Goal: Information Seeking & Learning: Learn about a topic

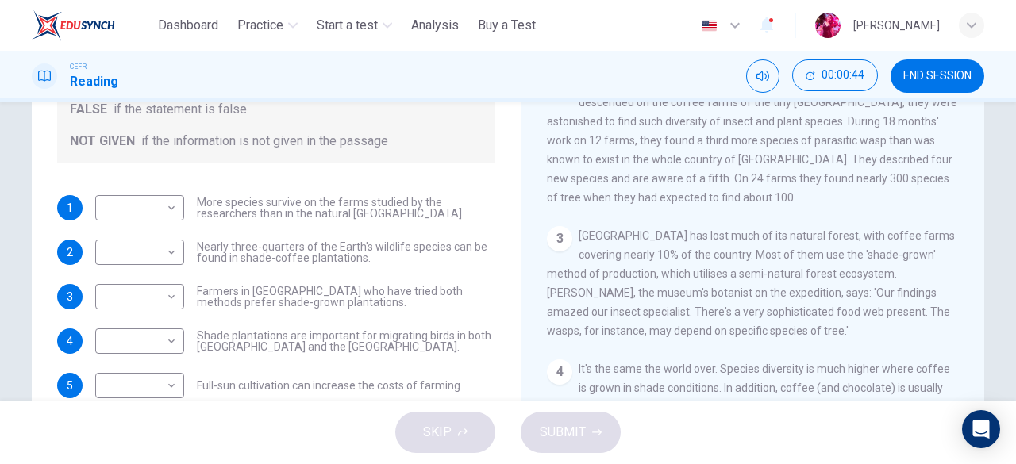
scroll to position [259, 0]
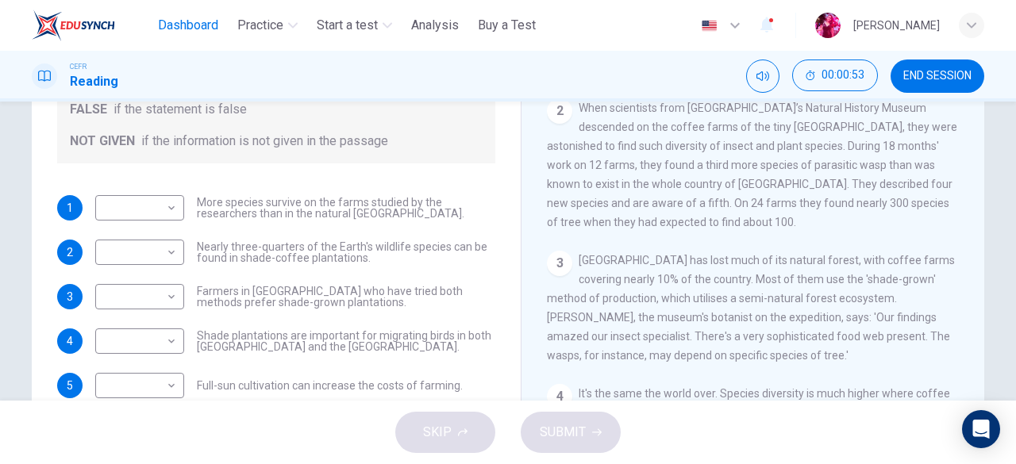
click at [190, 16] on span "Dashboard" at bounding box center [188, 25] width 60 height 19
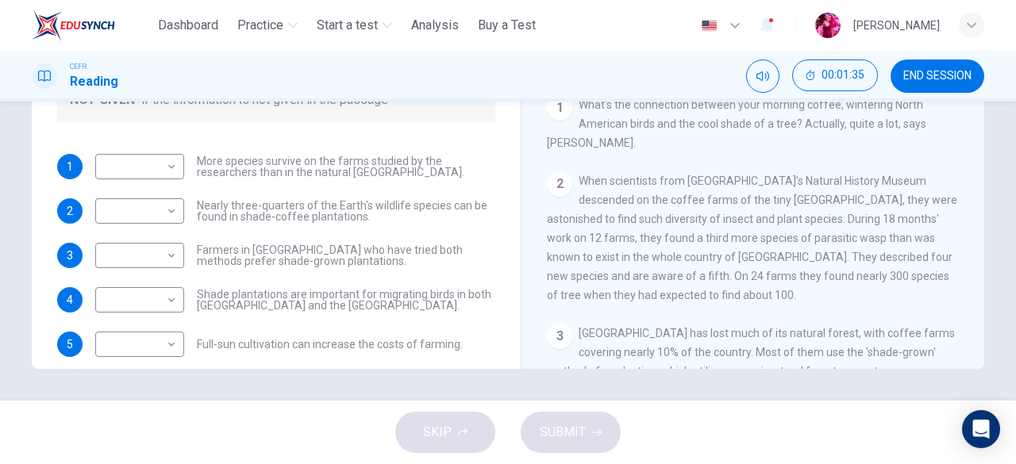
scroll to position [132, 0]
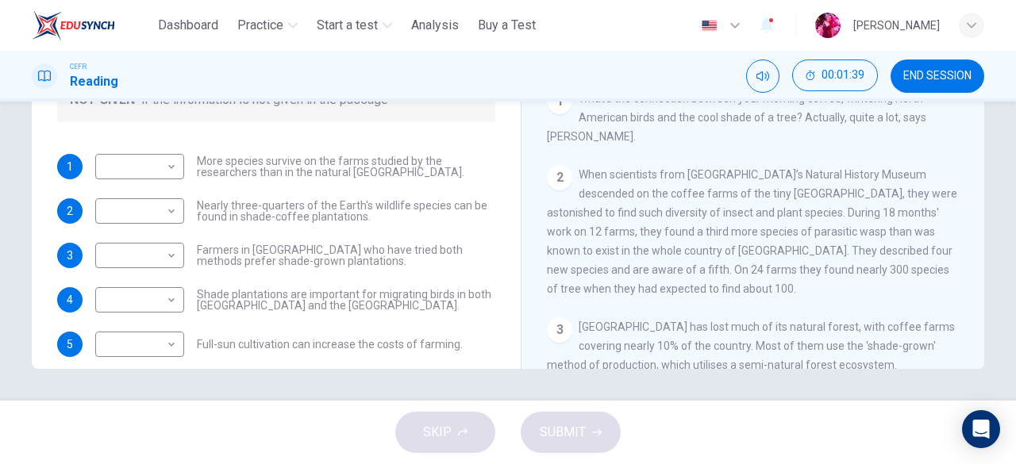
click at [620, 187] on div "2 When scientists from London’s Natural History Museum descended on the coffee …" at bounding box center [753, 231] width 413 height 133
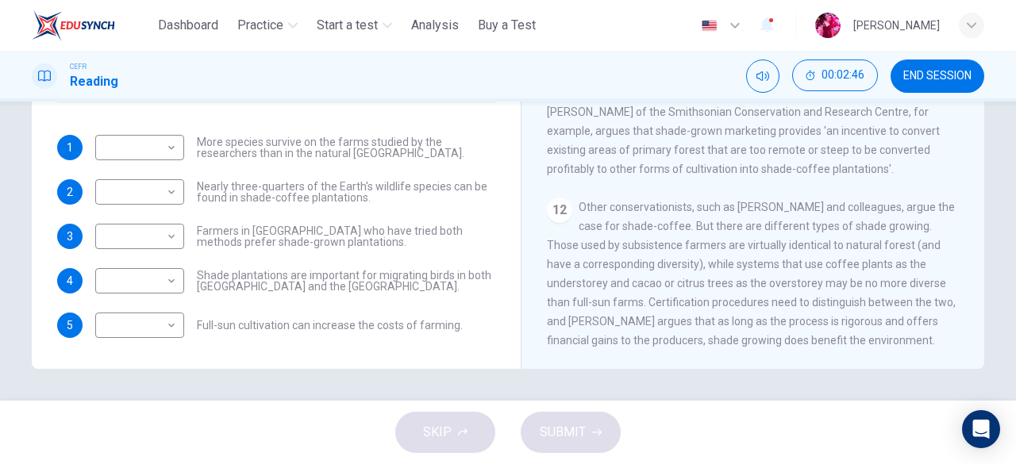
scroll to position [0, 0]
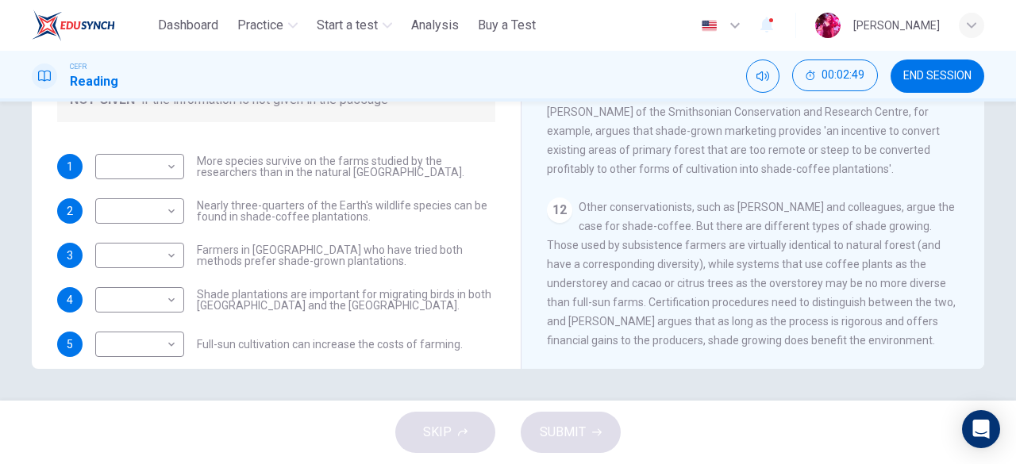
drag, startPoint x: 186, startPoint y: 160, endPoint x: 394, endPoint y: 199, distance: 210.7
click at [394, 199] on div "1 ​ ​ More species survive on the farms studied by the researchers than in the …" at bounding box center [276, 255] width 438 height 203
click at [190, 156] on div "​ ​ More species survive on the farms studied by the researchers than in the na…" at bounding box center [295, 166] width 400 height 25
drag, startPoint x: 190, startPoint y: 156, endPoint x: 388, endPoint y: 196, distance: 201.5
click at [388, 196] on div "1 ​ ​ More species survive on the farms studied by the researchers than in the …" at bounding box center [276, 255] width 438 height 203
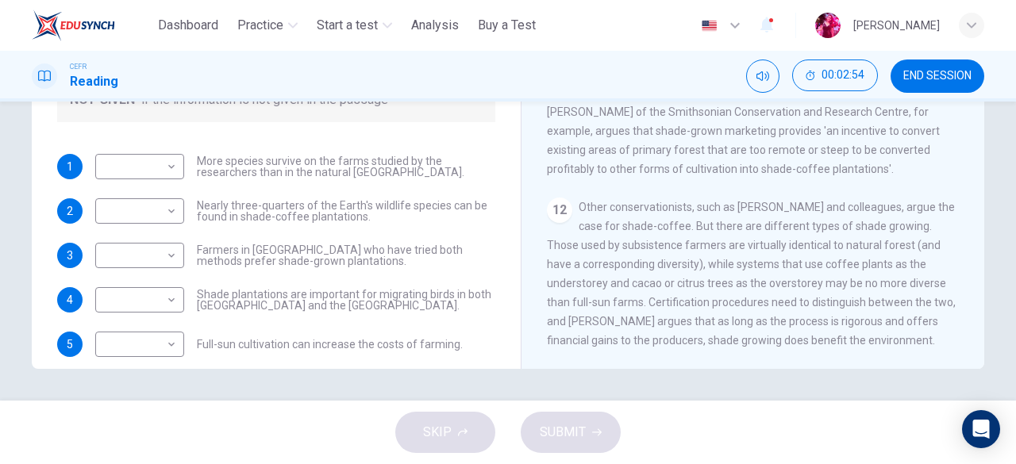
drag, startPoint x: 638, startPoint y: 239, endPoint x: 790, endPoint y: 299, distance: 163.8
click at [790, 299] on span "Other conservationists, such as Stacey Philpott and colleagues, argue the case …" at bounding box center [751, 274] width 409 height 146
drag, startPoint x: 790, startPoint y: 299, endPoint x: 598, endPoint y: 220, distance: 207.8
click at [598, 220] on span "Other conservationists, such as Stacey Philpott and colleagues, argue the case …" at bounding box center [751, 274] width 409 height 146
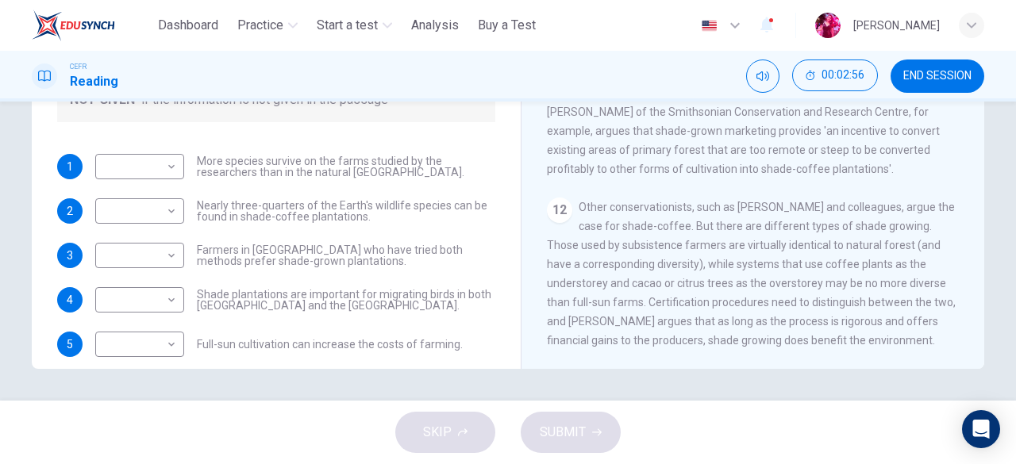
click at [598, 220] on span "Other conservationists, such as Stacey Philpott and colleagues, argue the case …" at bounding box center [751, 274] width 409 height 146
drag, startPoint x: 598, startPoint y: 220, endPoint x: 774, endPoint y: 246, distance: 177.3
click at [774, 246] on span "Other conservationists, such as Stacey Philpott and colleagues, argue the case …" at bounding box center [751, 274] width 409 height 146
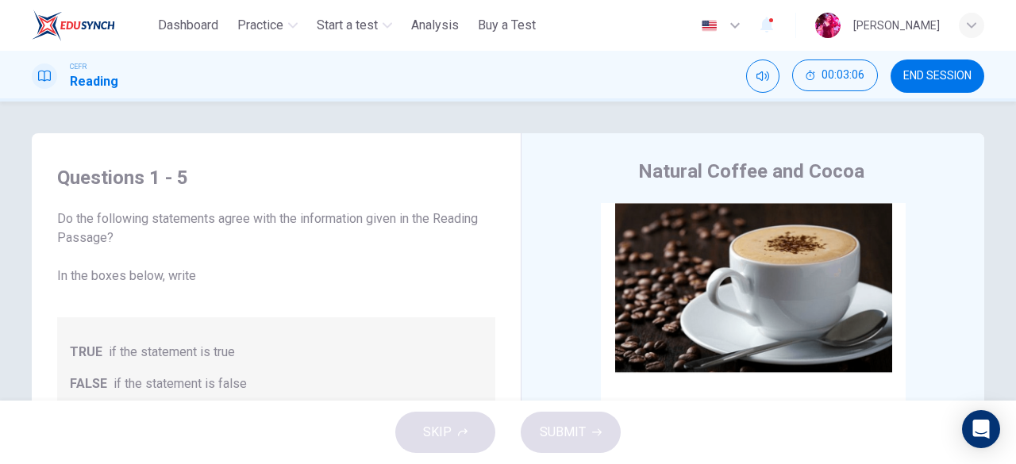
scroll to position [52, 0]
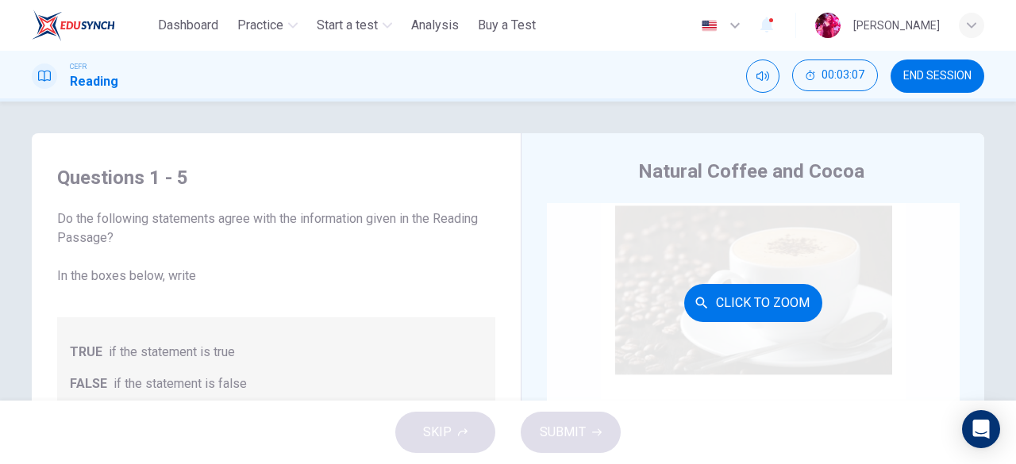
click at [762, 279] on div "Click to Zoom" at bounding box center [753, 303] width 413 height 302
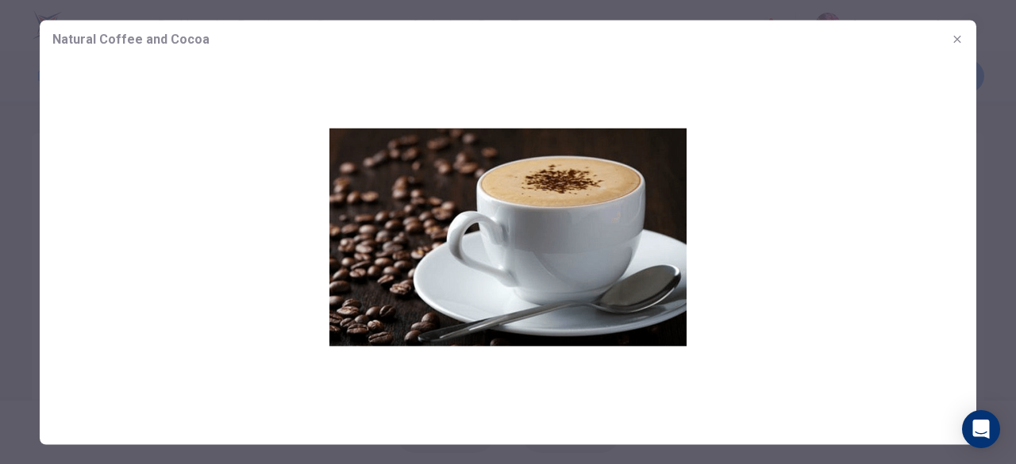
click at [957, 39] on icon "button" at bounding box center [956, 38] width 7 height 7
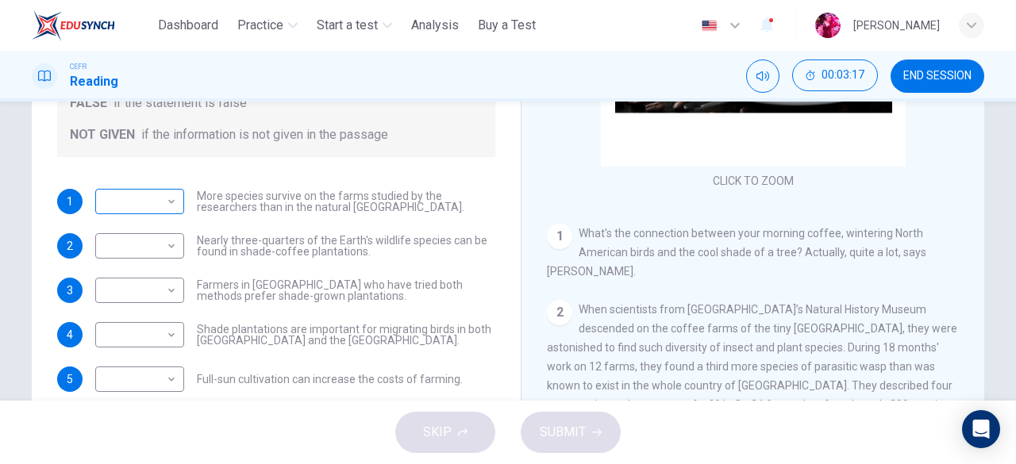
scroll to position [263, 0]
click at [127, 194] on body "This site uses cookies, as explained in our Privacy Policy . If you agree to th…" at bounding box center [508, 232] width 1016 height 464
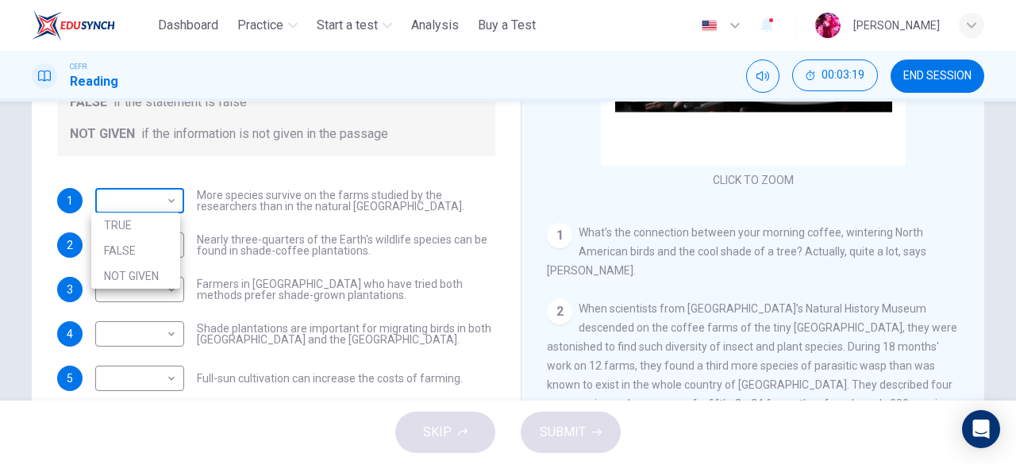
click at [127, 194] on div at bounding box center [508, 232] width 1016 height 464
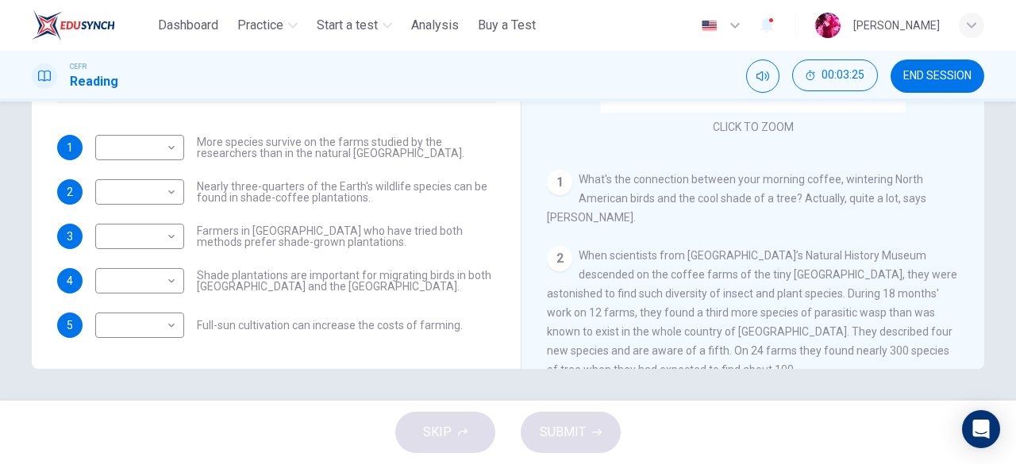
drag, startPoint x: 581, startPoint y: 183, endPoint x: 794, endPoint y: 348, distance: 269.8
click at [794, 348] on div "CLICK TO ZOOM Click to Zoom 1 What's the connection between your morning coffee…" at bounding box center [763, 128] width 433 height 482
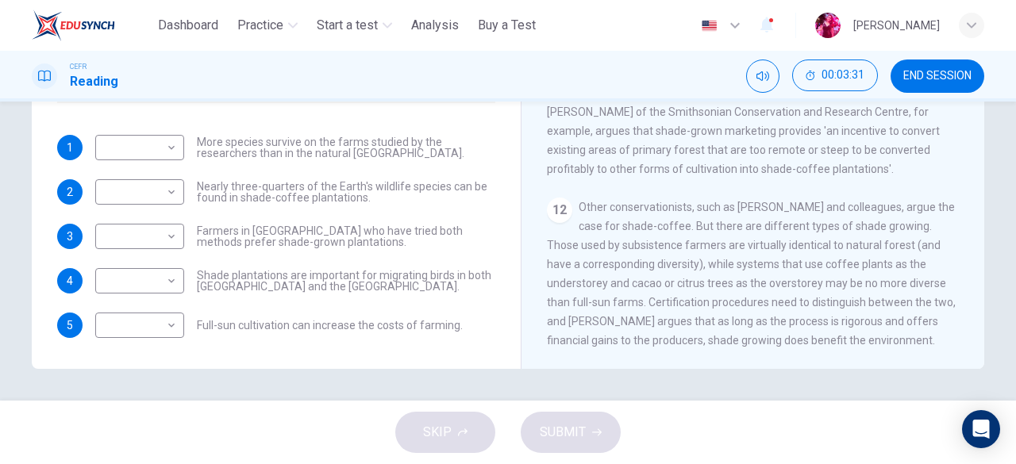
scroll to position [0, 0]
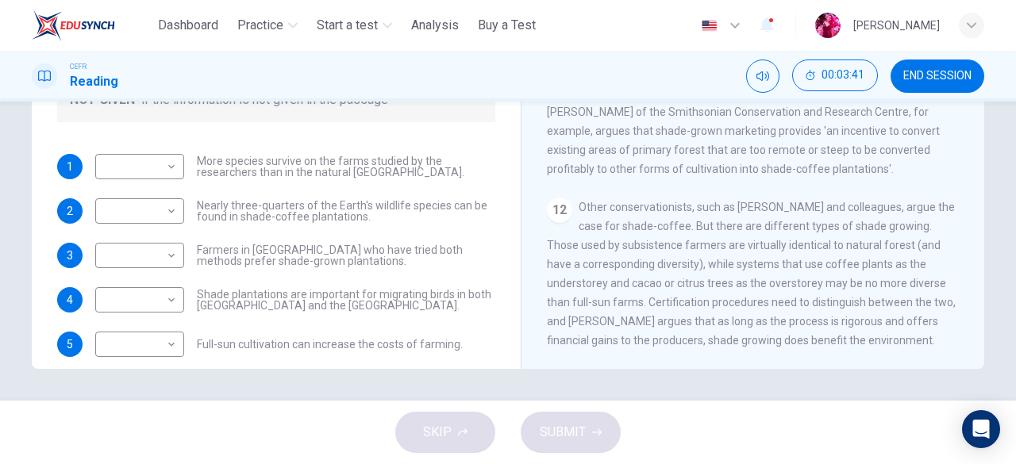
drag, startPoint x: 578, startPoint y: 201, endPoint x: 666, endPoint y: 237, distance: 96.1
click at [666, 237] on span "Other conservationists, such as Stacey Philpott and colleagues, argue the case …" at bounding box center [751, 274] width 409 height 146
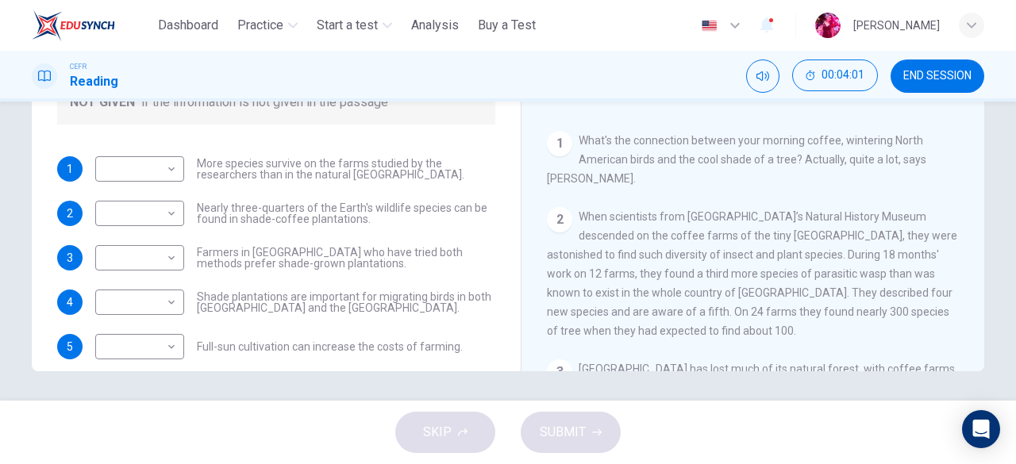
scroll to position [94, 0]
click at [165, 169] on body "This site uses cookies, as explained in our Privacy Policy . If you agree to th…" at bounding box center [508, 232] width 1016 height 464
click at [168, 198] on li "TRUE" at bounding box center [135, 194] width 89 height 25
type input "****"
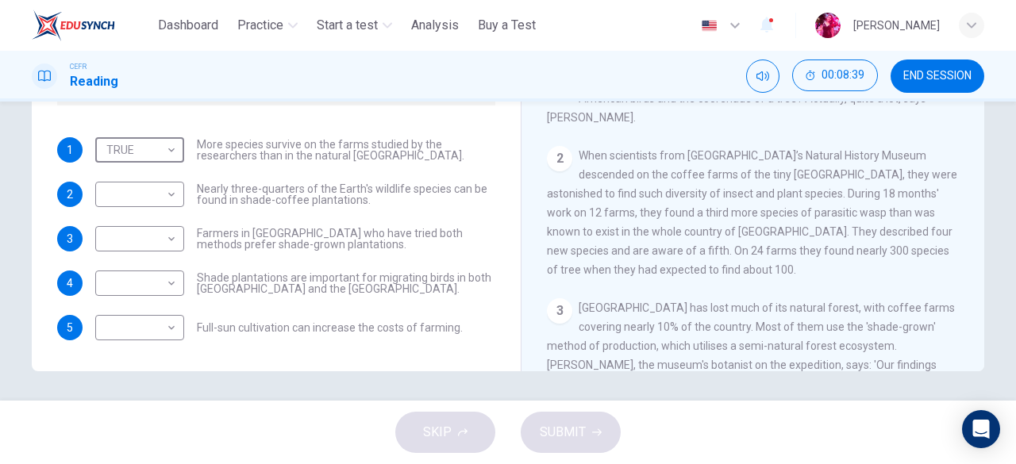
scroll to position [162, 0]
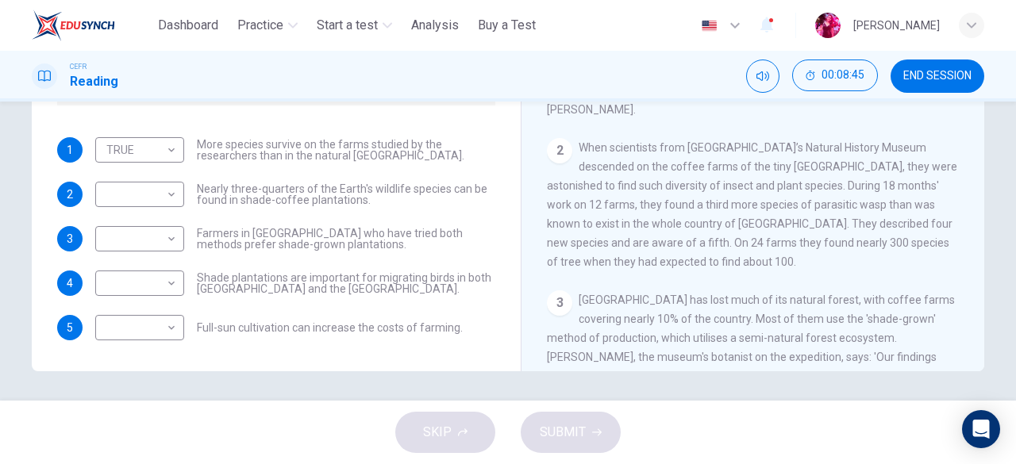
drag, startPoint x: 543, startPoint y: 186, endPoint x: 824, endPoint y: 283, distance: 297.3
click at [824, 283] on div "CLICK TO ZOOM Click to Zoom 1 What's the connection between your morning coffee…" at bounding box center [763, 131] width 433 height 482
drag, startPoint x: 824, startPoint y: 283, endPoint x: 897, endPoint y: 347, distance: 97.3
click at [897, 347] on div "CLICK TO ZOOM Click to Zoom 1 What's the connection between your morning coffee…" at bounding box center [763, 131] width 433 height 482
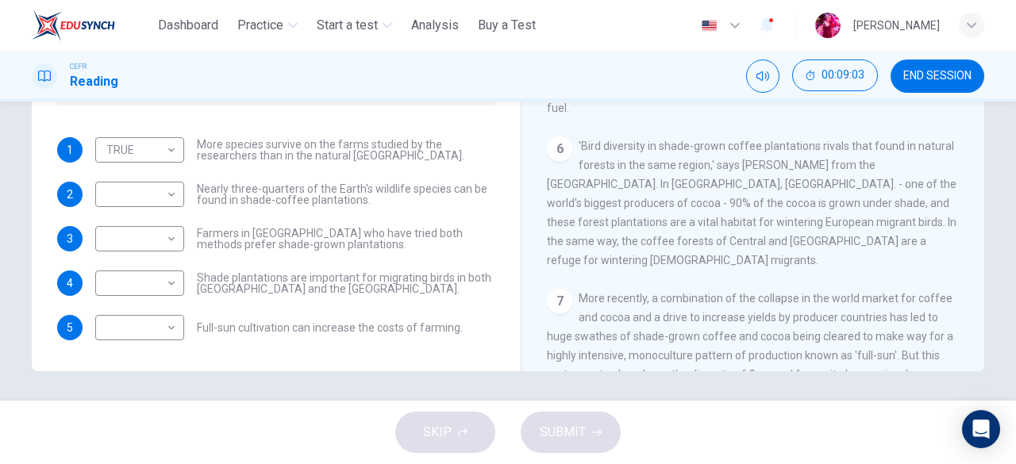
scroll to position [755, 0]
click at [175, 280] on div "​ ​" at bounding box center [139, 283] width 89 height 25
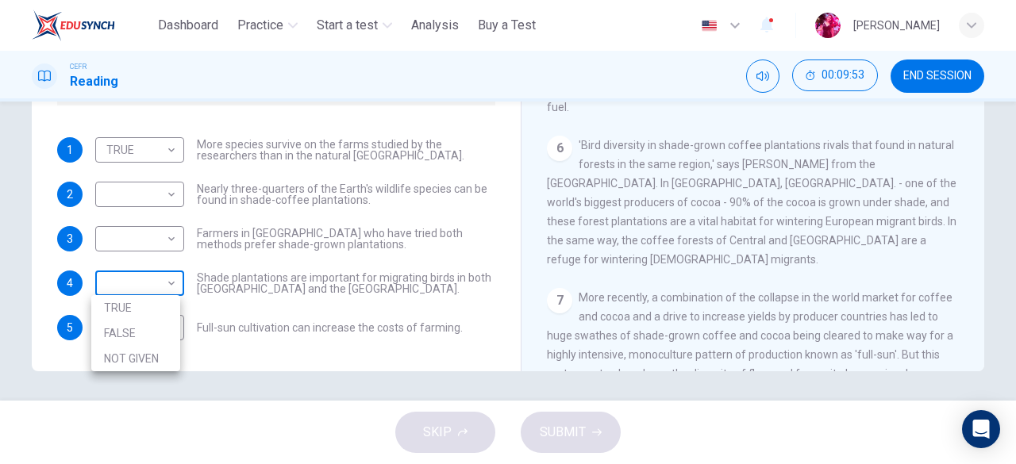
click at [167, 280] on body "This site uses cookies, as explained in our Privacy Policy . If you agree to th…" at bounding box center [508, 232] width 1016 height 464
click at [983, 229] on div at bounding box center [508, 232] width 1016 height 464
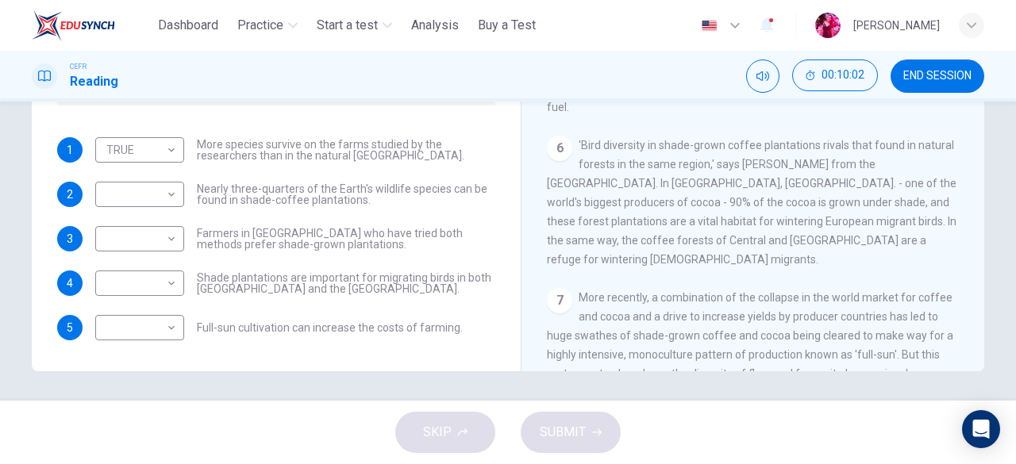
click at [983, 229] on div at bounding box center [508, 232] width 1016 height 464
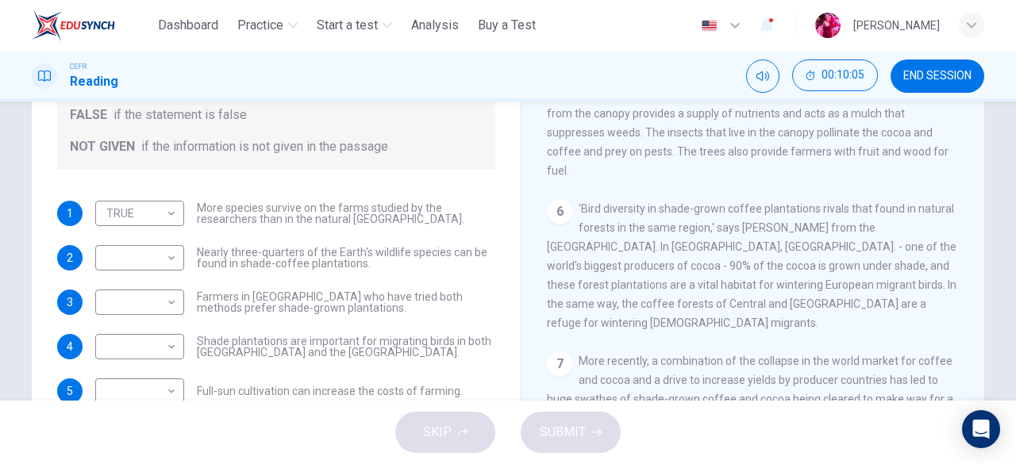
scroll to position [316, 0]
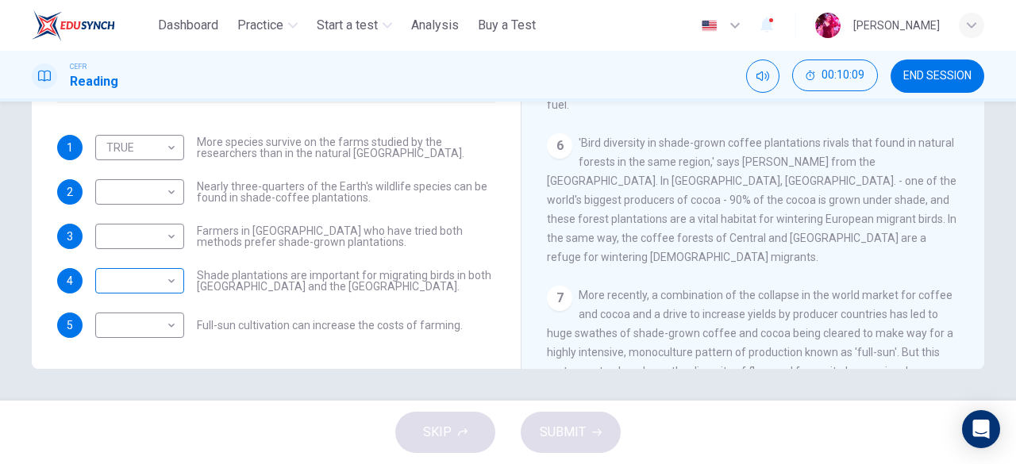
click at [155, 284] on body "This site uses cookies, as explained in our Privacy Policy . If you agree to th…" at bounding box center [508, 232] width 1016 height 464
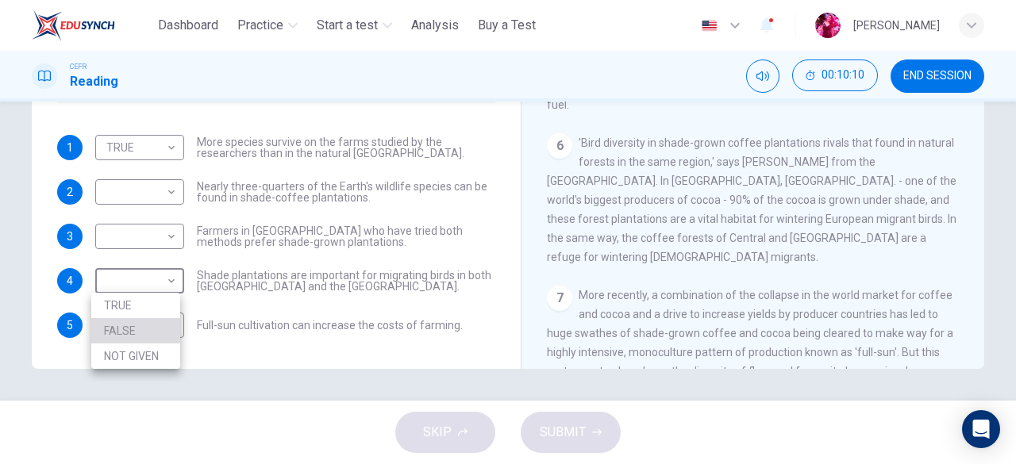
click at [138, 326] on li "FALSE" at bounding box center [135, 330] width 89 height 25
type input "*****"
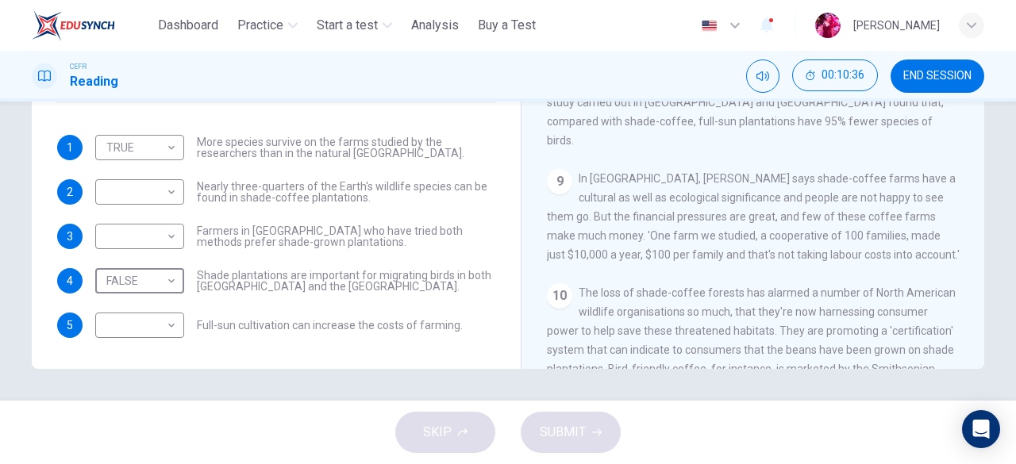
scroll to position [1041, 0]
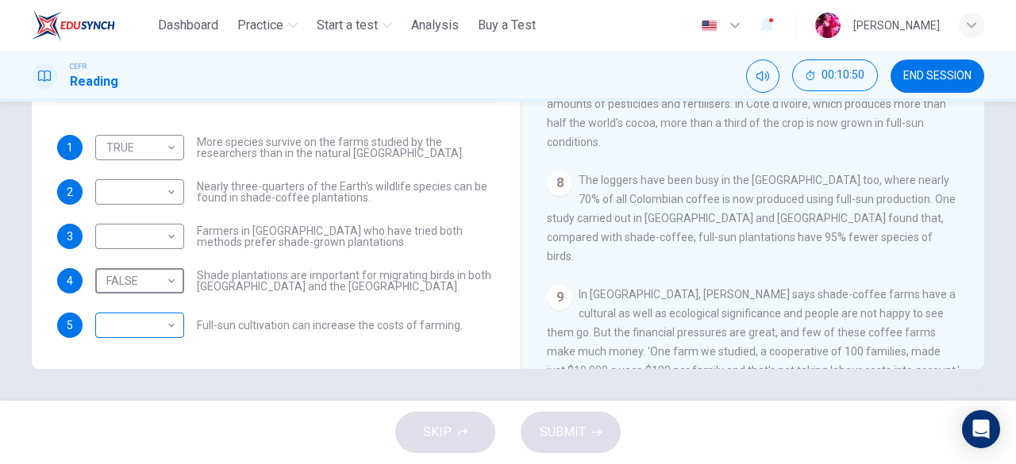
click at [142, 328] on body "This site uses cookies, as explained in our Privacy Policy . If you agree to th…" at bounding box center [508, 232] width 1016 height 464
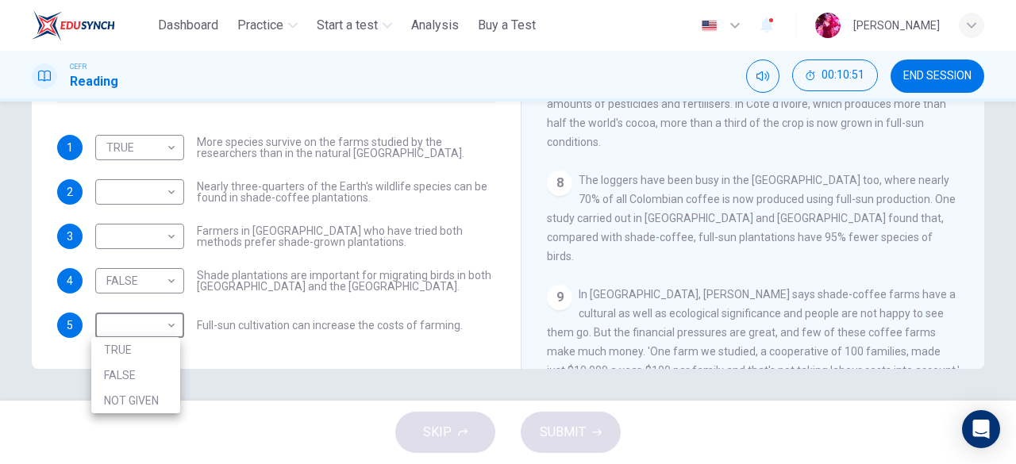
click at [129, 414] on div at bounding box center [508, 232] width 1016 height 464
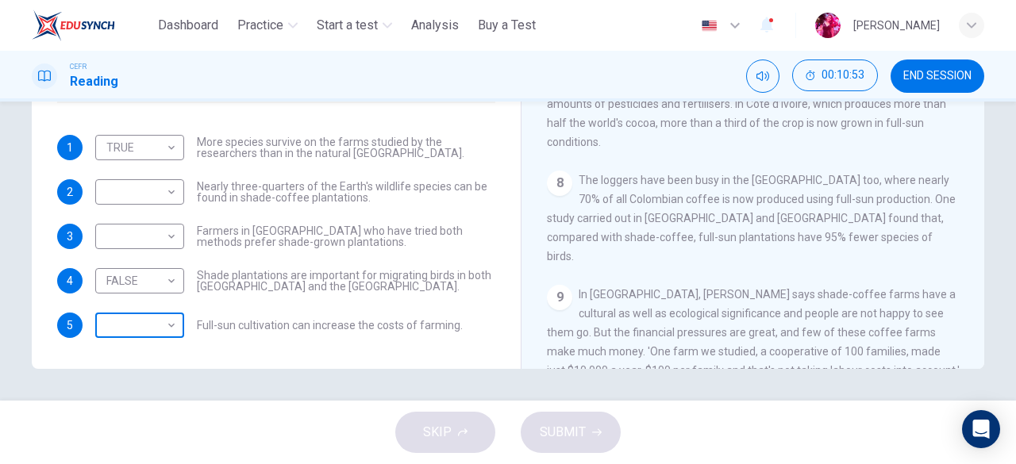
click at [159, 337] on body "This site uses cookies, as explained in our Privacy Policy . If you agree to th…" at bounding box center [508, 232] width 1016 height 464
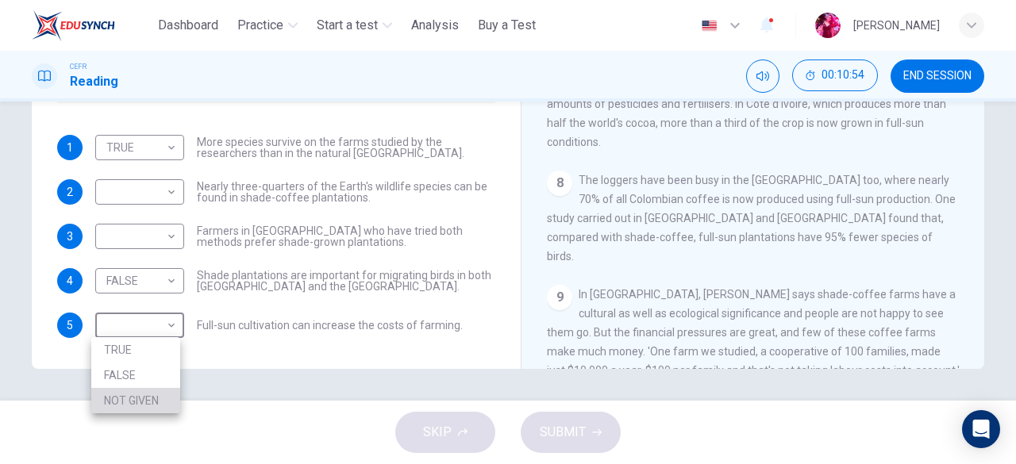
click at [151, 394] on li "NOT GIVEN" at bounding box center [135, 400] width 89 height 25
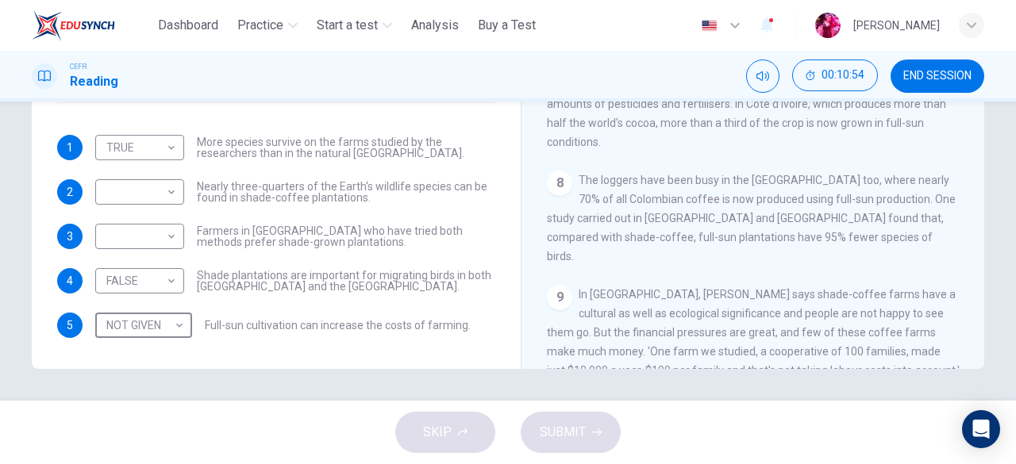
type input "*********"
click at [151, 394] on div "TRUE FALSE NOT GIVEN" at bounding box center [508, 232] width 1016 height 464
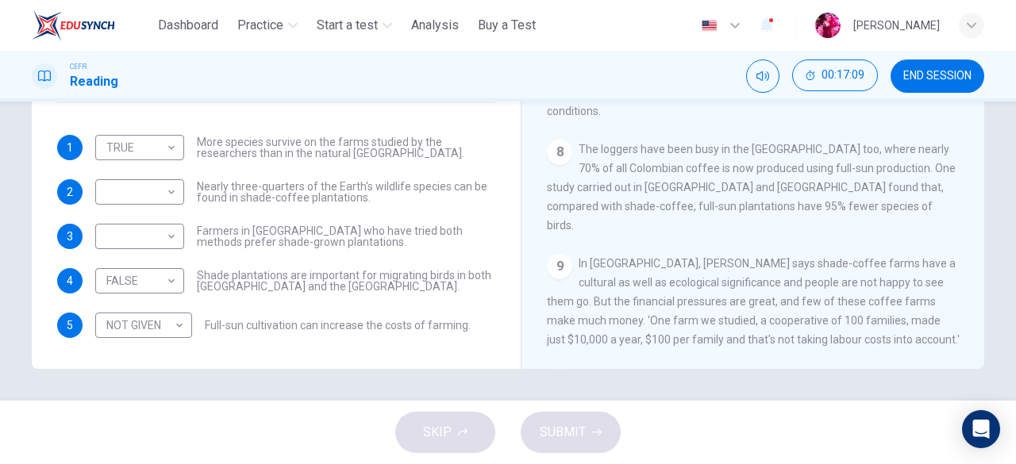
scroll to position [1074, 0]
click at [138, 180] on body "This site uses cookies, as explained in our Privacy Policy . If you agree to th…" at bounding box center [508, 232] width 1016 height 464
click at [113, 245] on li "FALSE" at bounding box center [135, 241] width 89 height 25
type input "*****"
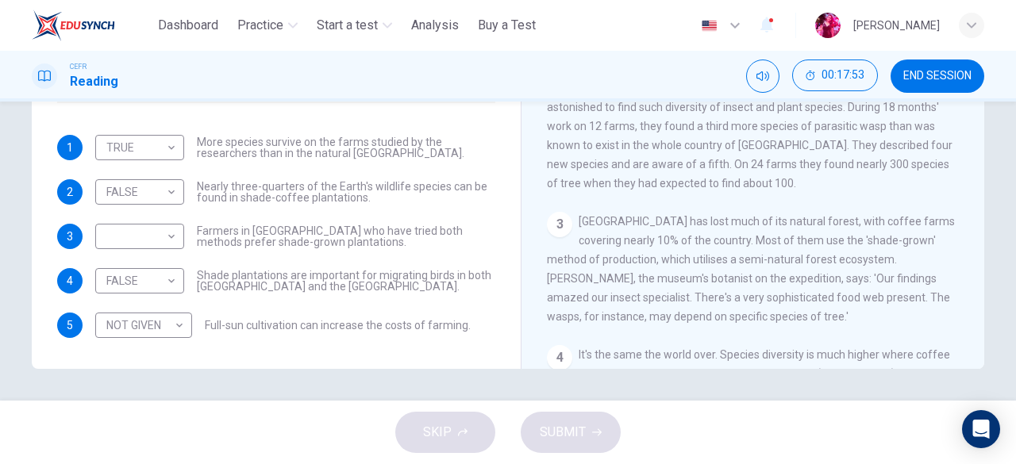
scroll to position [239, 0]
click at [106, 248] on body "This site uses cookies, as explained in our Privacy Policy . If you agree to th…" at bounding box center [508, 232] width 1016 height 464
click at [152, 312] on li "NOT GIVEN" at bounding box center [135, 311] width 89 height 25
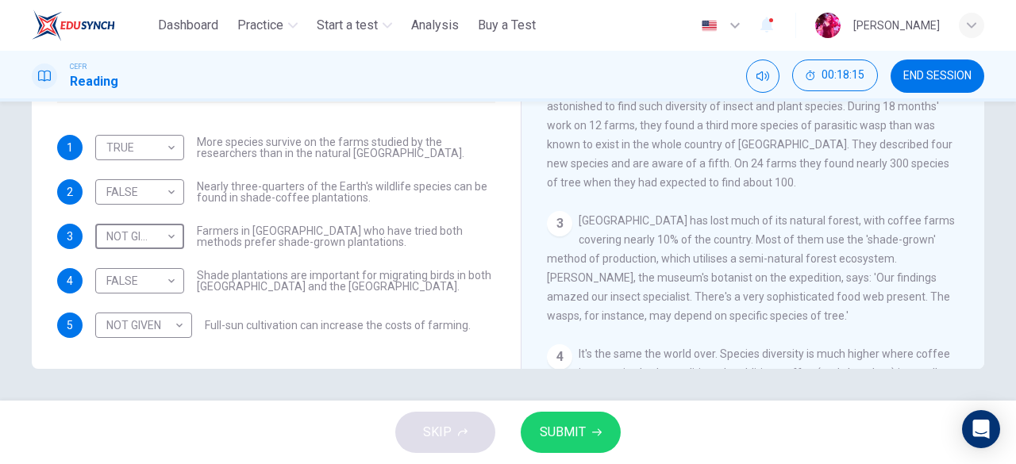
type input "*********"
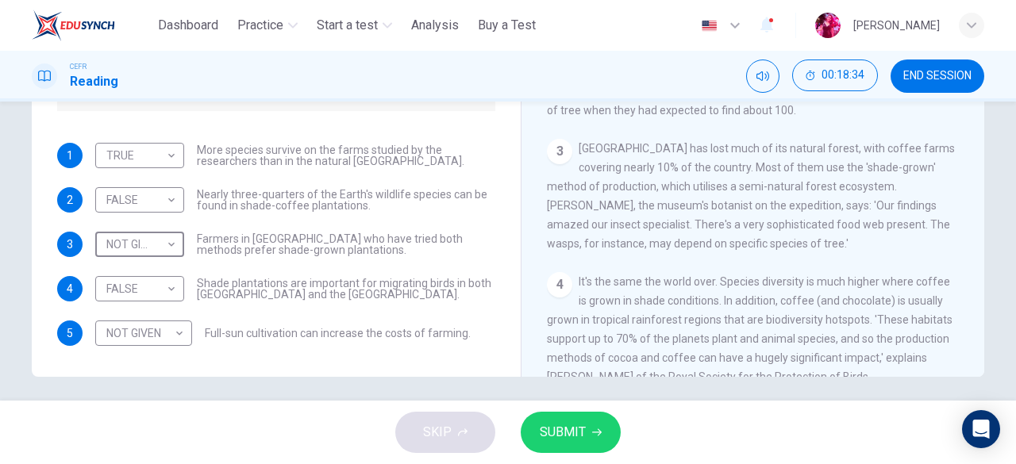
scroll to position [336, 0]
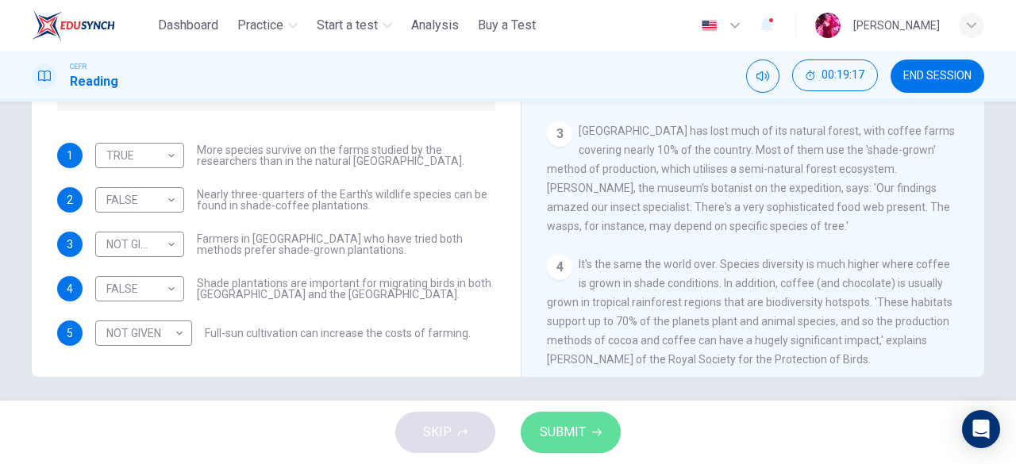
click at [571, 433] on span "SUBMIT" at bounding box center [563, 432] width 46 height 22
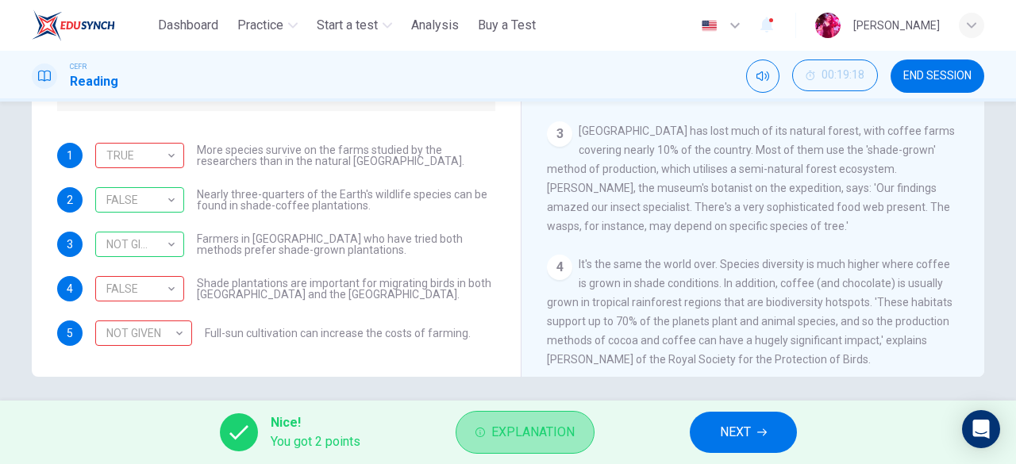
click at [540, 440] on span "Explanation" at bounding box center [532, 432] width 83 height 22
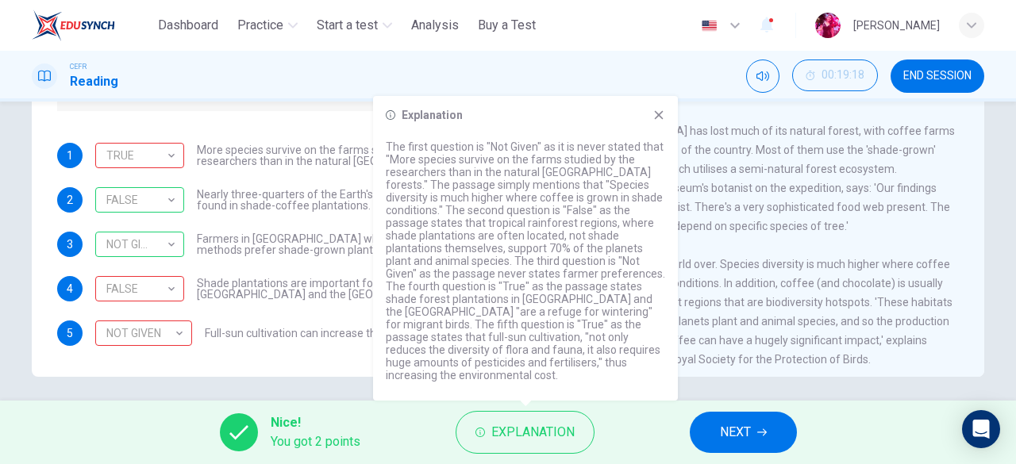
click at [661, 121] on icon at bounding box center [658, 115] width 13 height 13
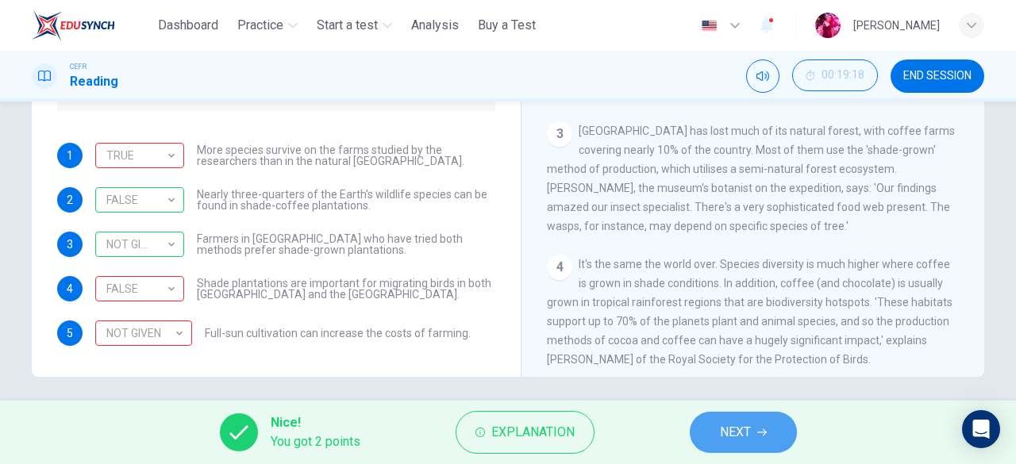
click at [765, 444] on button "NEXT" at bounding box center [742, 432] width 107 height 41
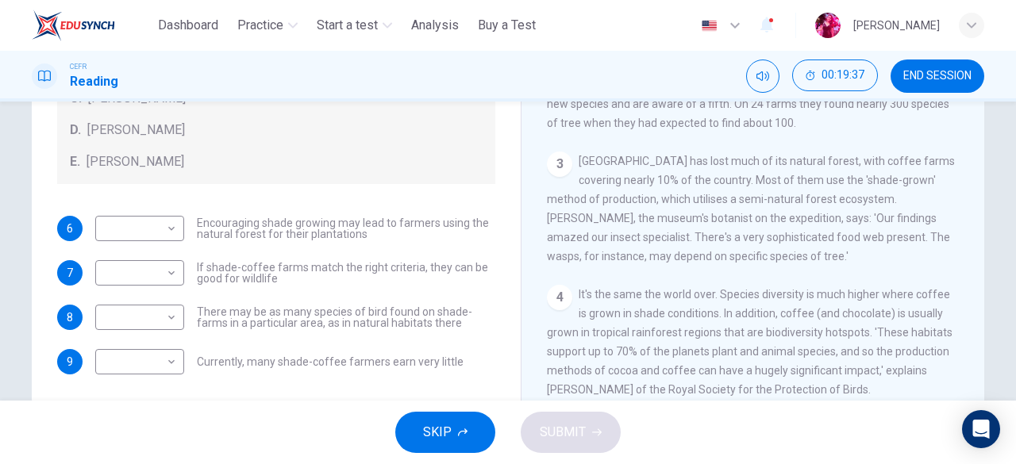
scroll to position [316, 0]
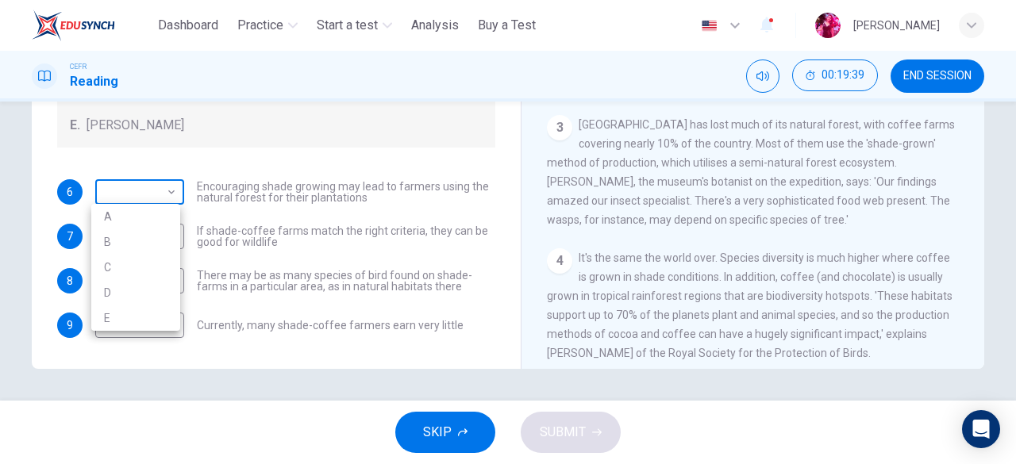
click at [156, 190] on body "This site uses cookies, as explained in our Privacy Policy . If you agree to th…" at bounding box center [508, 232] width 1016 height 464
click at [156, 190] on div at bounding box center [508, 232] width 1016 height 464
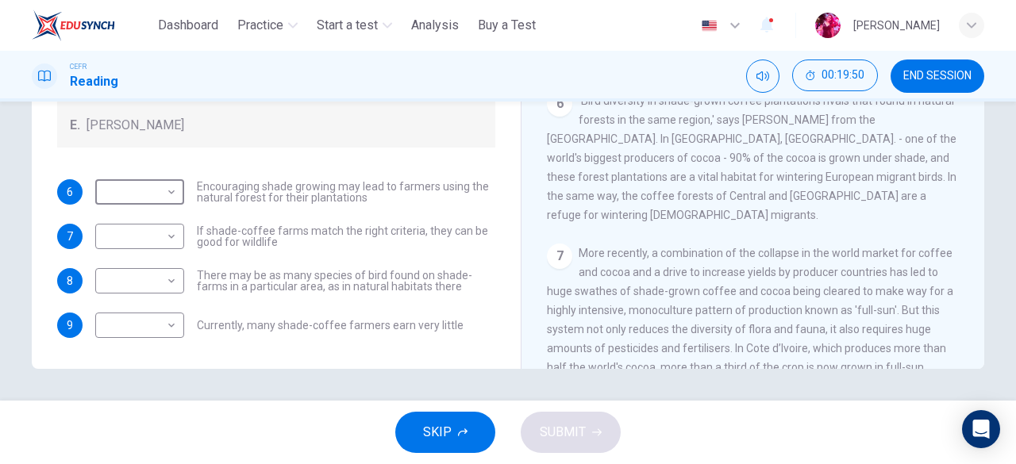
scroll to position [789, 0]
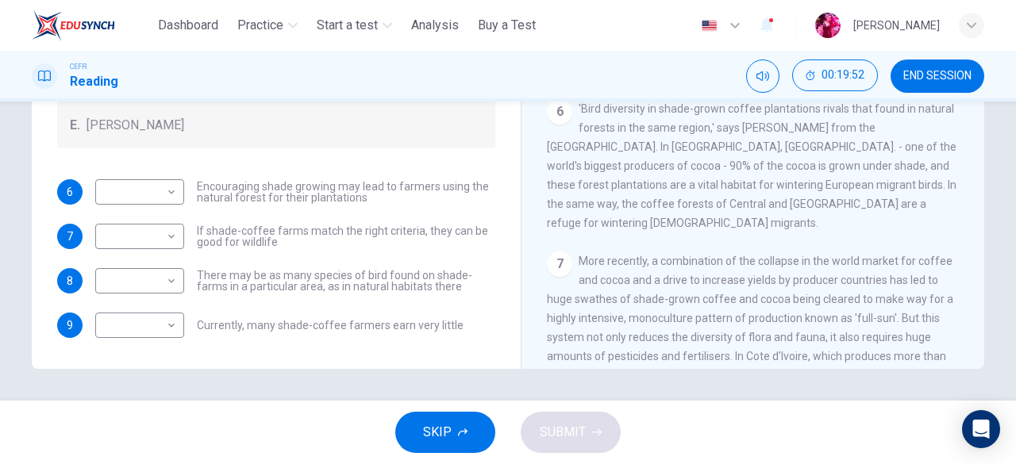
click at [566, 301] on div "7 More recently, a combination of the collapse in the world market for coffee a…" at bounding box center [753, 328] width 413 height 152
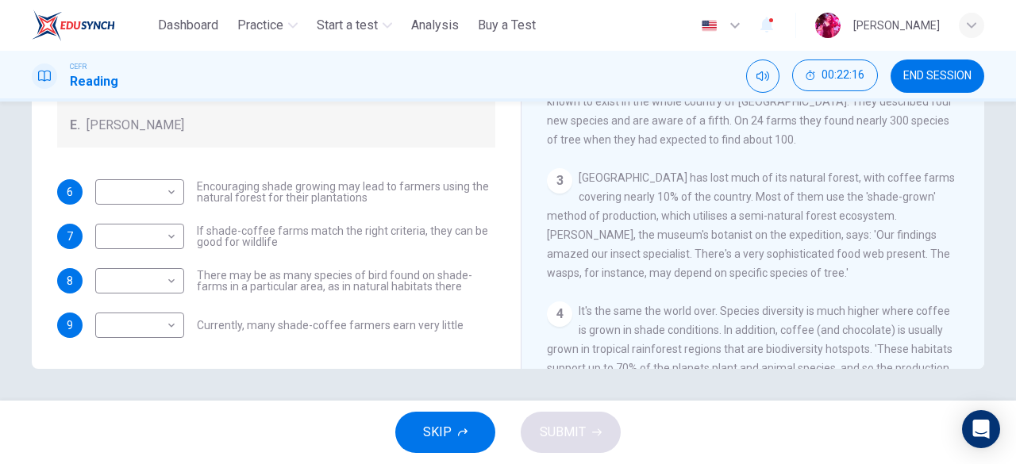
scroll to position [282, 0]
click at [167, 231] on body "This site uses cookies, as explained in our Privacy Policy . If you agree to th…" at bounding box center [508, 232] width 1016 height 464
click at [449, 293] on div at bounding box center [508, 232] width 1016 height 464
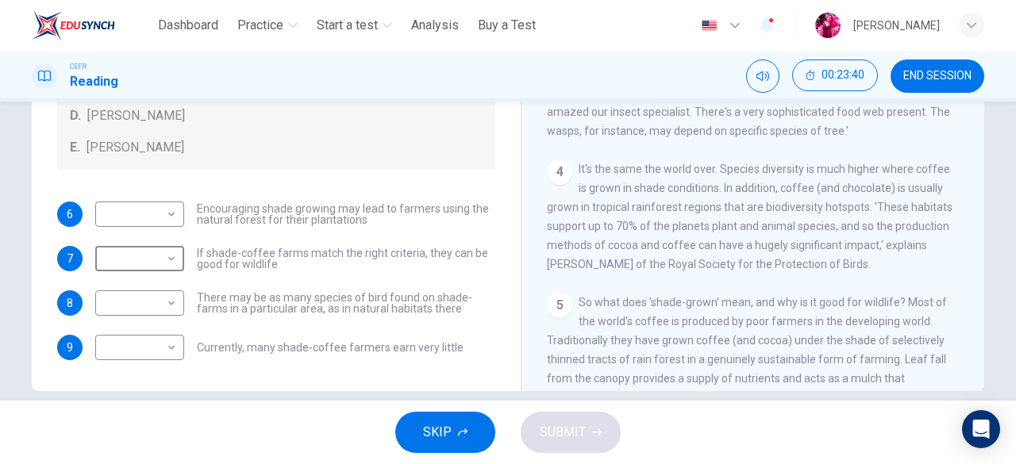
scroll to position [447, 0]
click at [146, 212] on body "This site uses cookies, as explained in our Privacy Policy . If you agree to th…" at bounding box center [508, 232] width 1016 height 464
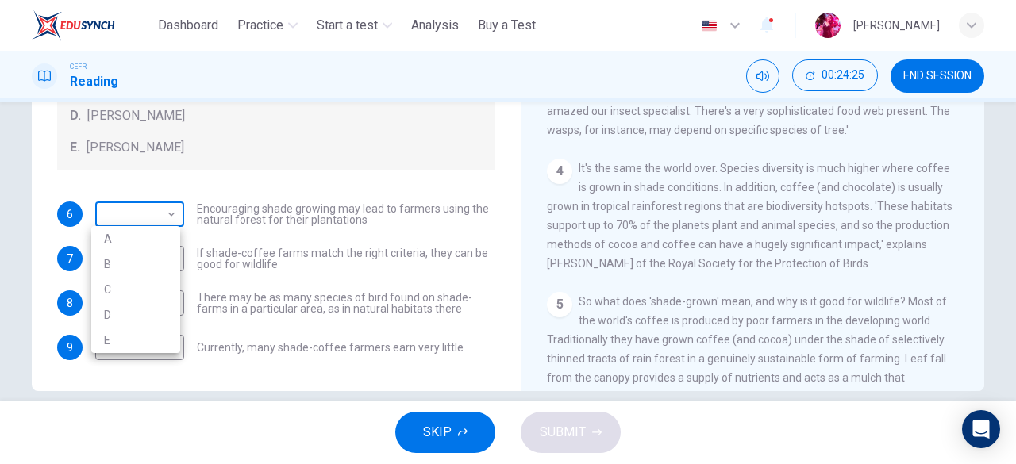
click at [146, 212] on div at bounding box center [508, 232] width 1016 height 464
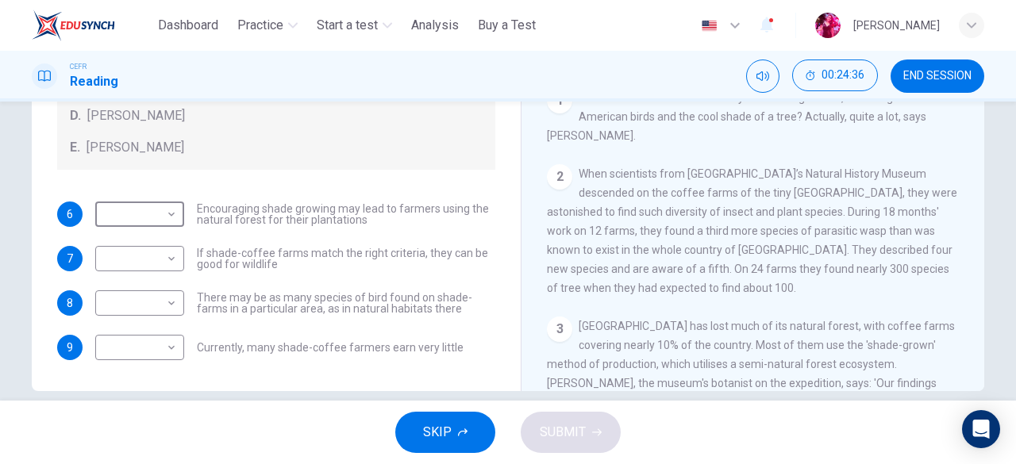
scroll to position [154, 0]
click at [624, 254] on span "When scientists from London’s Natural History Museum descended on the coffee fa…" at bounding box center [752, 232] width 410 height 127
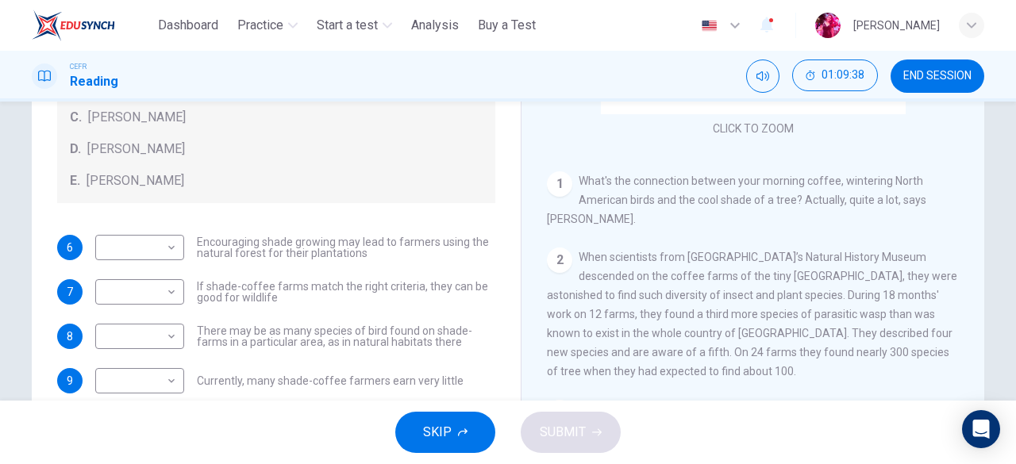
scroll to position [105, 0]
click at [373, 246] on span "Encouraging shade growing may lead to farmers using the natural forest for thei…" at bounding box center [346, 247] width 298 height 22
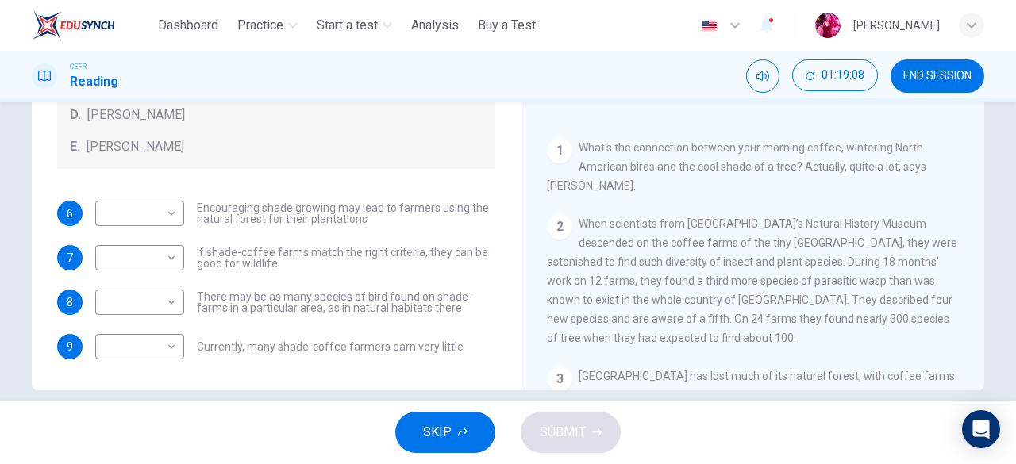
scroll to position [290, 0]
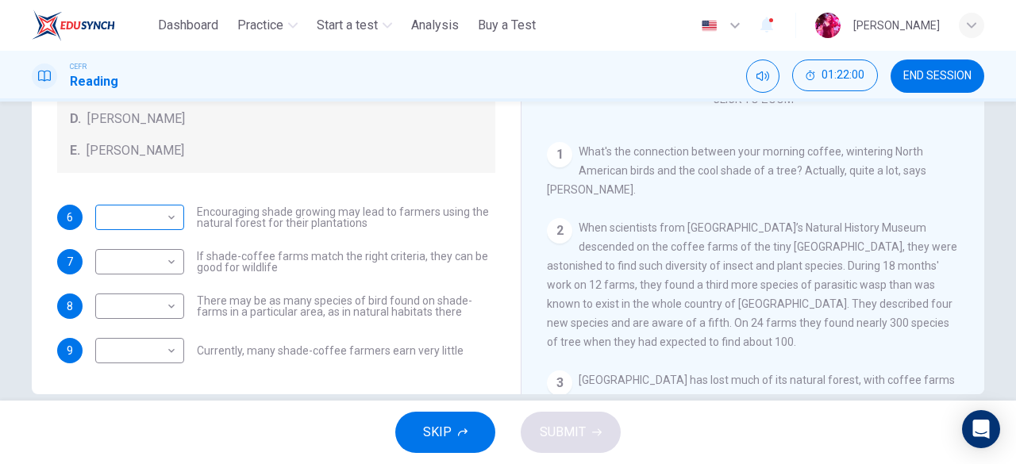
click at [147, 231] on body "This site uses cookies, as explained in our Privacy Policy . If you agree to th…" at bounding box center [508, 232] width 1016 height 464
click at [167, 210] on div at bounding box center [508, 232] width 1016 height 464
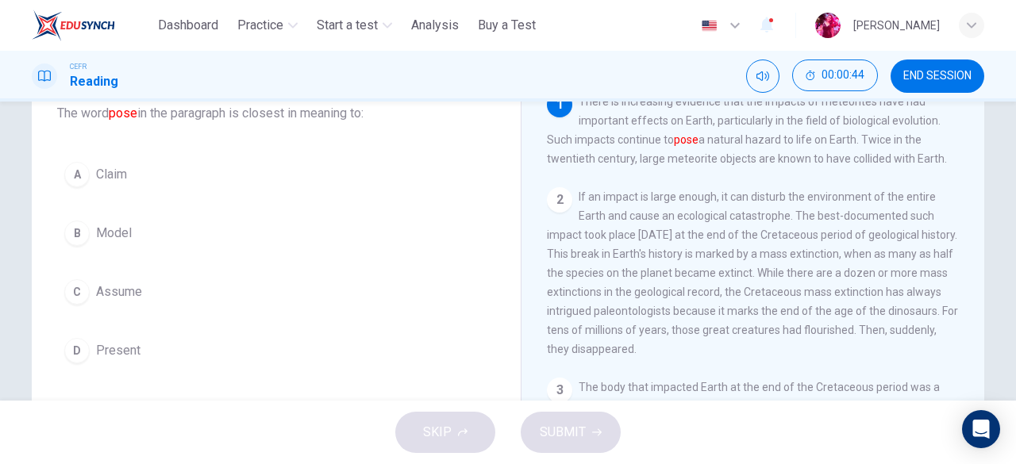
scroll to position [106, 0]
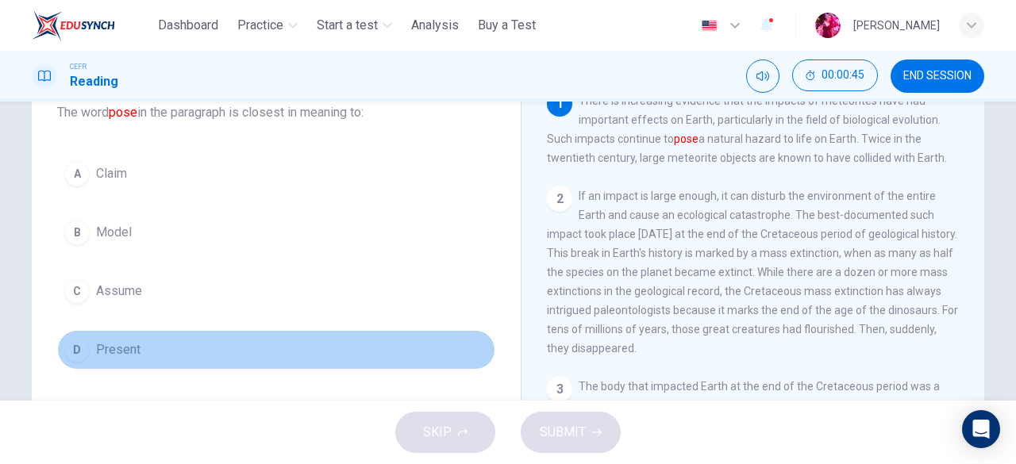
click at [64, 353] on div "D" at bounding box center [76, 349] width 25 height 25
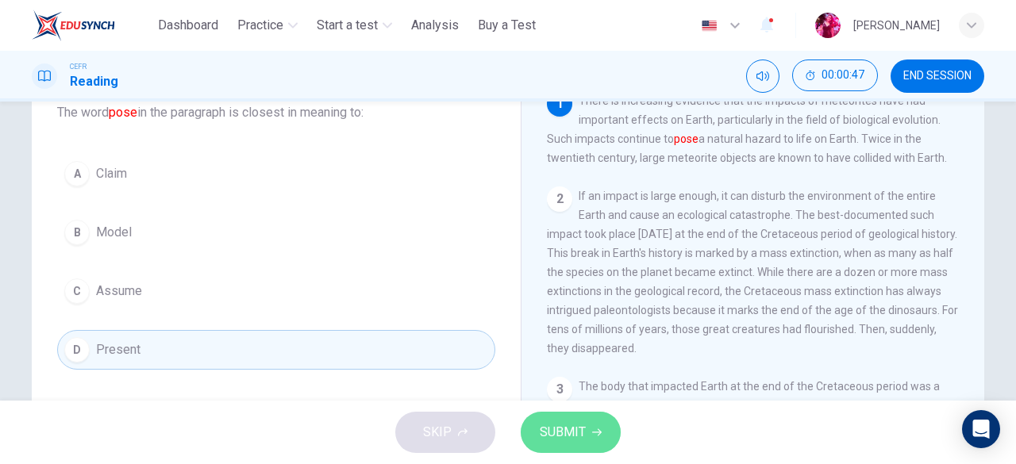
click at [570, 437] on span "SUBMIT" at bounding box center [563, 432] width 46 height 22
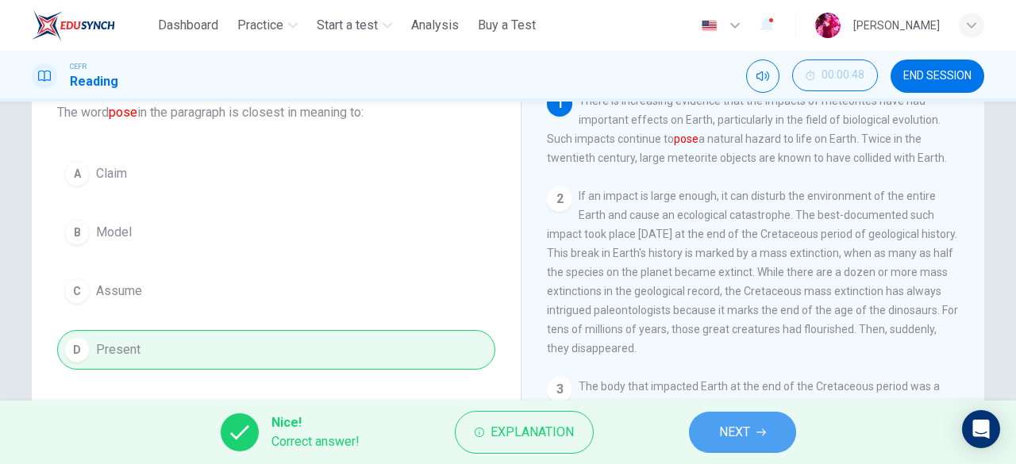
click at [740, 432] on span "NEXT" at bounding box center [734, 432] width 31 height 22
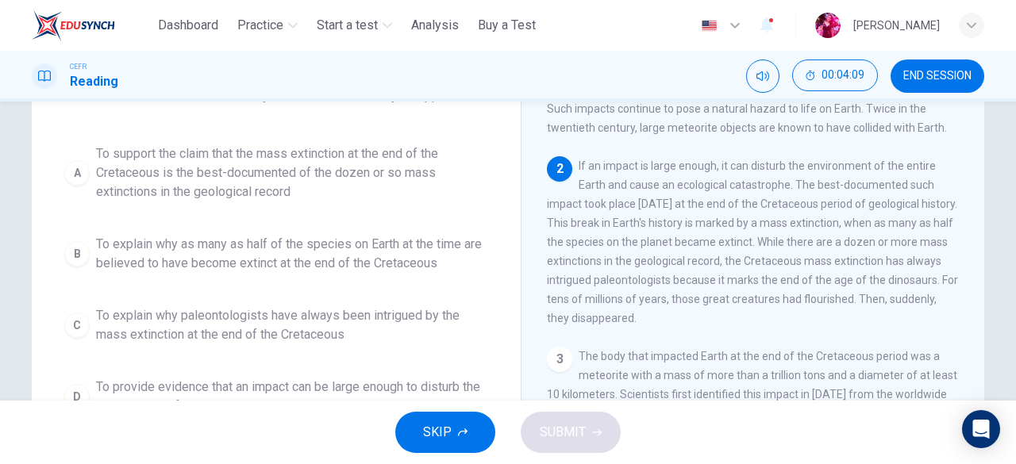
scroll to position [140, 0]
click at [211, 160] on span "To support the claim that the mass extinction at the end of the Cretaceous is t…" at bounding box center [292, 174] width 392 height 57
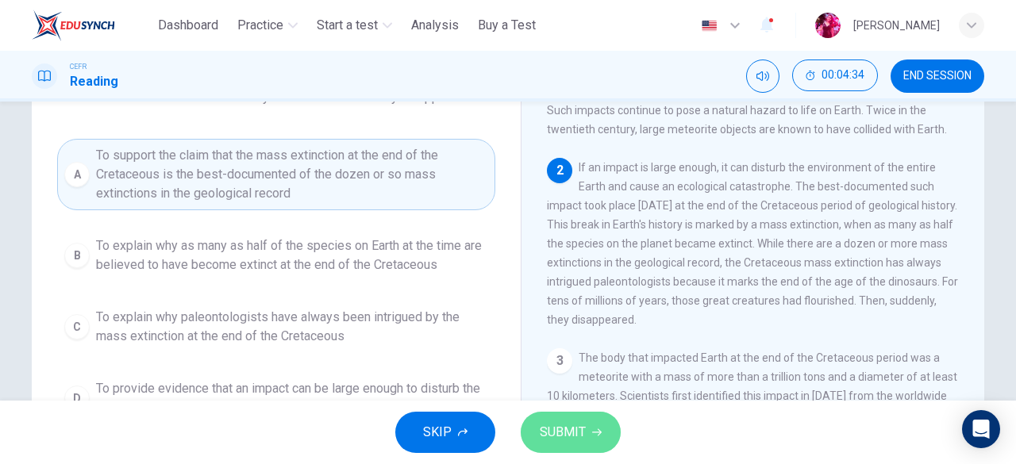
click at [555, 430] on span "SUBMIT" at bounding box center [563, 432] width 46 height 22
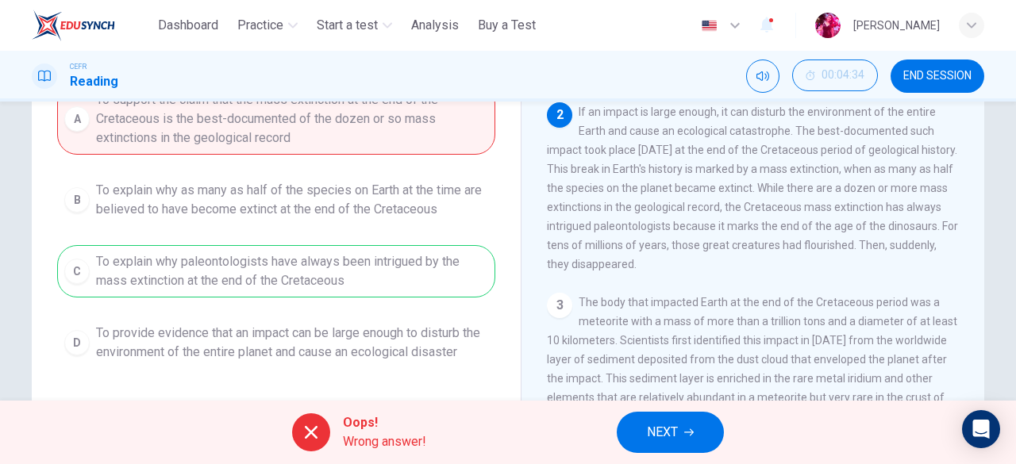
scroll to position [201, 0]
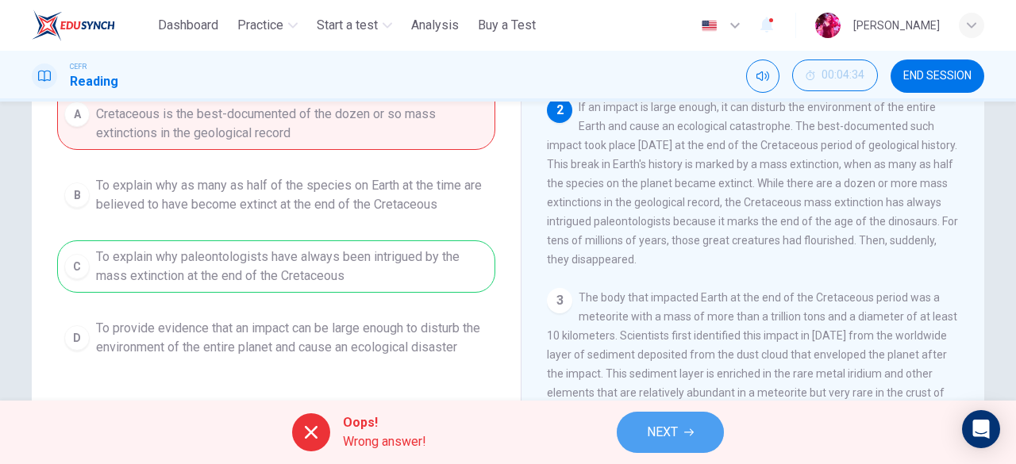
click at [682, 444] on button "NEXT" at bounding box center [669, 432] width 107 height 41
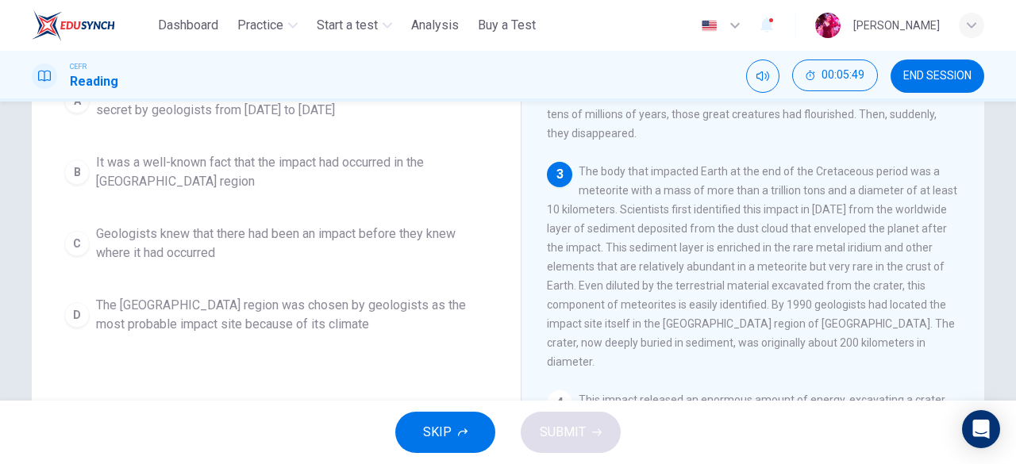
scroll to position [206, 0]
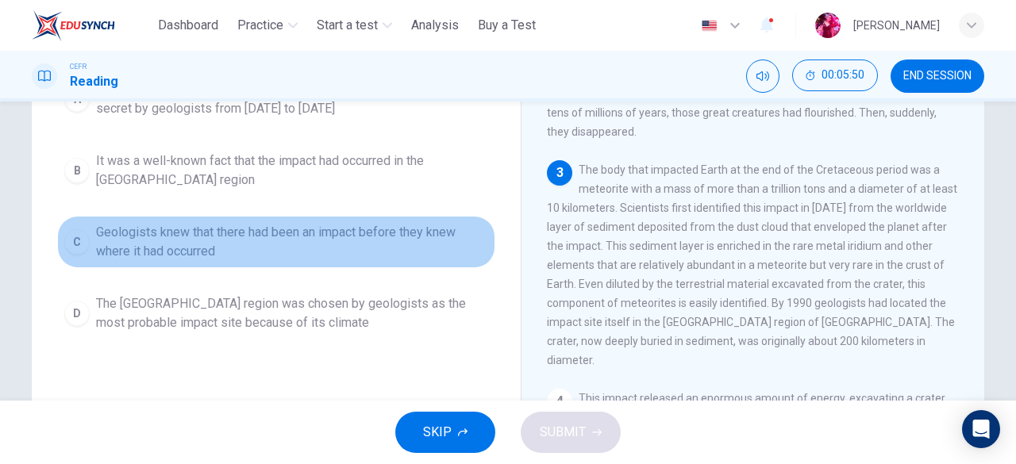
click at [332, 264] on button "C Geologists knew that there had been an impact before they knew where it had o…" at bounding box center [276, 242] width 438 height 52
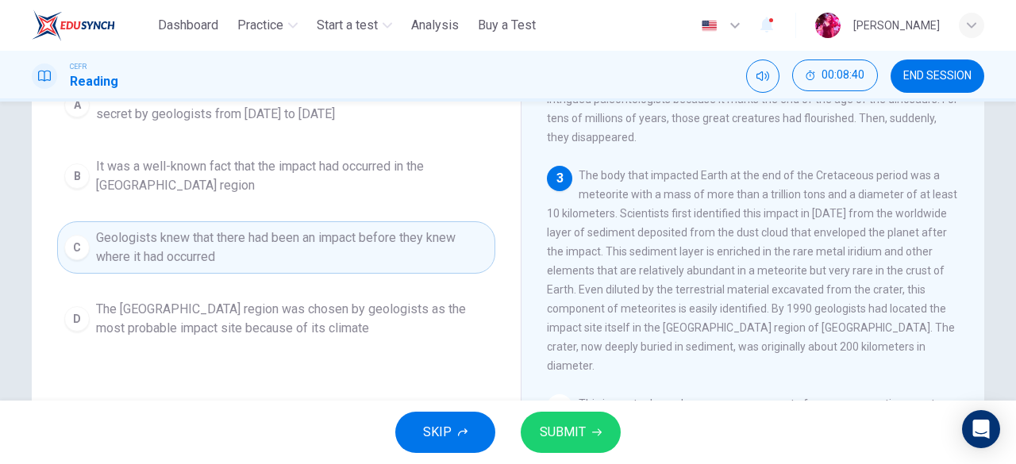
scroll to position [202, 0]
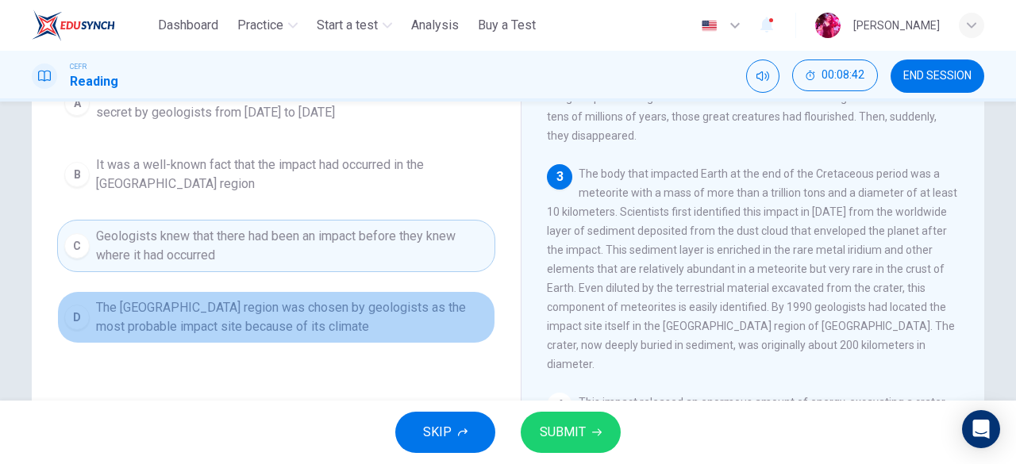
click at [359, 318] on span "The Yucatán region was chosen by geologists as the most probable impact site be…" at bounding box center [292, 317] width 392 height 38
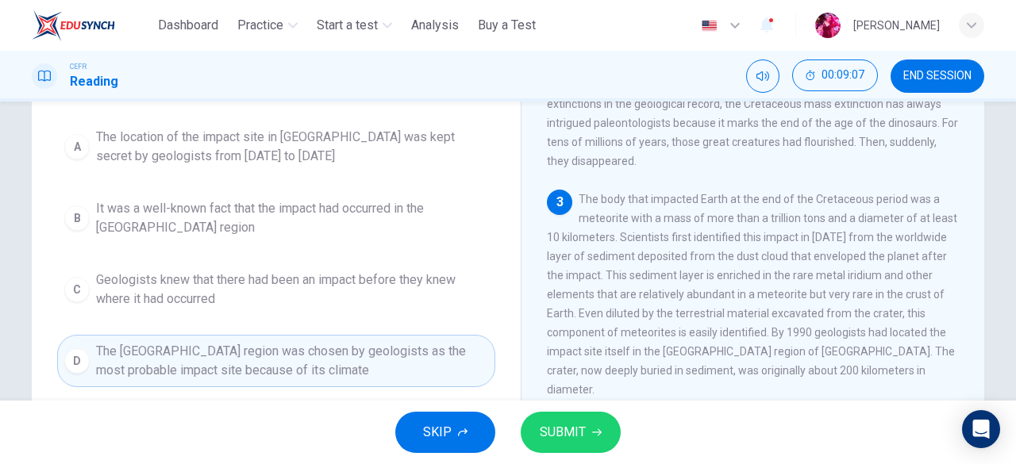
scroll to position [143, 0]
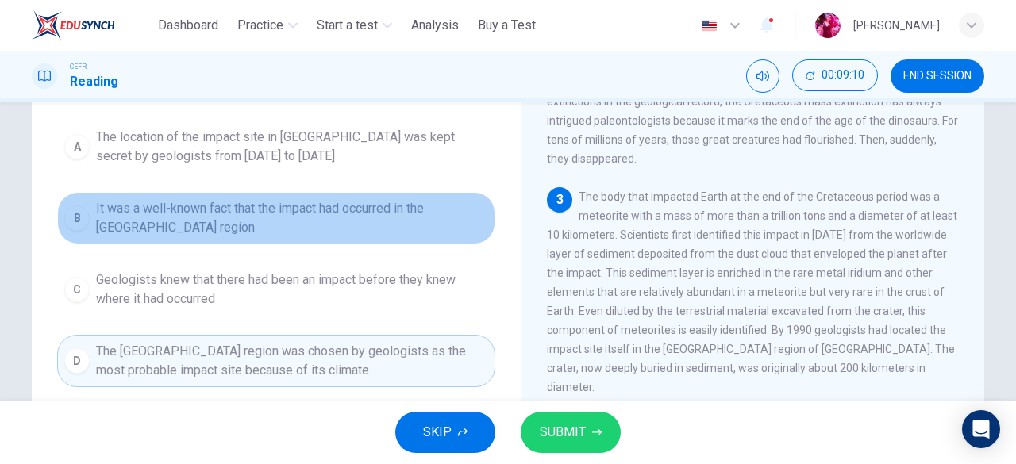
click at [378, 229] on span "It was a well-known fact that the impact had occurred in the Yucatán region" at bounding box center [292, 218] width 392 height 38
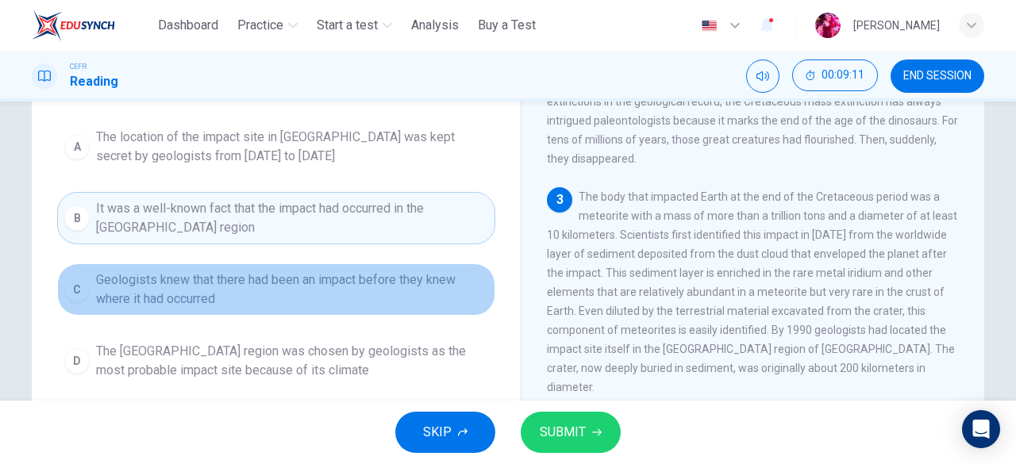
click at [347, 298] on span "Geologists knew that there had been an impact before they knew where it had occ…" at bounding box center [292, 290] width 392 height 38
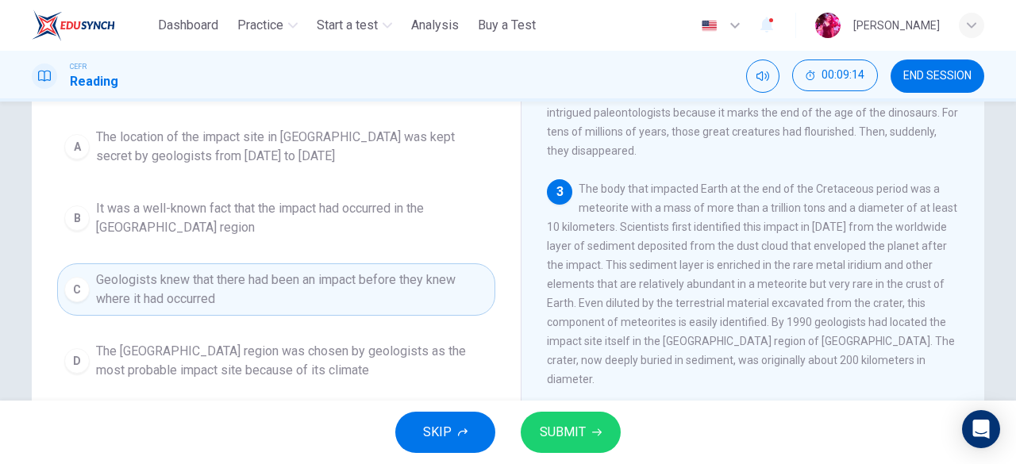
scroll to position [152, 0]
click at [585, 441] on button "SUBMIT" at bounding box center [570, 432] width 100 height 41
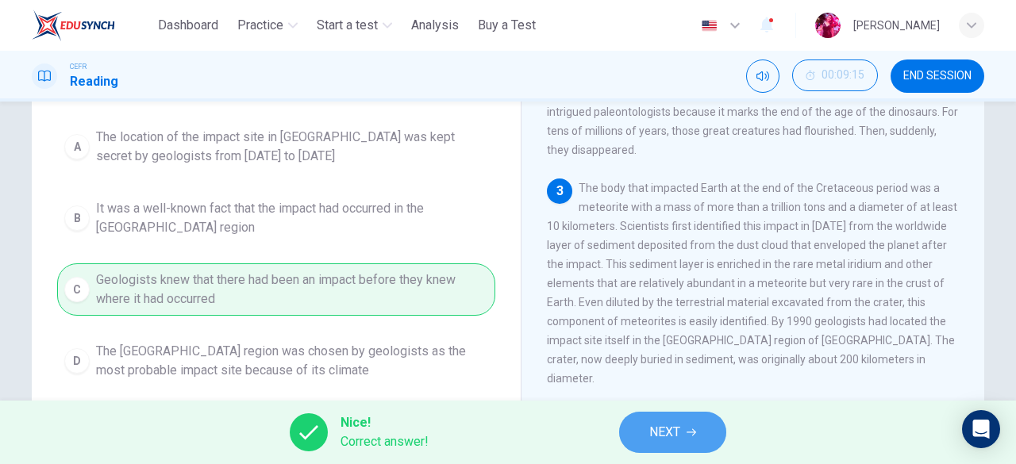
click at [651, 447] on button "NEXT" at bounding box center [672, 432] width 107 height 41
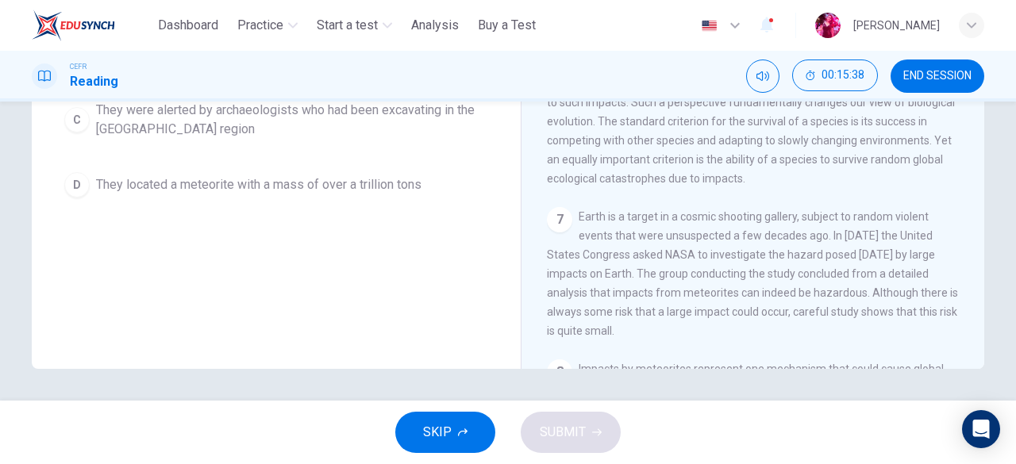
scroll to position [765, 0]
click at [490, 185] on div "A They discovered a large crater in the Yucatán region of Mexico B They found a…" at bounding box center [276, 84] width 438 height 241
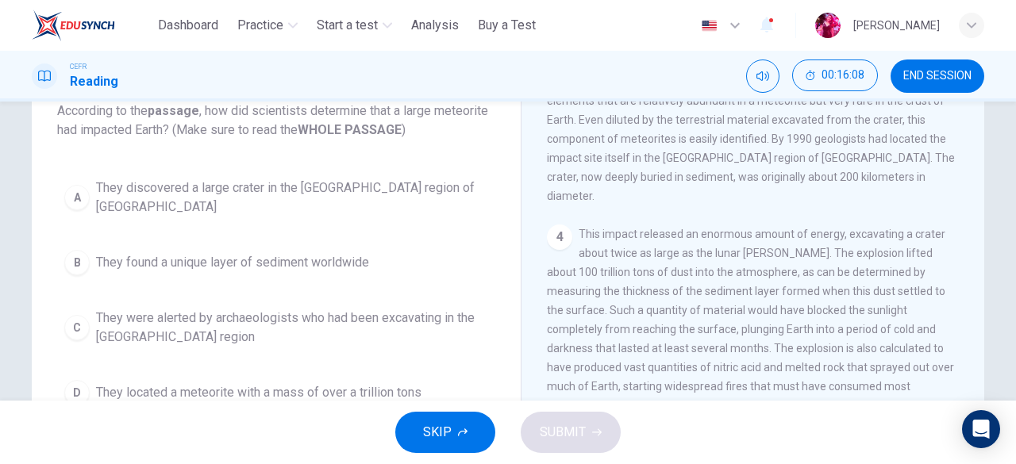
scroll to position [135, 0]
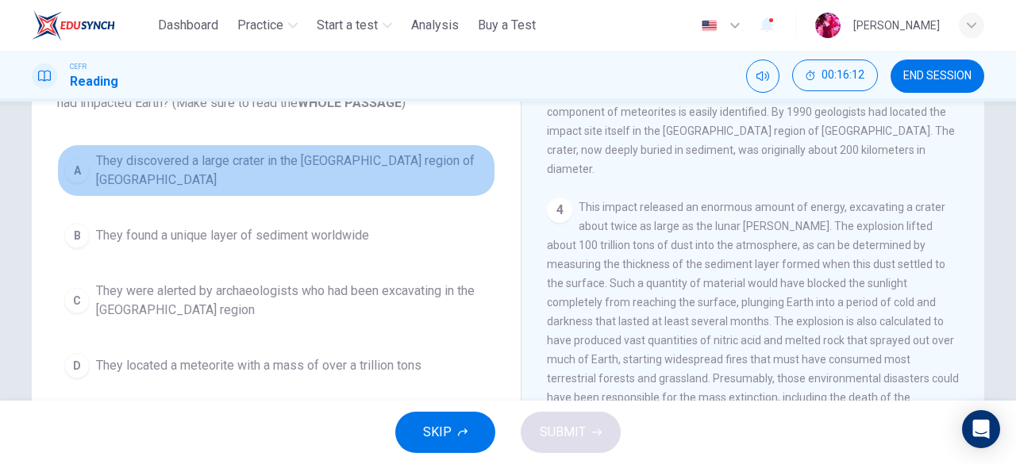
click at [317, 153] on button "A They discovered a large crater in the Yucatán region of Mexico" at bounding box center [276, 170] width 438 height 52
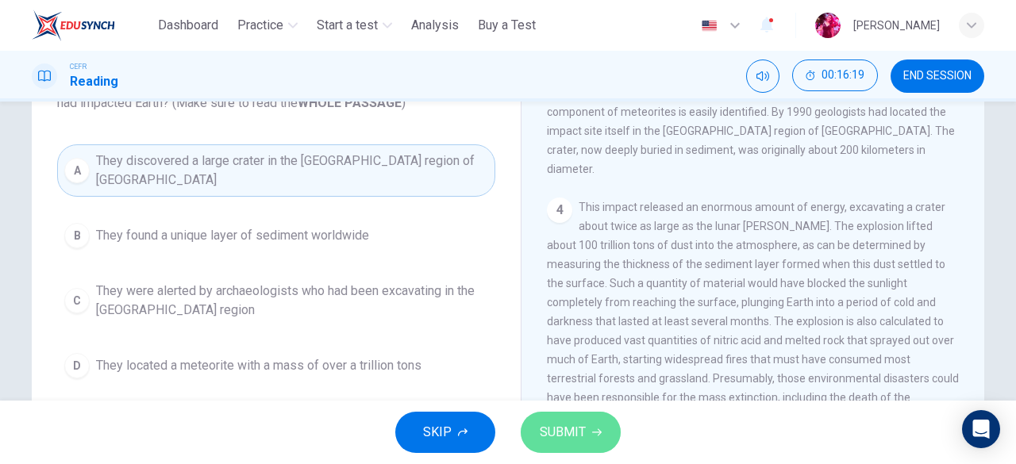
click at [597, 443] on button "SUBMIT" at bounding box center [570, 432] width 100 height 41
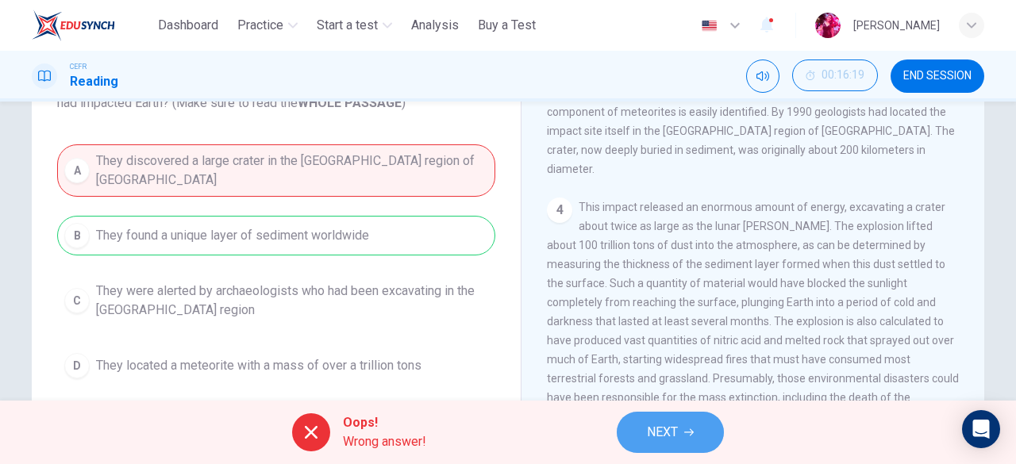
click at [659, 440] on span "NEXT" at bounding box center [662, 432] width 31 height 22
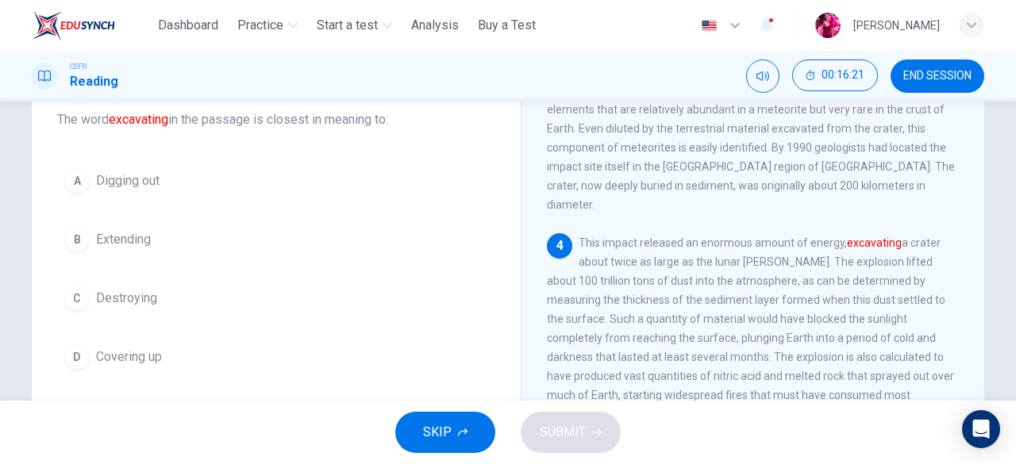
scroll to position [100, 0]
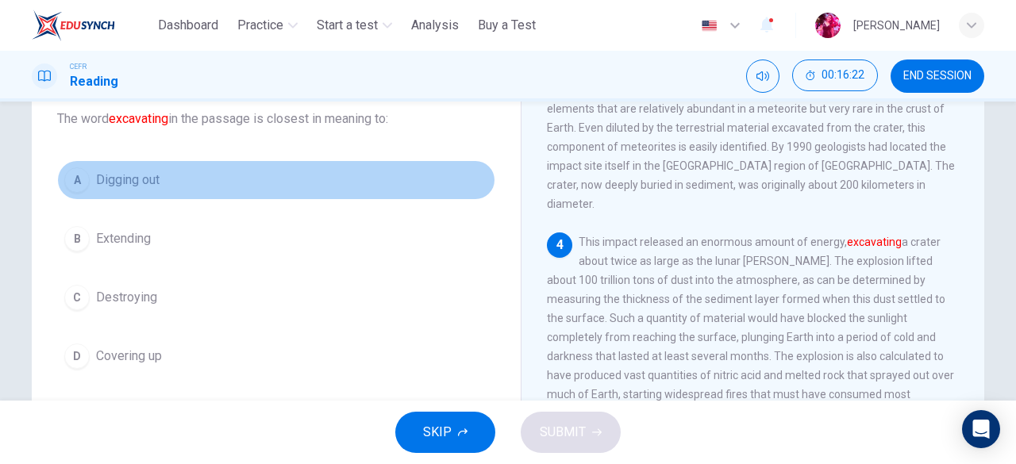
click at [121, 167] on button "A Digging out" at bounding box center [276, 180] width 438 height 40
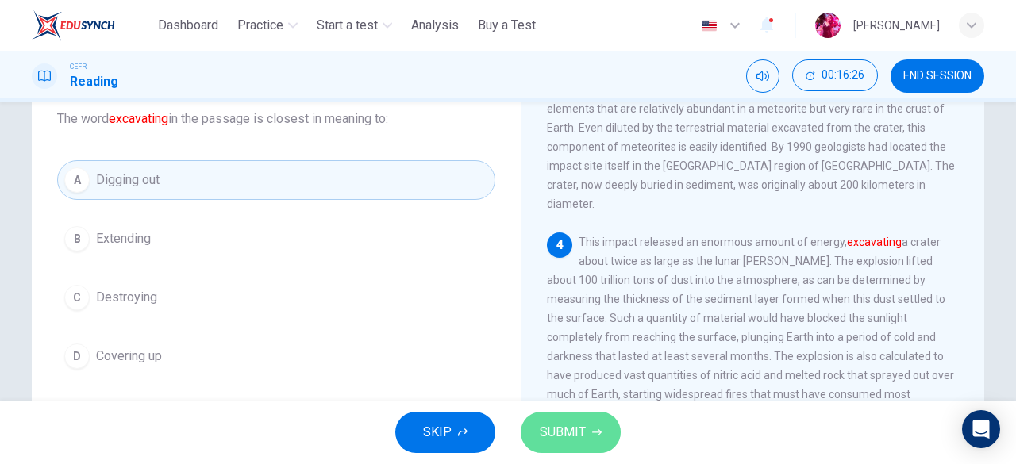
click at [589, 447] on button "SUBMIT" at bounding box center [570, 432] width 100 height 41
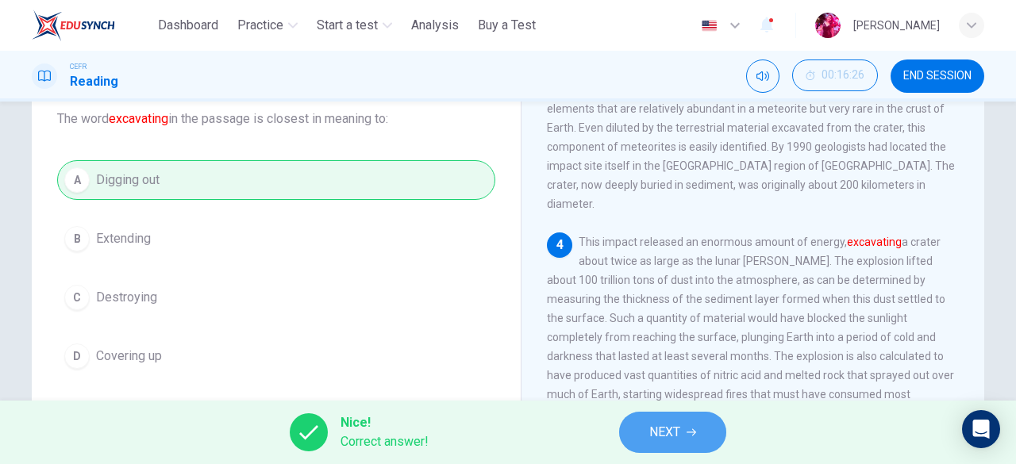
click at [667, 436] on span "NEXT" at bounding box center [664, 432] width 31 height 22
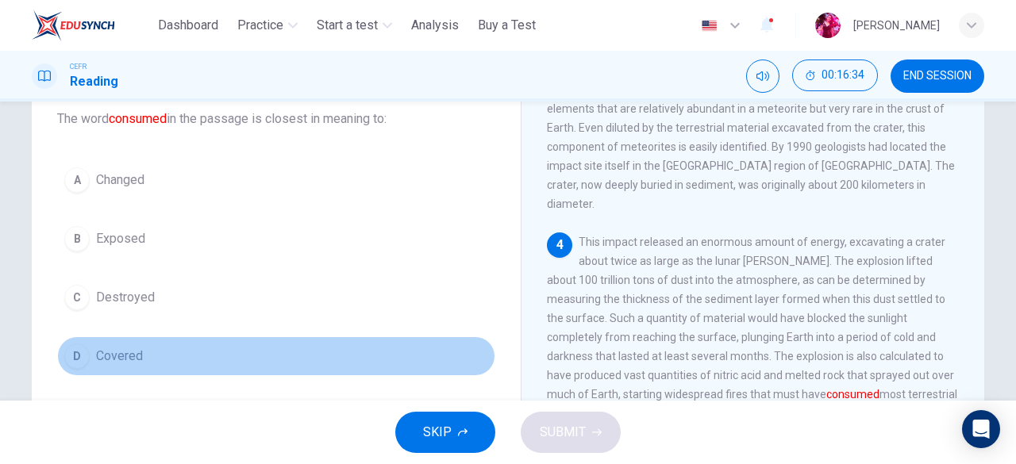
click at [173, 359] on button "D Covered" at bounding box center [276, 356] width 438 height 40
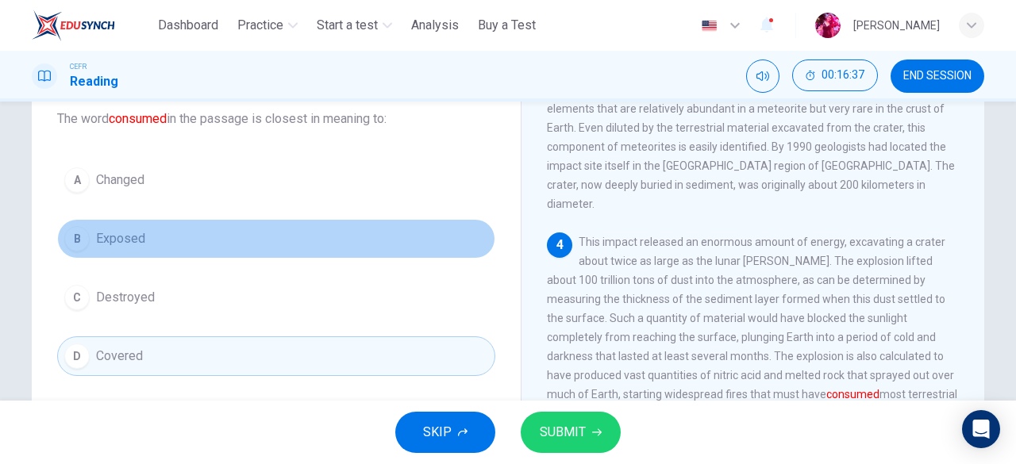
click at [256, 237] on button "B Exposed" at bounding box center [276, 239] width 438 height 40
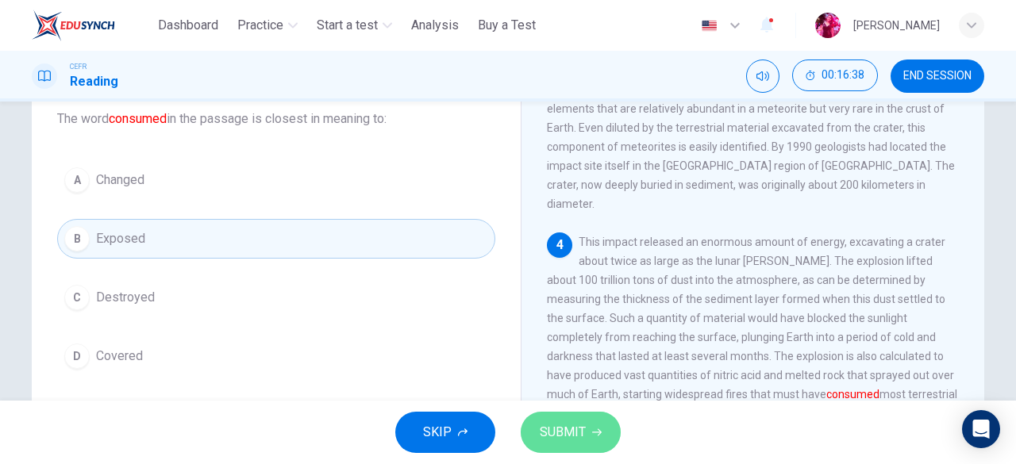
click at [570, 415] on button "SUBMIT" at bounding box center [570, 432] width 100 height 41
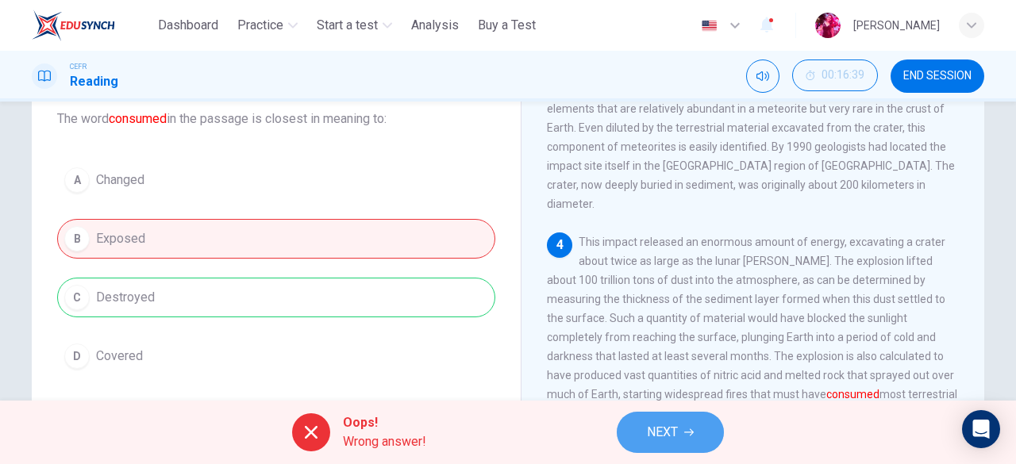
click at [646, 445] on button "NEXT" at bounding box center [669, 432] width 107 height 41
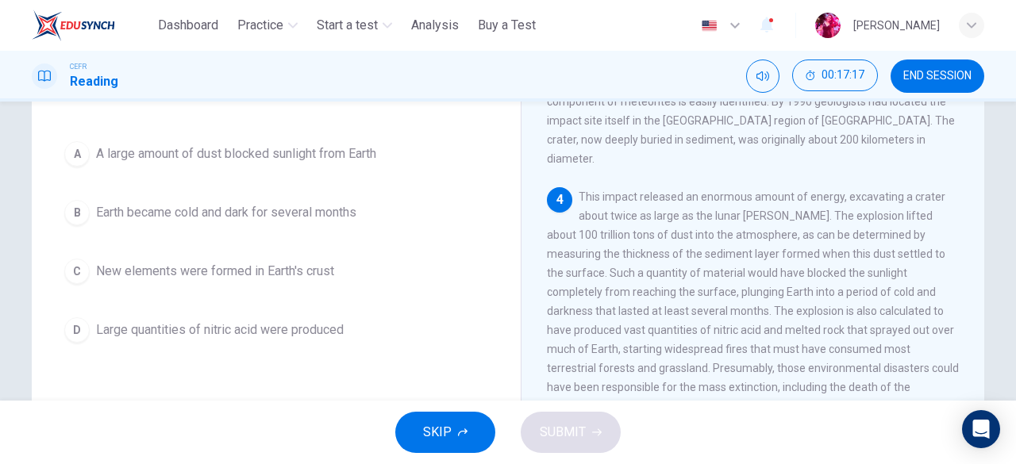
scroll to position [146, 0]
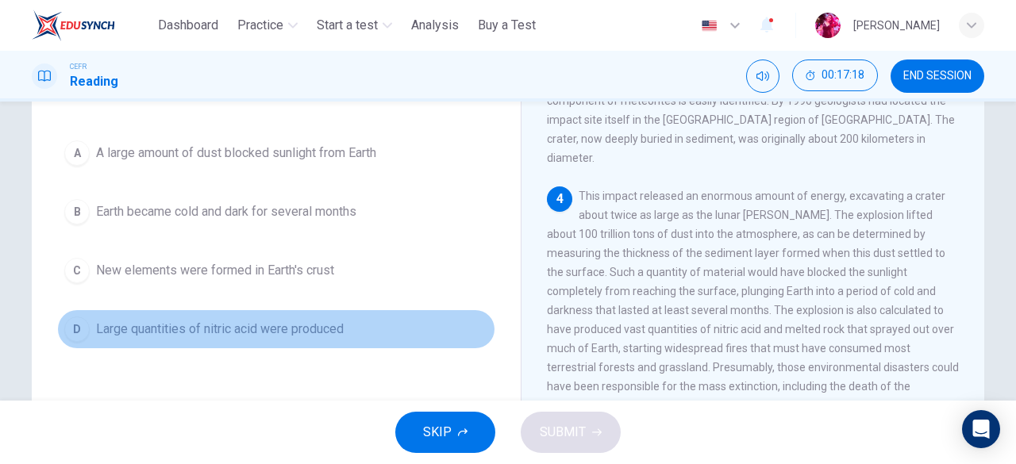
click at [265, 321] on span "Large quantities of nitric acid were produced" at bounding box center [220, 329] width 248 height 19
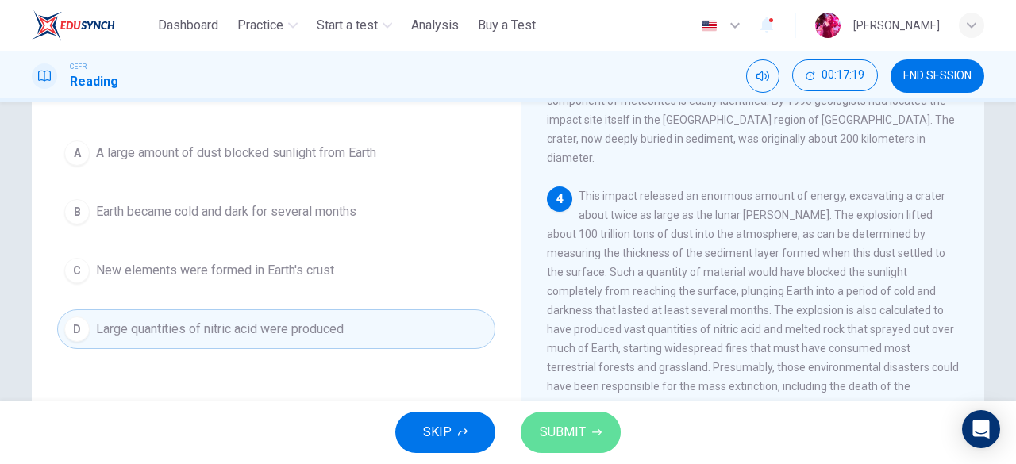
click at [582, 424] on span "SUBMIT" at bounding box center [563, 432] width 46 height 22
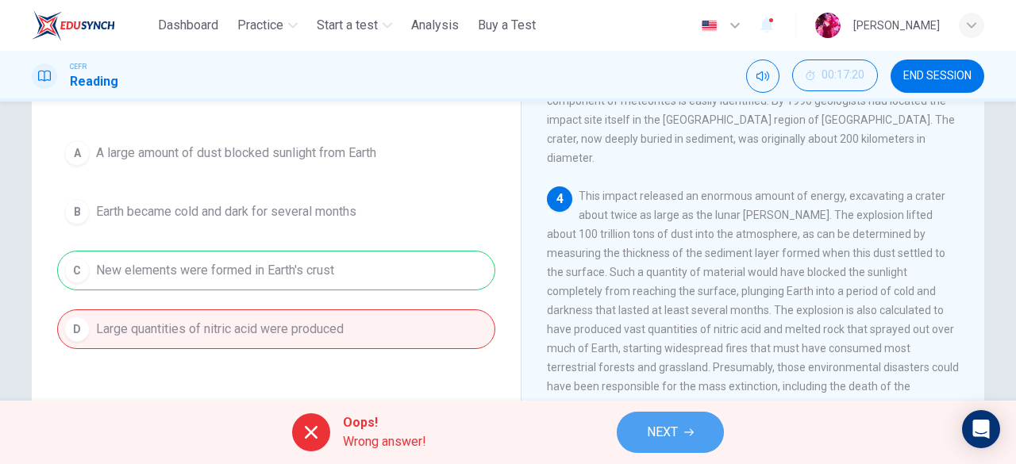
click at [666, 439] on span "NEXT" at bounding box center [662, 432] width 31 height 22
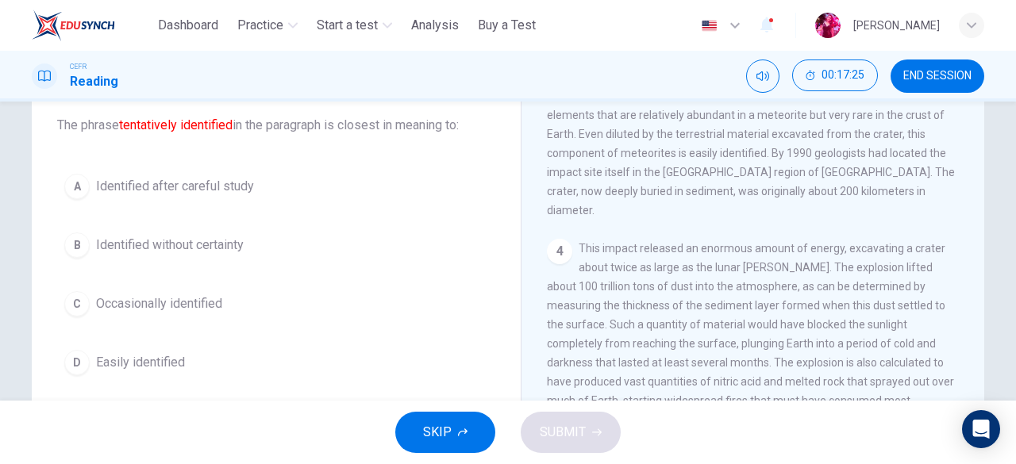
scroll to position [94, 0]
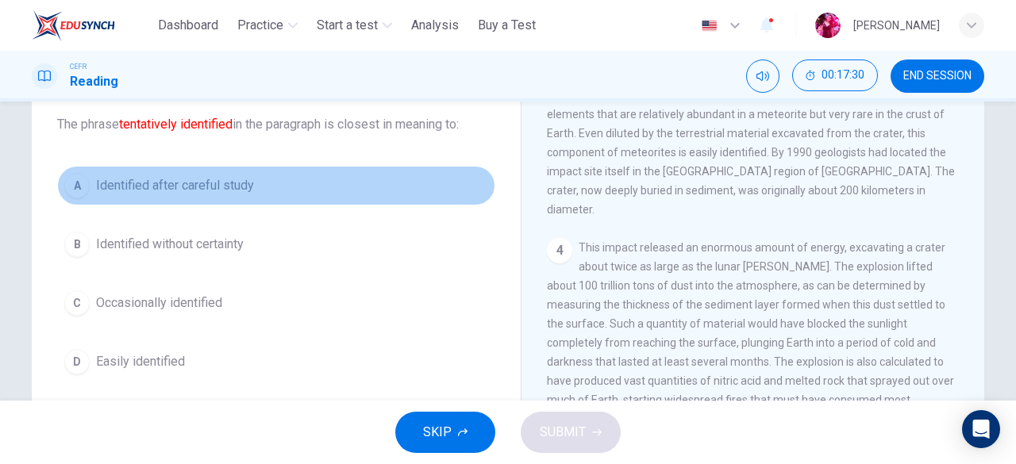
click at [265, 194] on button "A Identified after careful study" at bounding box center [276, 186] width 438 height 40
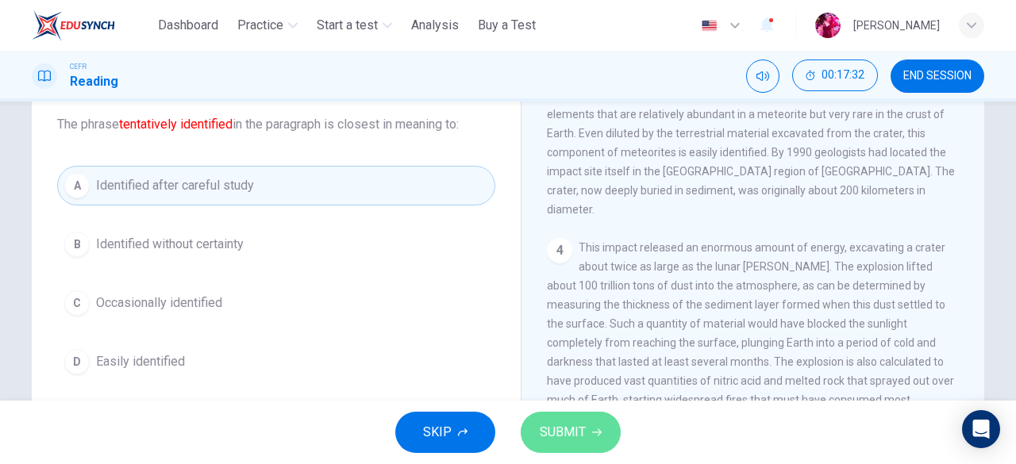
click at [584, 429] on span "SUBMIT" at bounding box center [563, 432] width 46 height 22
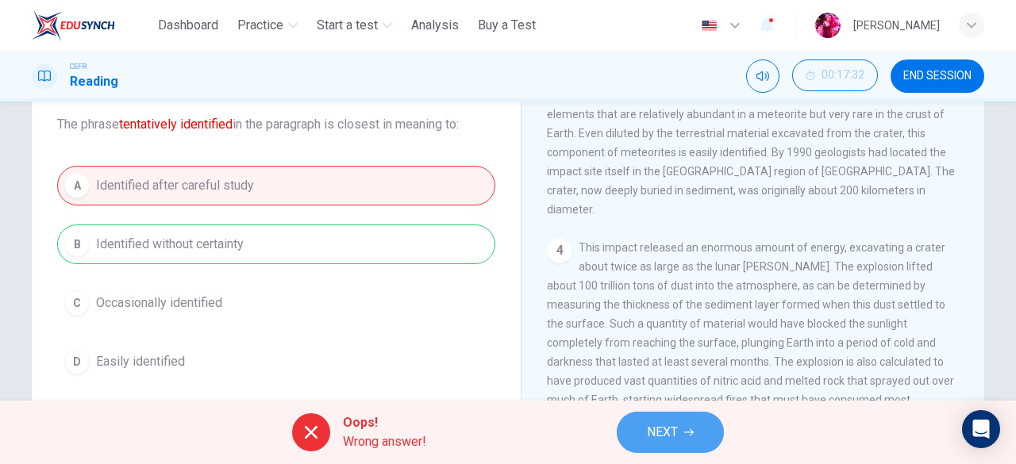
click at [668, 424] on span "NEXT" at bounding box center [662, 432] width 31 height 22
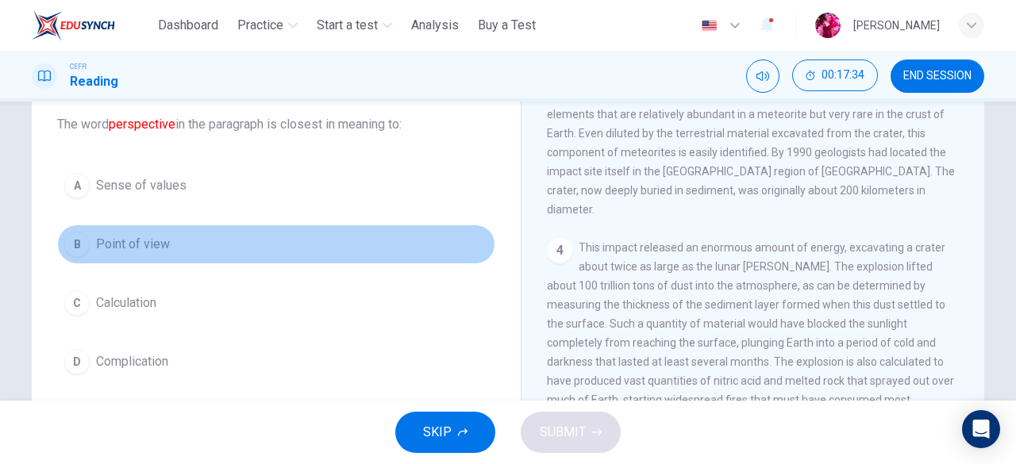
click at [305, 236] on button "B Point of view" at bounding box center [276, 245] width 438 height 40
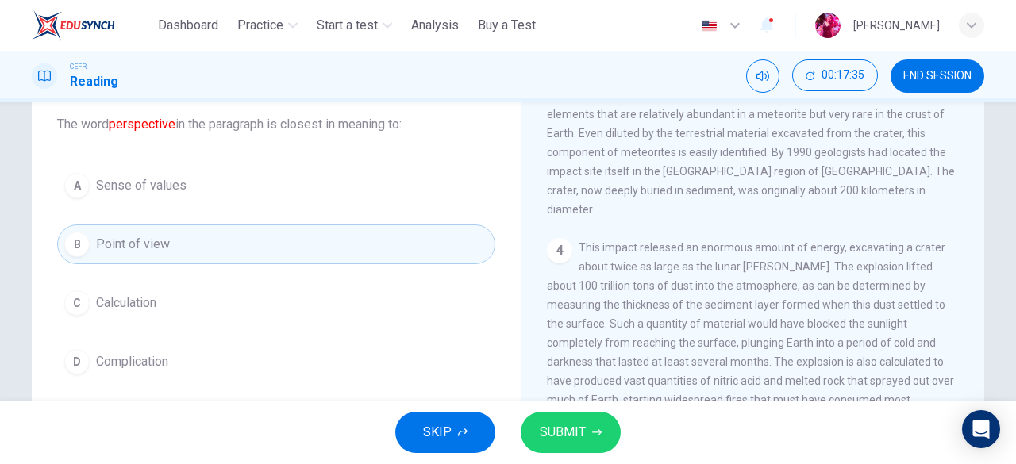
click at [547, 430] on span "SUBMIT" at bounding box center [563, 432] width 46 height 22
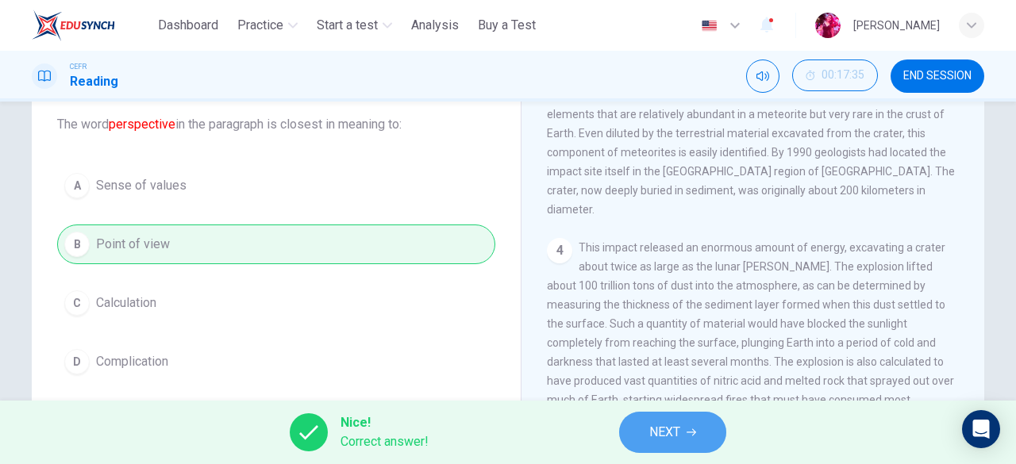
click at [652, 437] on span "NEXT" at bounding box center [664, 432] width 31 height 22
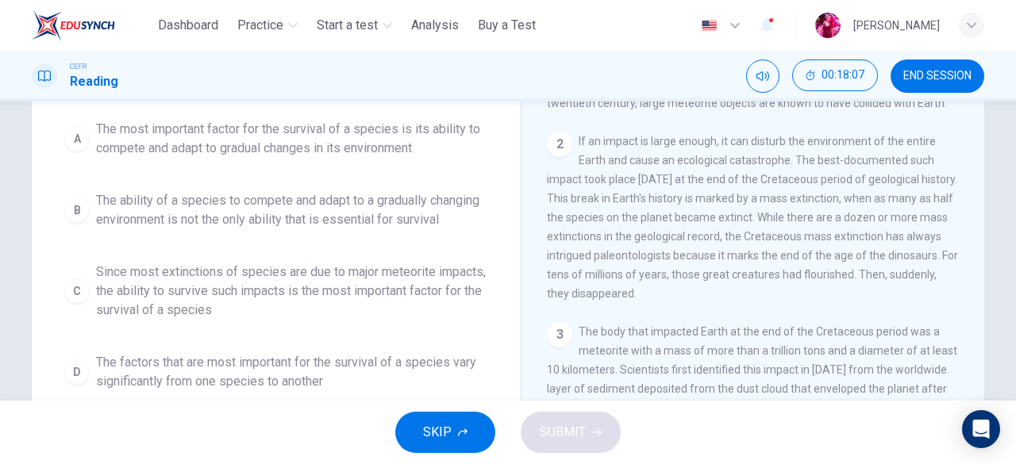
scroll to position [170, 0]
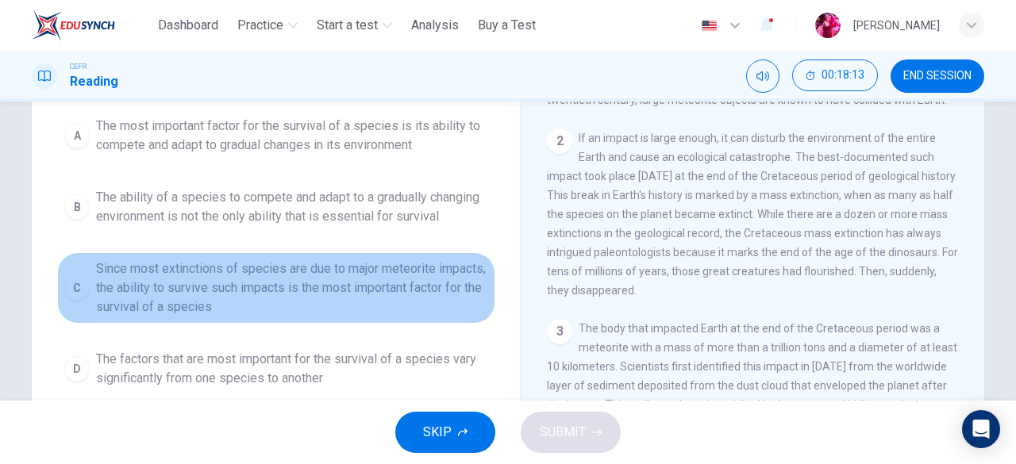
click at [243, 282] on span "Since most extinctions of species are due to major meteorite impacts, the abili…" at bounding box center [292, 287] width 392 height 57
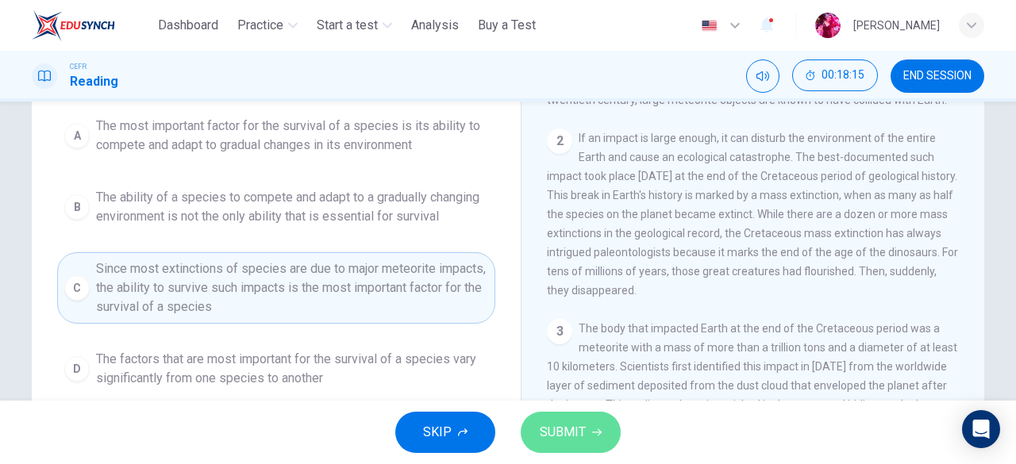
click at [541, 442] on span "SUBMIT" at bounding box center [563, 432] width 46 height 22
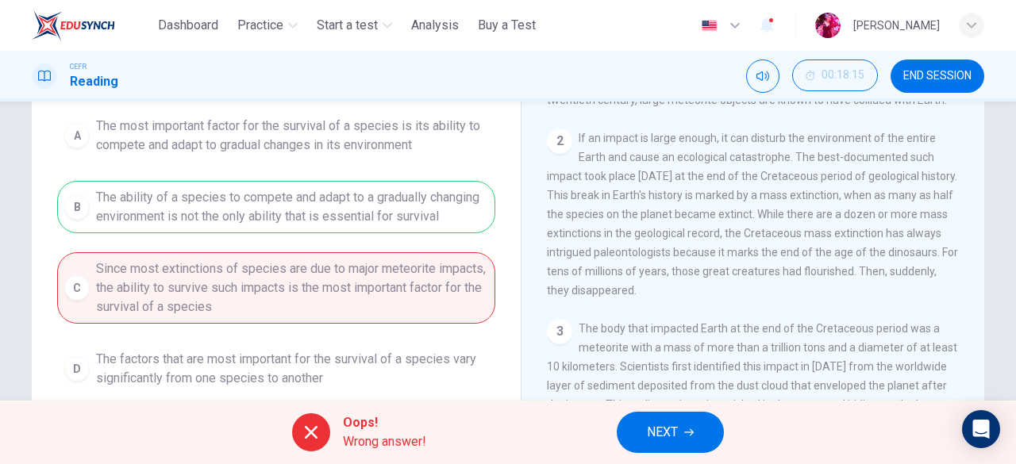
click at [655, 415] on button "NEXT" at bounding box center [669, 432] width 107 height 41
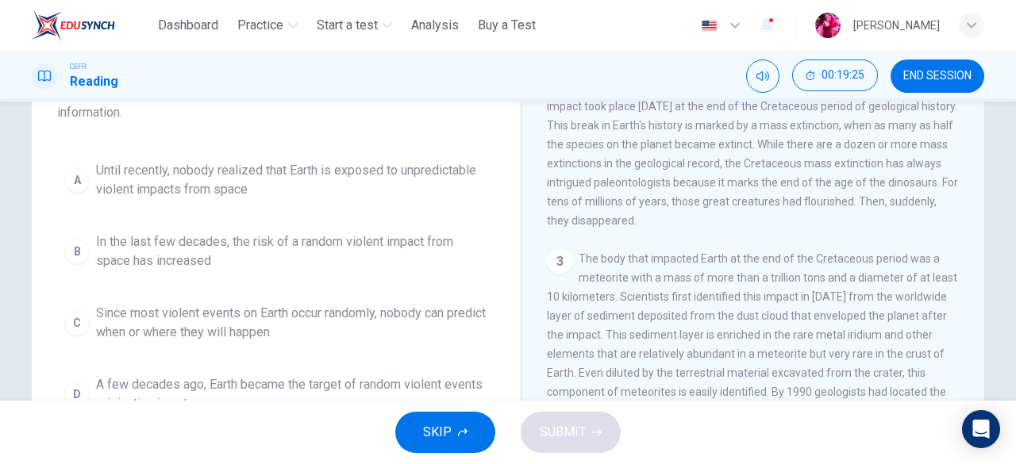
scroll to position [5, 0]
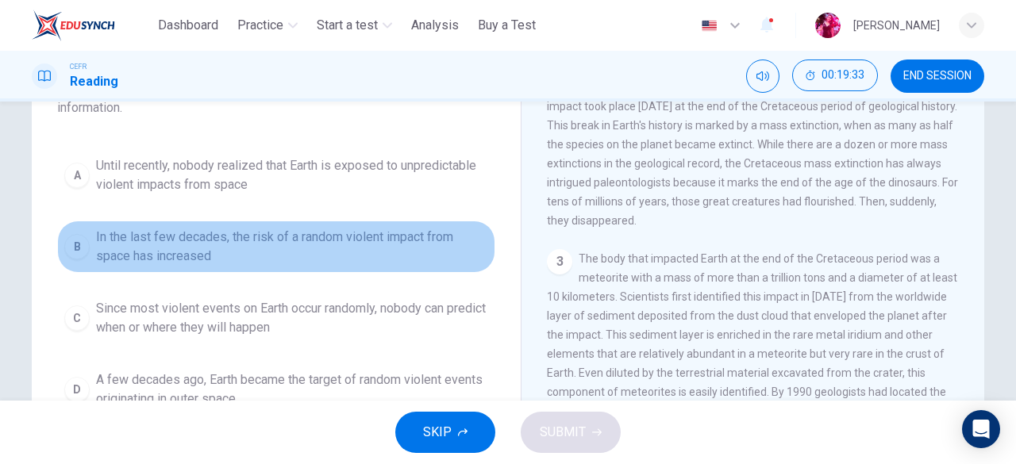
click at [305, 247] on span "In the last few decades, the risk of a random violent impact from space has inc…" at bounding box center [292, 247] width 392 height 38
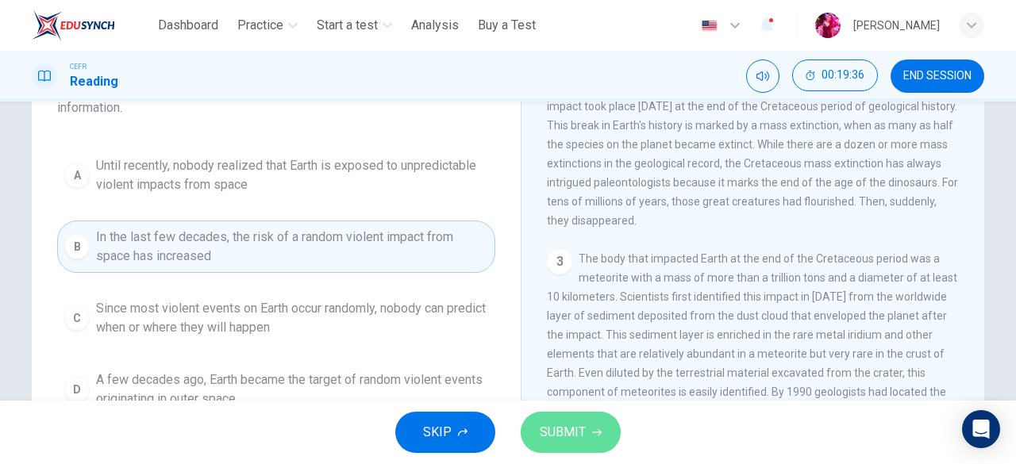
click at [583, 444] on button "SUBMIT" at bounding box center [570, 432] width 100 height 41
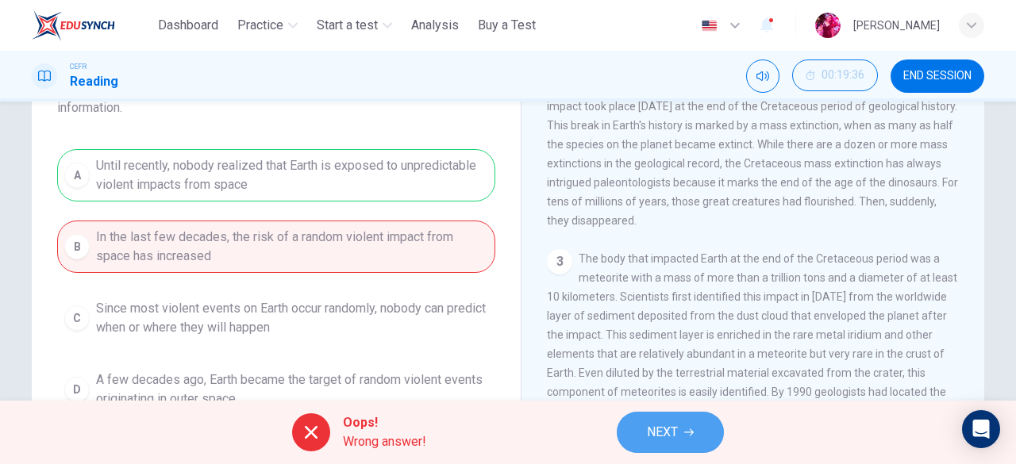
click at [693, 439] on button "NEXT" at bounding box center [669, 432] width 107 height 41
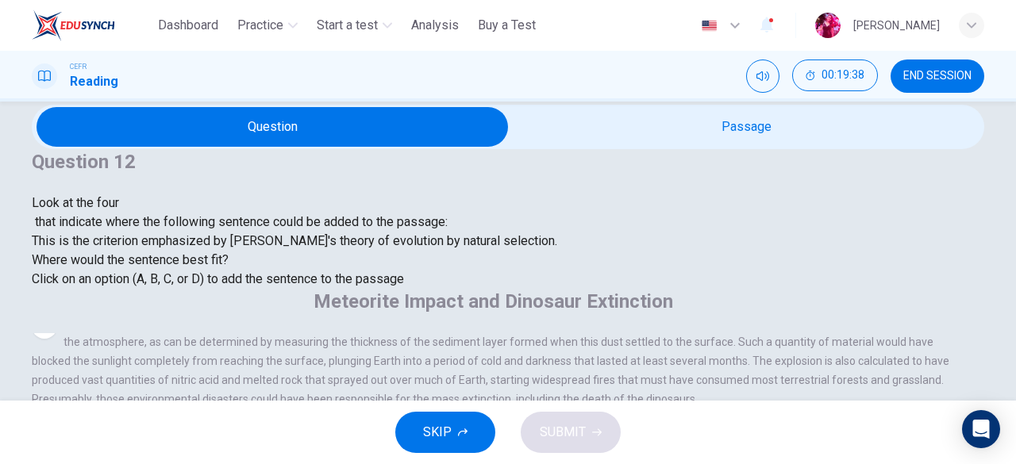
scroll to position [61, 0]
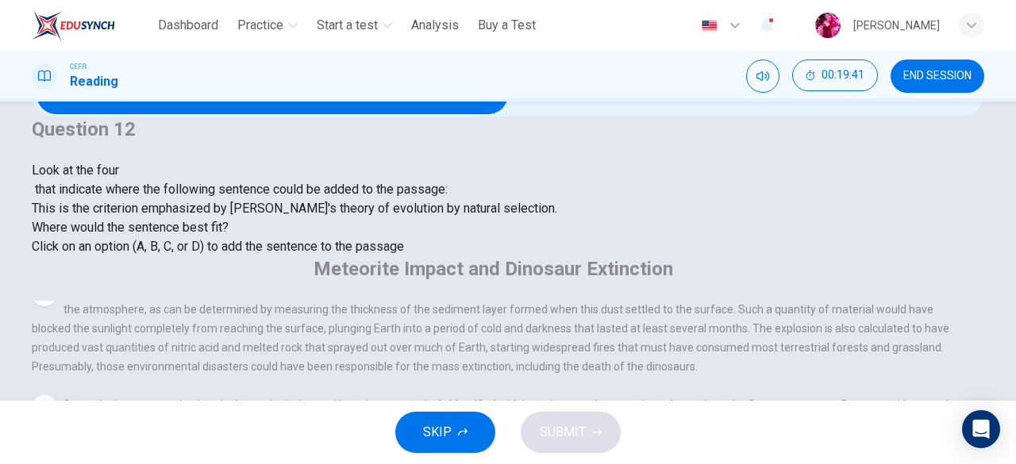
click at [204, 254] on span "Click on an option (A, B, C, or D) to add the sentence to the passage" at bounding box center [218, 246] width 372 height 15
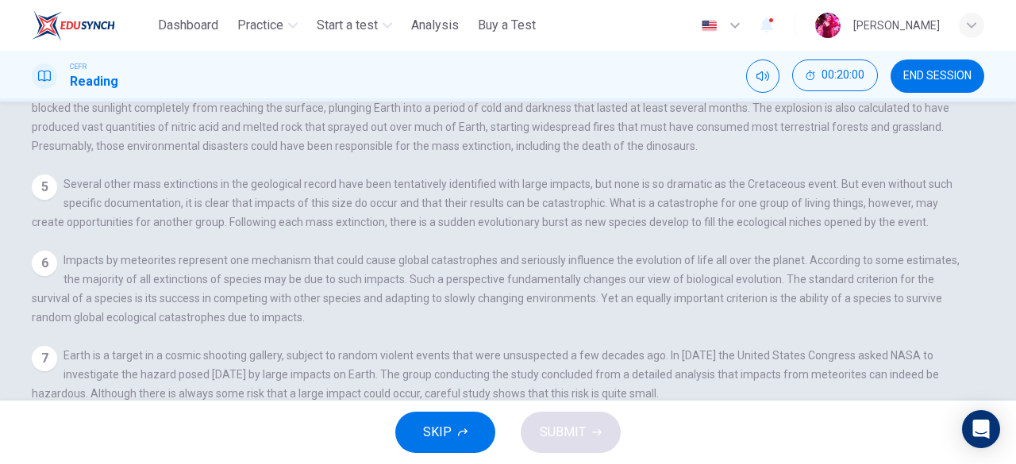
scroll to position [932, 0]
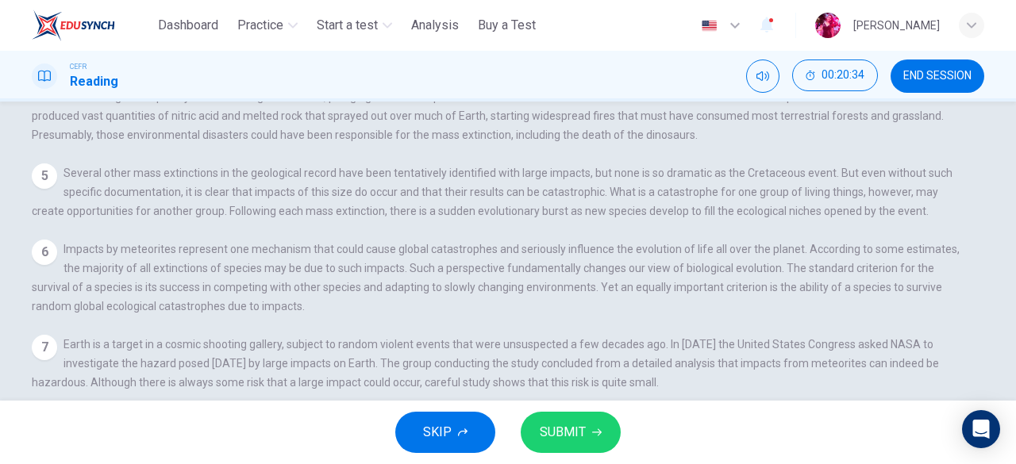
scroll to position [292, 0]
click at [455, 454] on input at bounding box center [400, 461] width 109 height 14
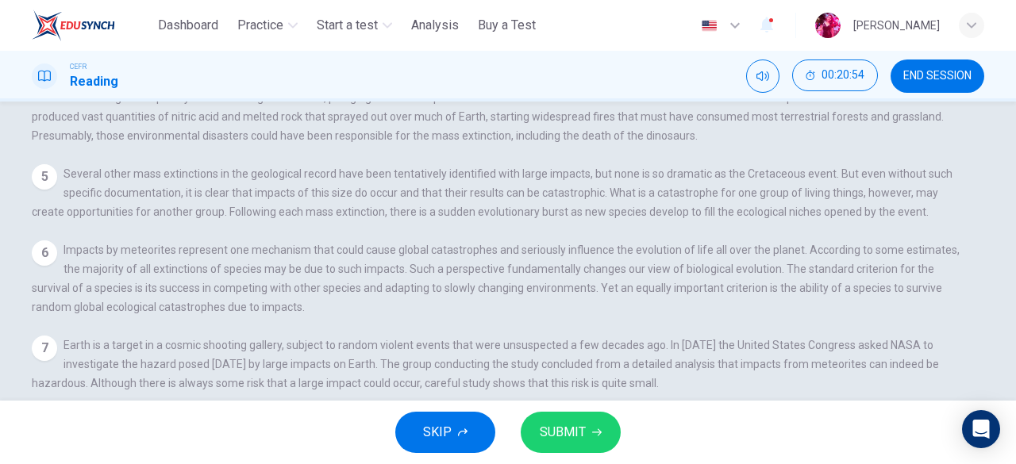
click at [455, 454] on input at bounding box center [400, 461] width 109 height 14
click at [555, 430] on span "SUBMIT" at bounding box center [563, 432] width 46 height 22
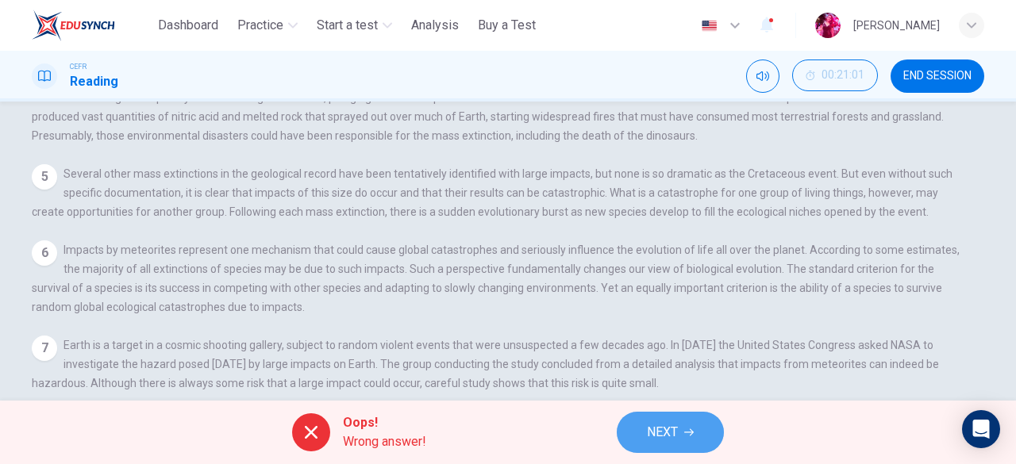
click at [682, 433] on button "NEXT" at bounding box center [669, 432] width 107 height 41
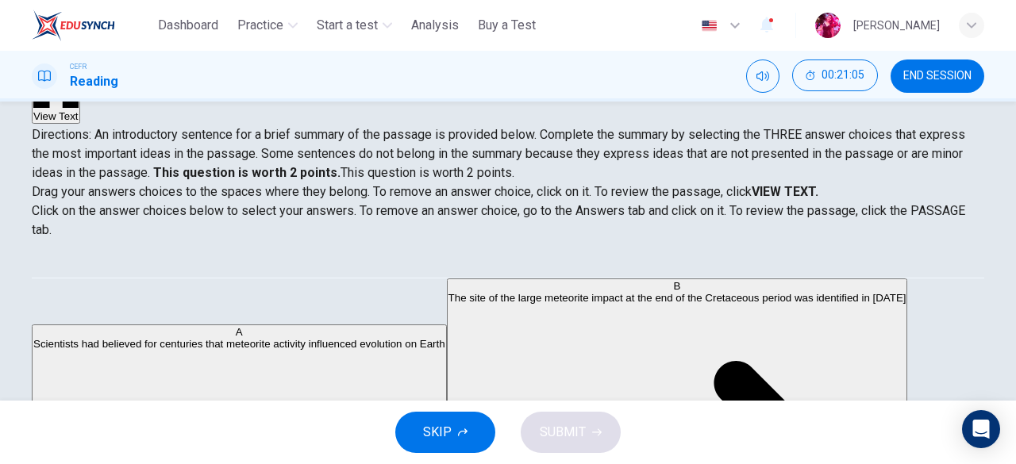
scroll to position [0, 0]
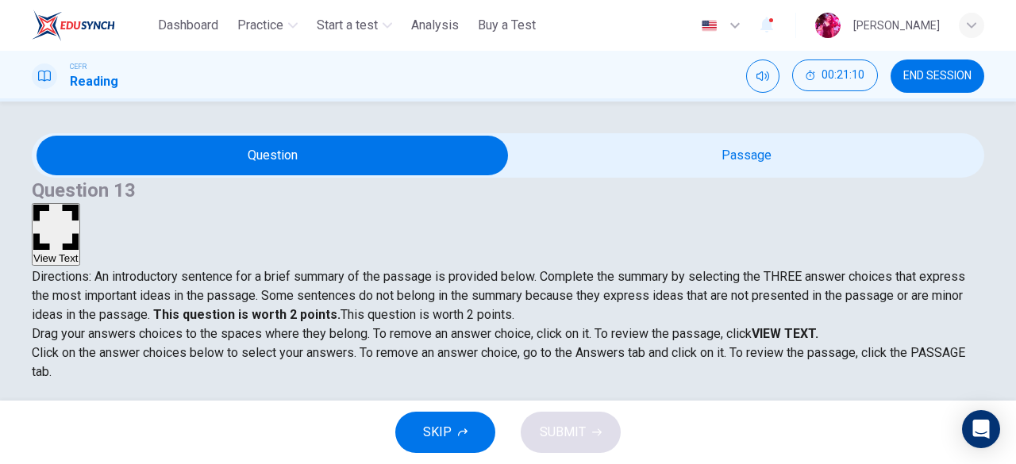
click at [80, 203] on button "View Text" at bounding box center [56, 234] width 48 height 63
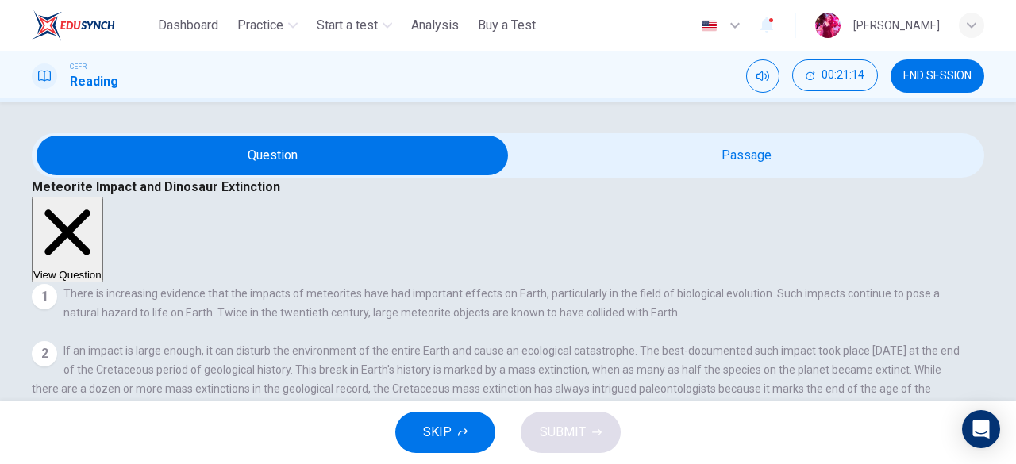
click at [102, 198] on icon "button" at bounding box center [67, 232] width 68 height 68
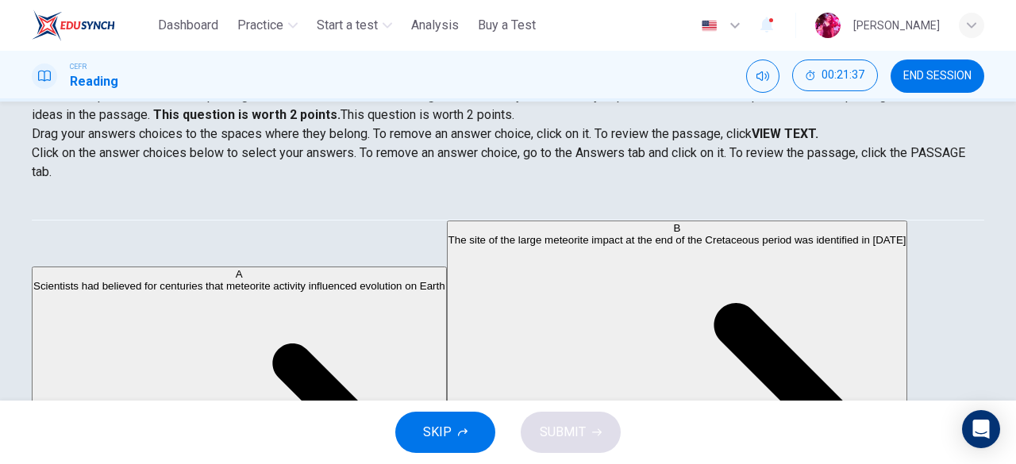
scroll to position [210, 0]
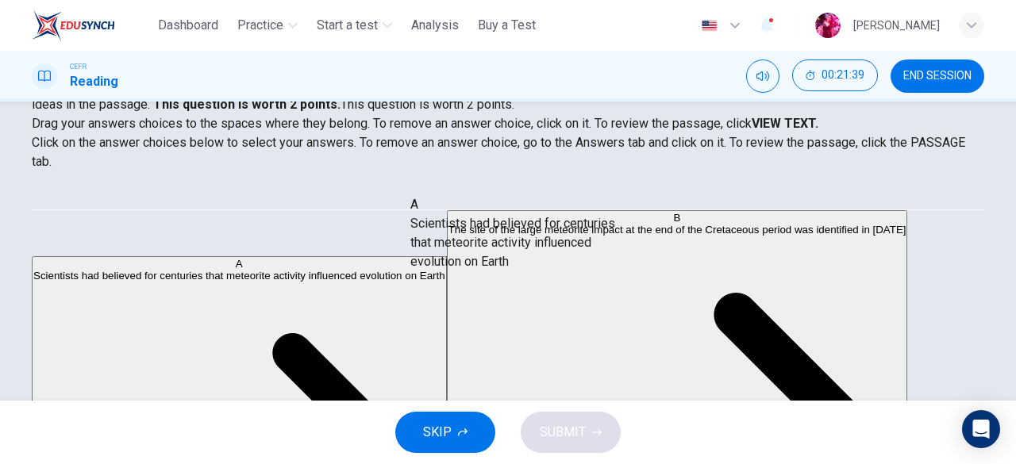
drag, startPoint x: 190, startPoint y: 245, endPoint x: 501, endPoint y: 241, distance: 311.8
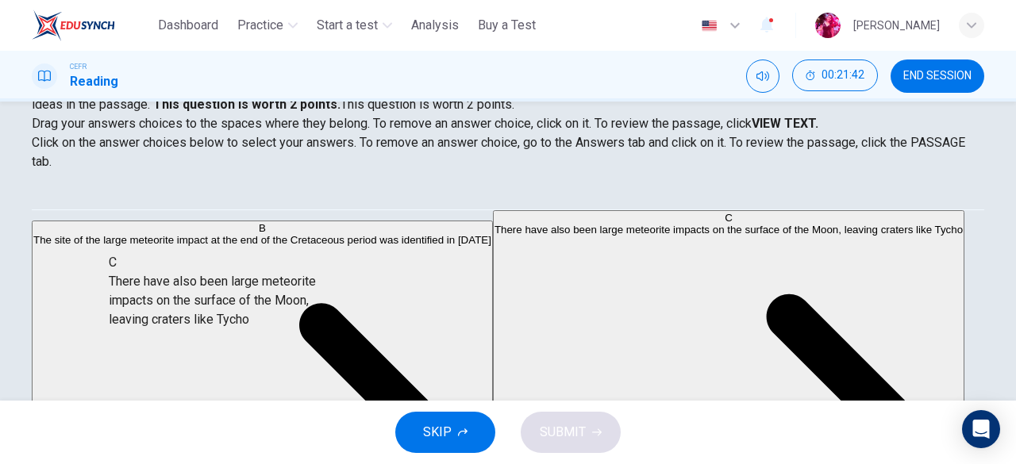
scroll to position [102, 0]
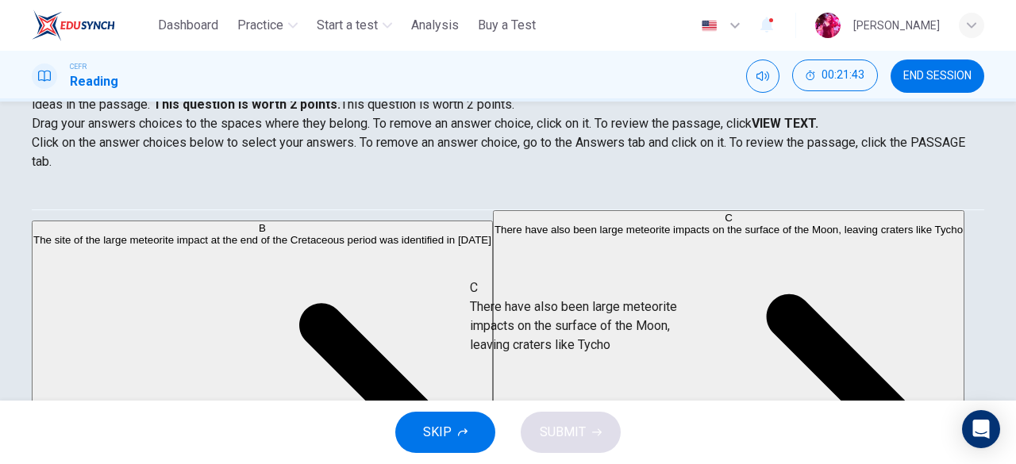
drag, startPoint x: 152, startPoint y: 242, endPoint x: 569, endPoint y: 307, distance: 421.6
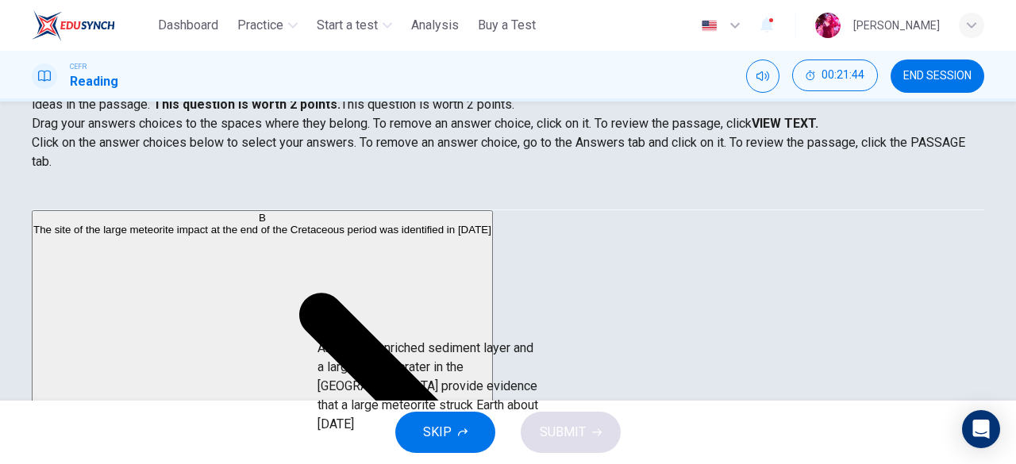
drag, startPoint x: 137, startPoint y: 277, endPoint x: 571, endPoint y: 376, distance: 445.2
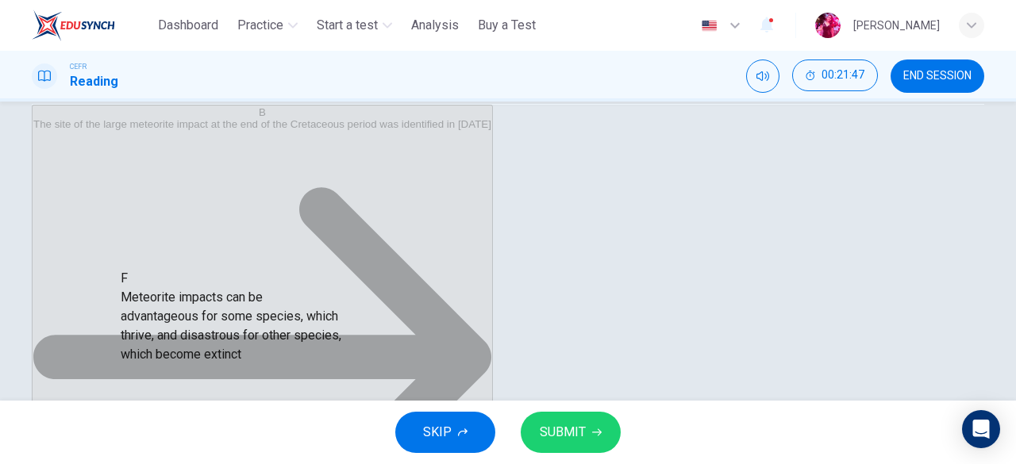
scroll to position [105, 0]
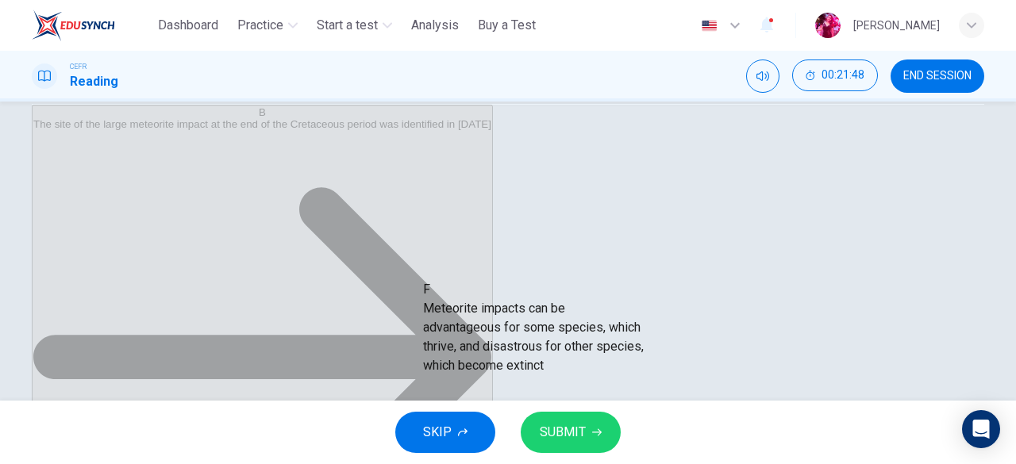
drag, startPoint x: 190, startPoint y: 325, endPoint x: 664, endPoint y: 331, distance: 474.5
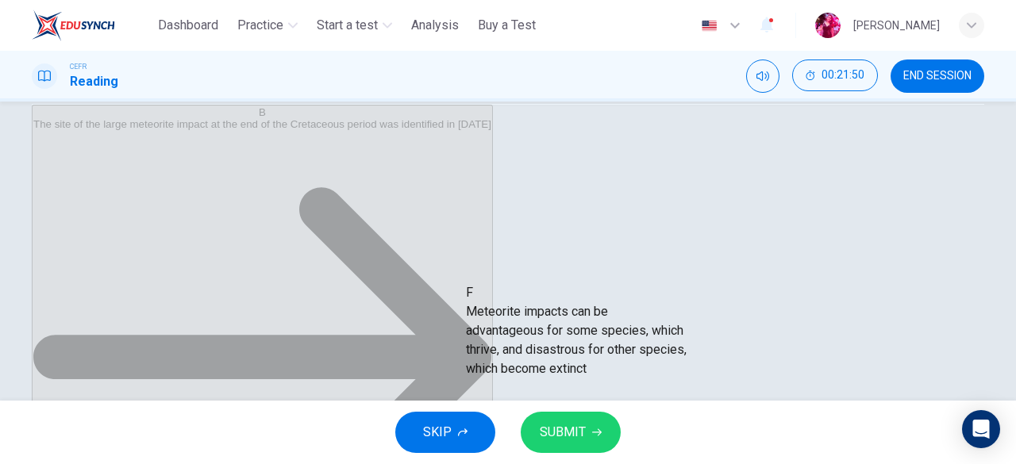
scroll to position [106, 0]
drag, startPoint x: 129, startPoint y: 329, endPoint x: 588, endPoint y: 366, distance: 460.8
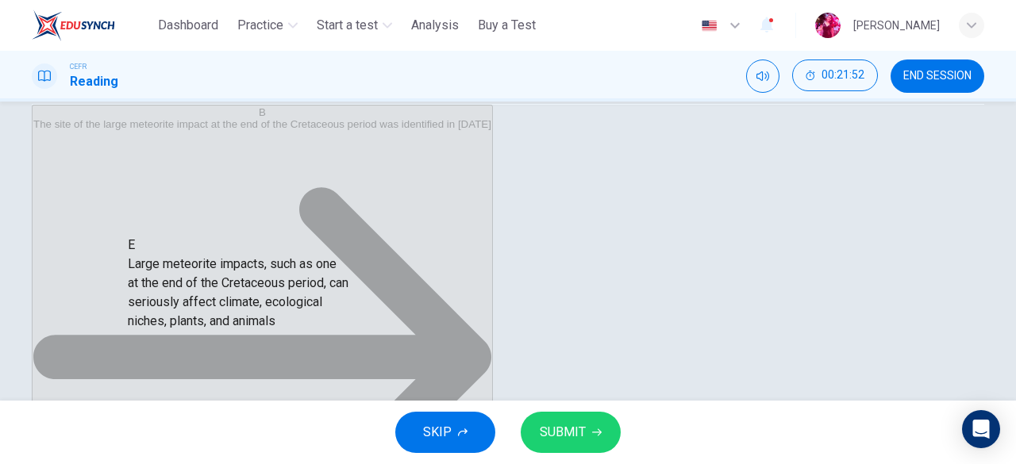
scroll to position [17, 0]
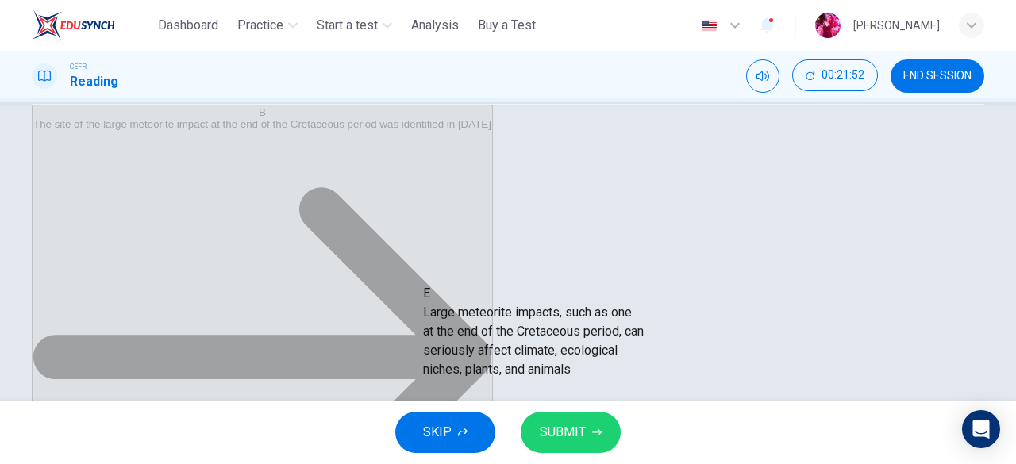
drag, startPoint x: 207, startPoint y: 252, endPoint x: 584, endPoint y: 326, distance: 384.2
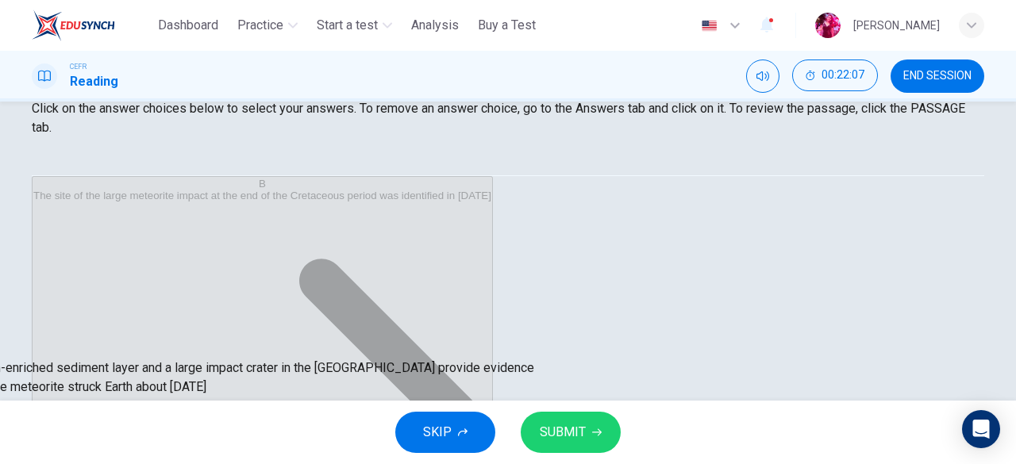
scroll to position [175, 0]
drag, startPoint x: 453, startPoint y: 342, endPoint x: 60, endPoint y: 378, distance: 395.2
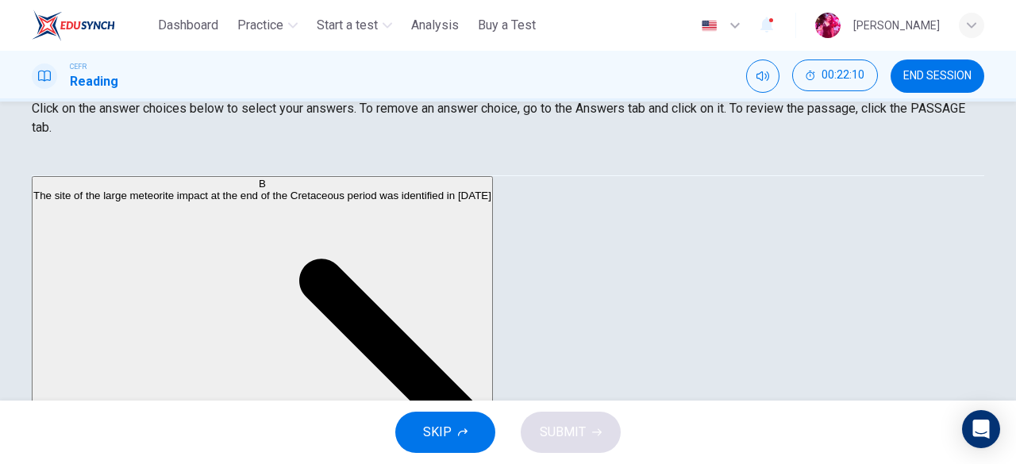
scroll to position [0, 0]
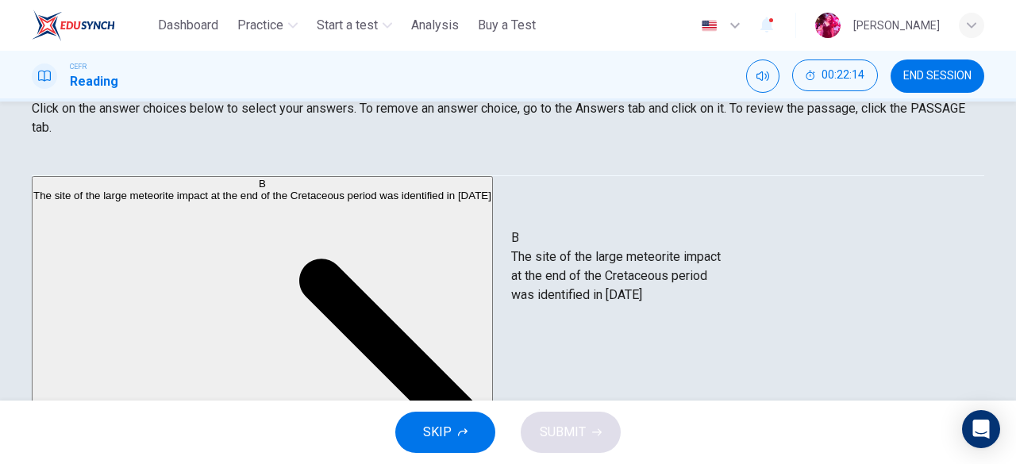
drag, startPoint x: 184, startPoint y: 215, endPoint x: 640, endPoint y: 283, distance: 461.3
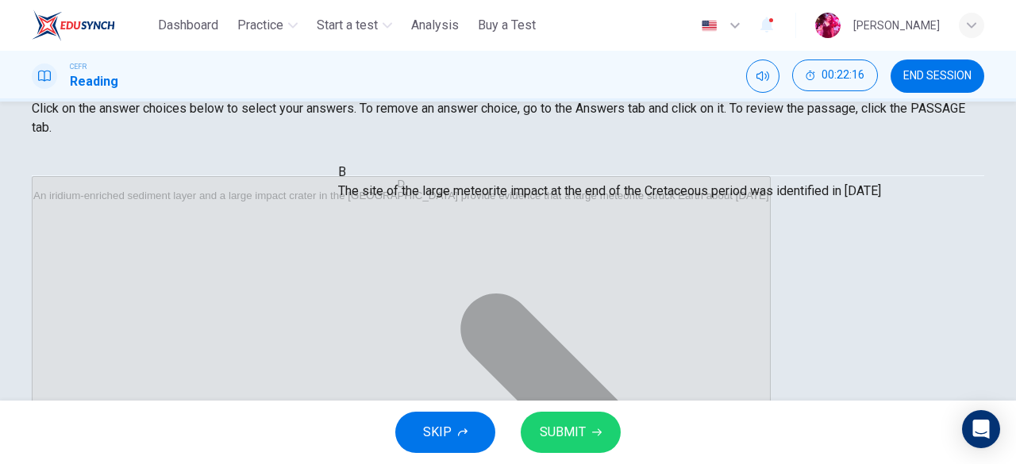
drag, startPoint x: 459, startPoint y: 278, endPoint x: 474, endPoint y: 176, distance: 103.5
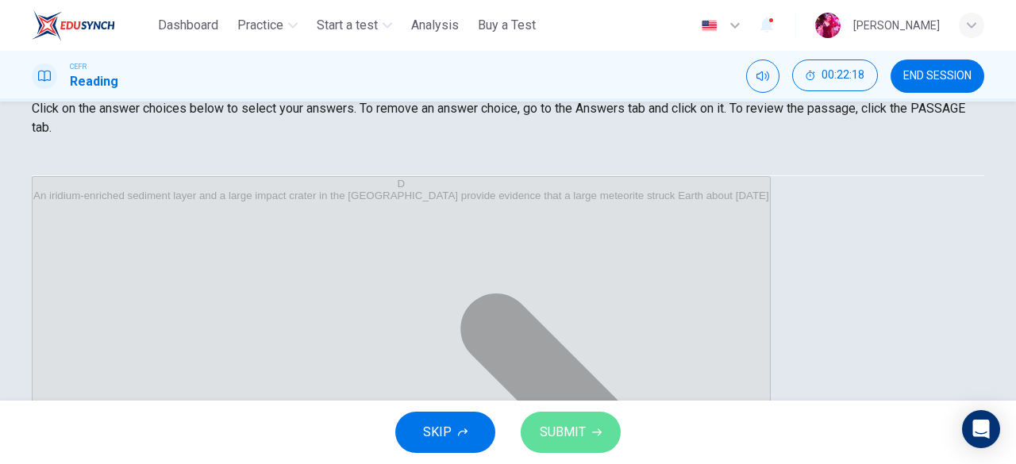
click at [571, 440] on span "SUBMIT" at bounding box center [563, 432] width 46 height 22
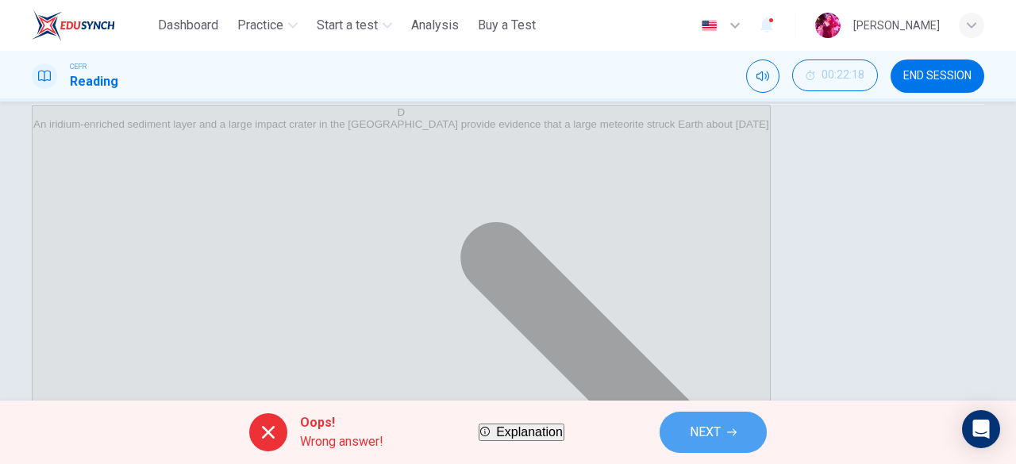
click at [766, 446] on button "NEXT" at bounding box center [712, 432] width 107 height 41
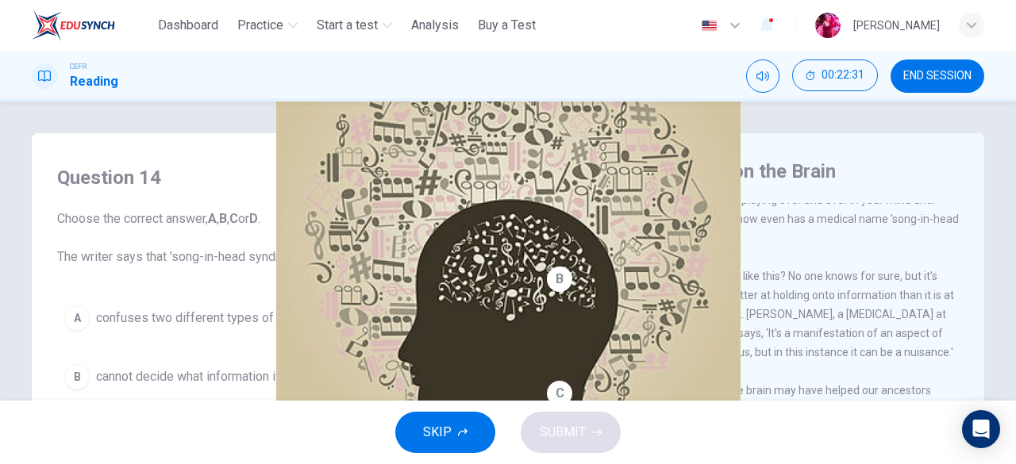
click at [271, 229] on span "Choose the correct answer, A , B , C or D . The writer says that 'song-in-head …" at bounding box center [276, 237] width 438 height 57
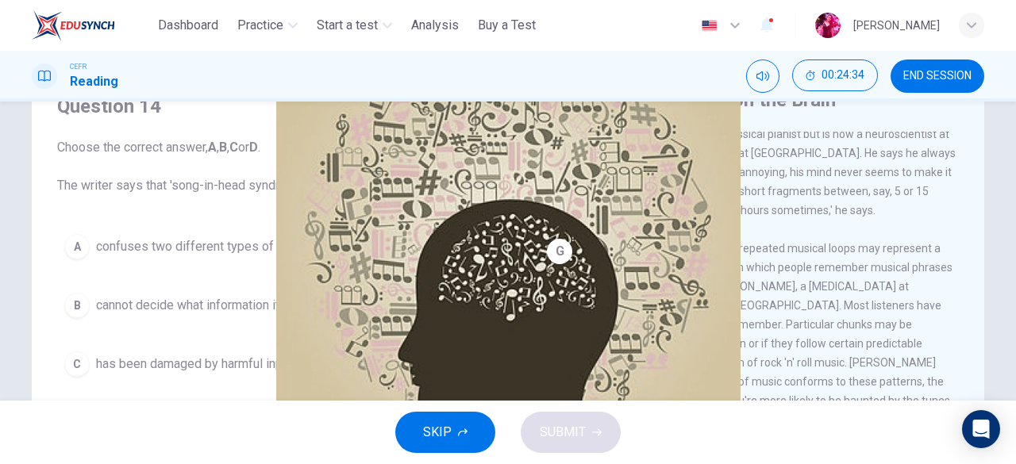
scroll to position [812, 0]
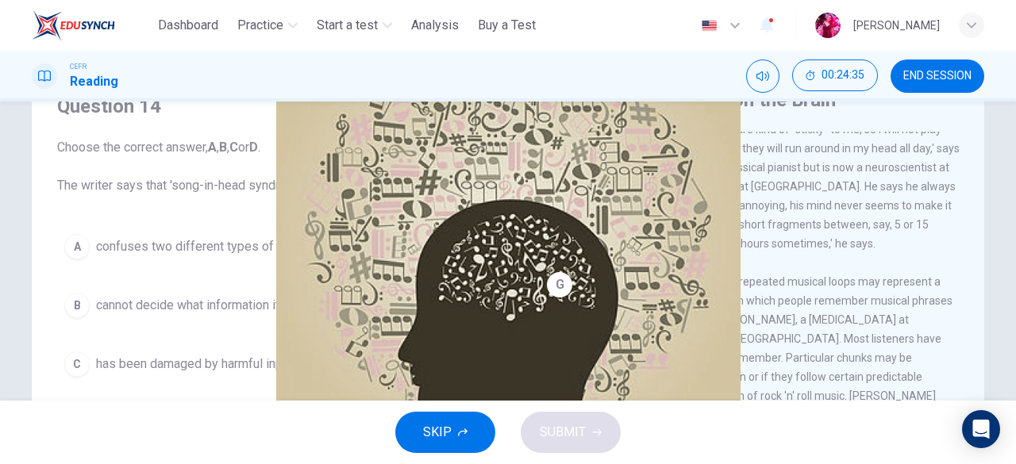
drag, startPoint x: 578, startPoint y: 209, endPoint x: 703, endPoint y: 305, distance: 158.4
drag, startPoint x: 465, startPoint y: 328, endPoint x: 528, endPoint y: 169, distance: 171.4
click at [528, 169] on div "Question 14 Choose the correct answer, A , B , C or D . The writer says that 's…" at bounding box center [508, 337] width 952 height 551
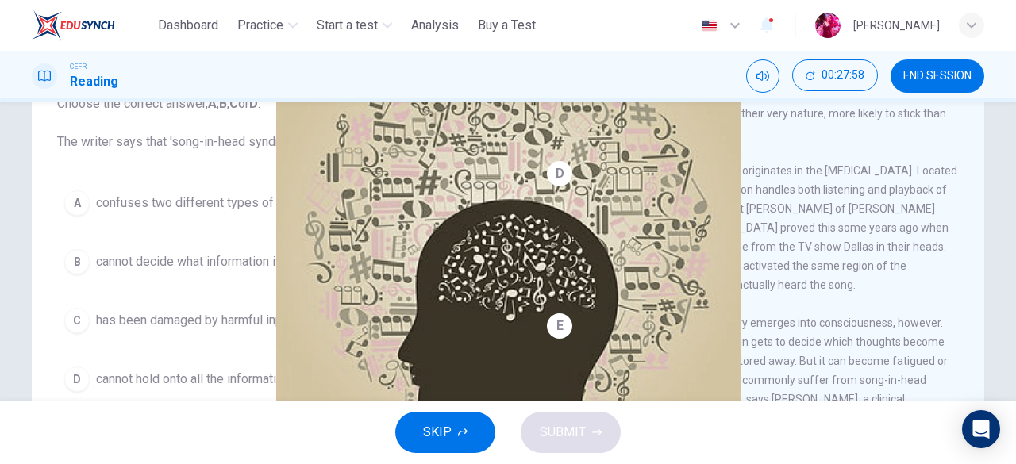
scroll to position [108, 0]
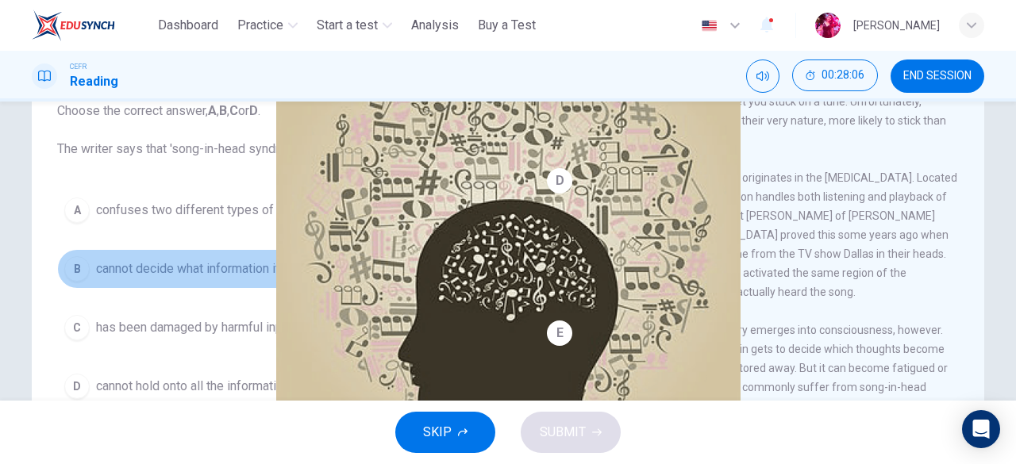
click at [152, 272] on span "cannot decide what information it needs to retain." at bounding box center [232, 268] width 272 height 19
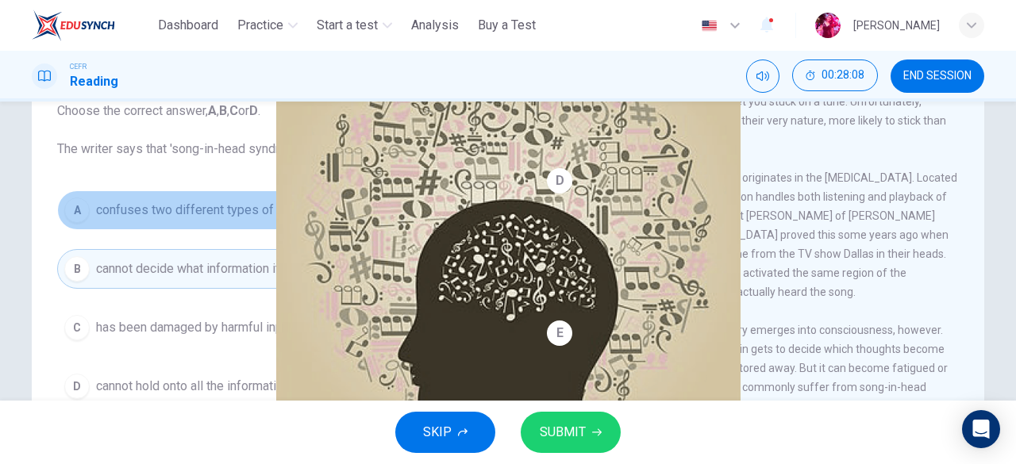
click at [171, 224] on button "A confuses two different types of memory." at bounding box center [276, 210] width 438 height 40
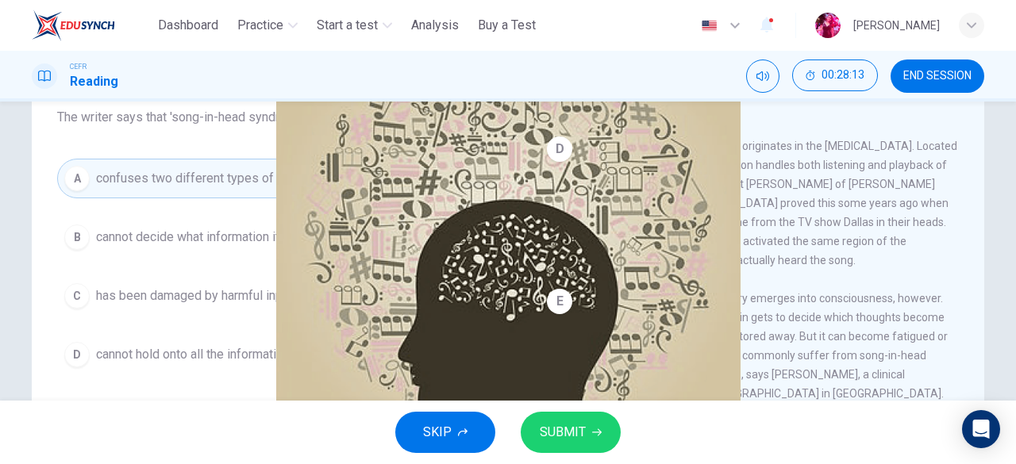
scroll to position [131, 0]
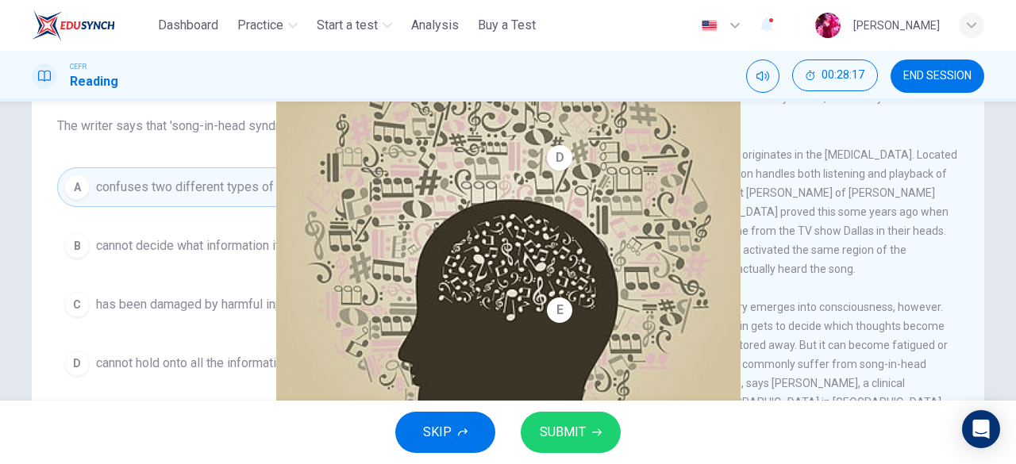
click at [255, 397] on div "Question 14 Choose the correct answer, A , B , C or D . The writer says that 's…" at bounding box center [275, 286] width 463 height 536
click at [255, 391] on div "Question 14 Choose the correct answer, A , B , C or D . The writer says that 's…" at bounding box center [275, 208] width 463 height 381
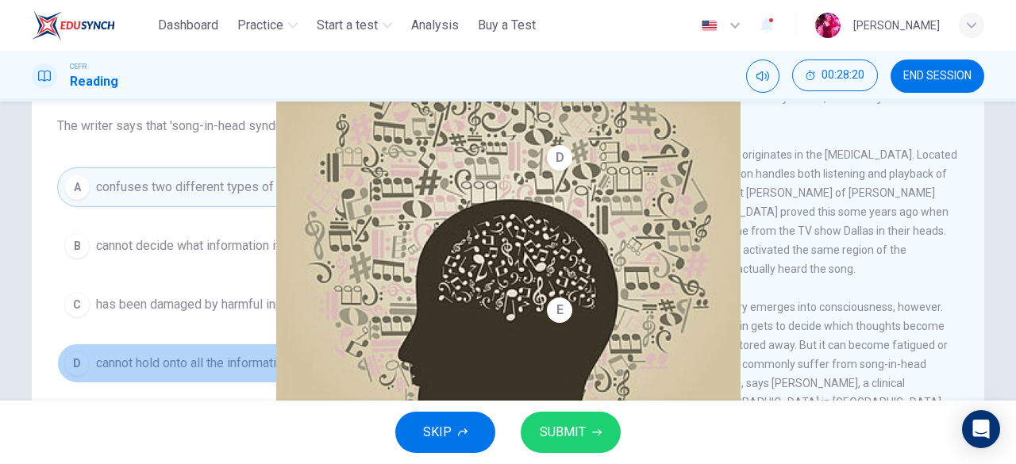
click at [284, 355] on span "cannot hold onto all the information it processes." at bounding box center [231, 363] width 270 height 19
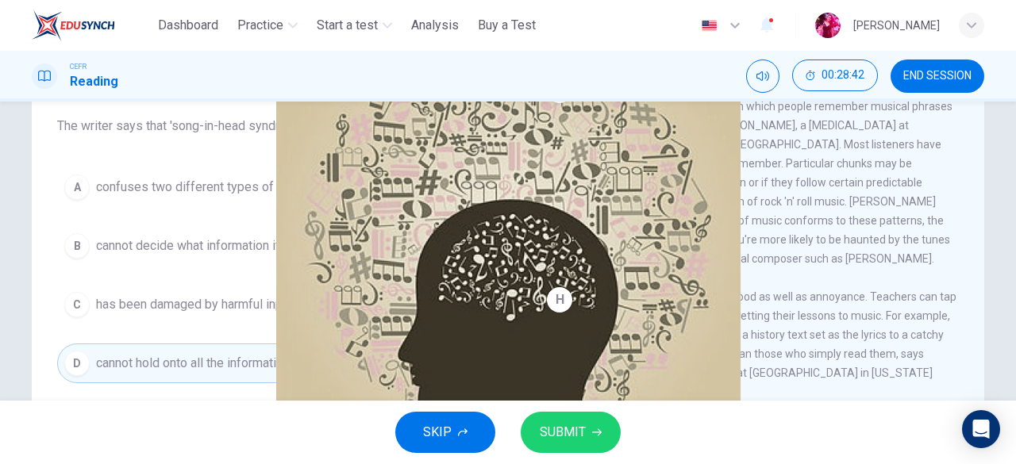
scroll to position [953, 0]
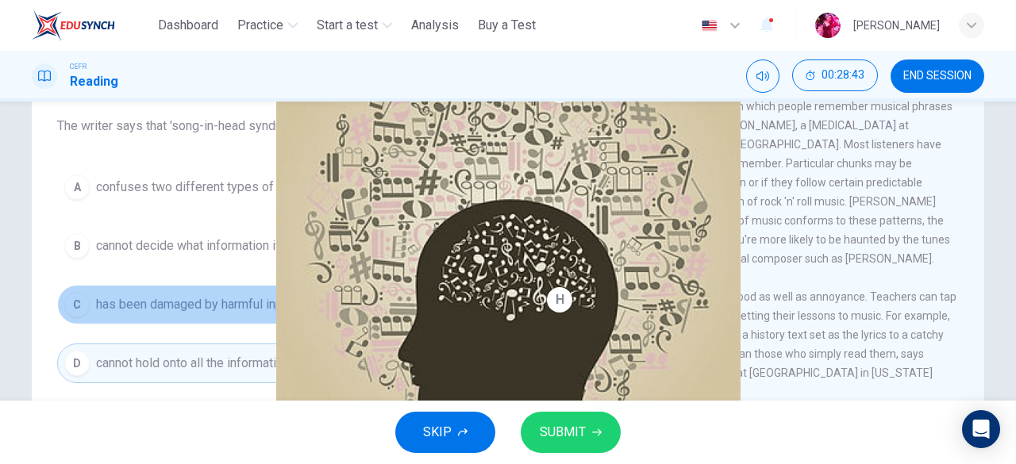
click at [190, 296] on span "has been damaged by harmful input." at bounding box center [195, 304] width 199 height 19
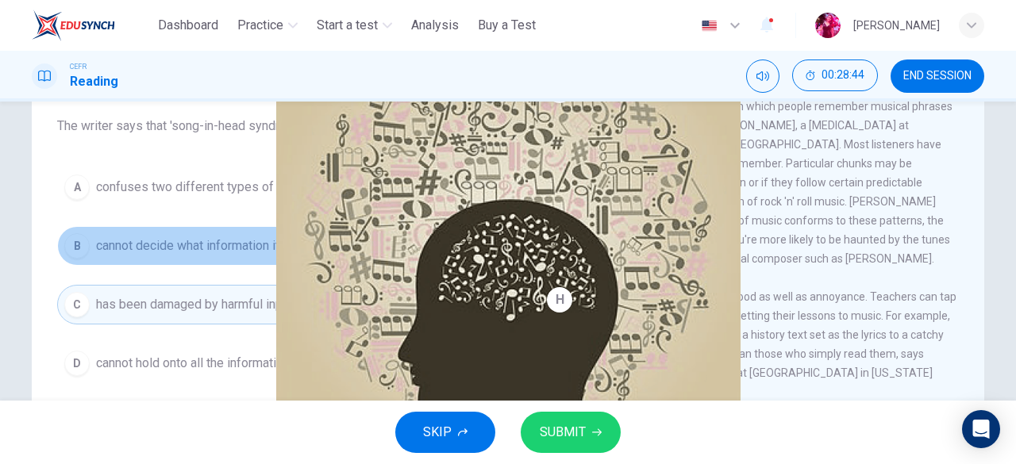
click at [235, 236] on span "cannot decide what information it needs to retain." at bounding box center [232, 245] width 272 height 19
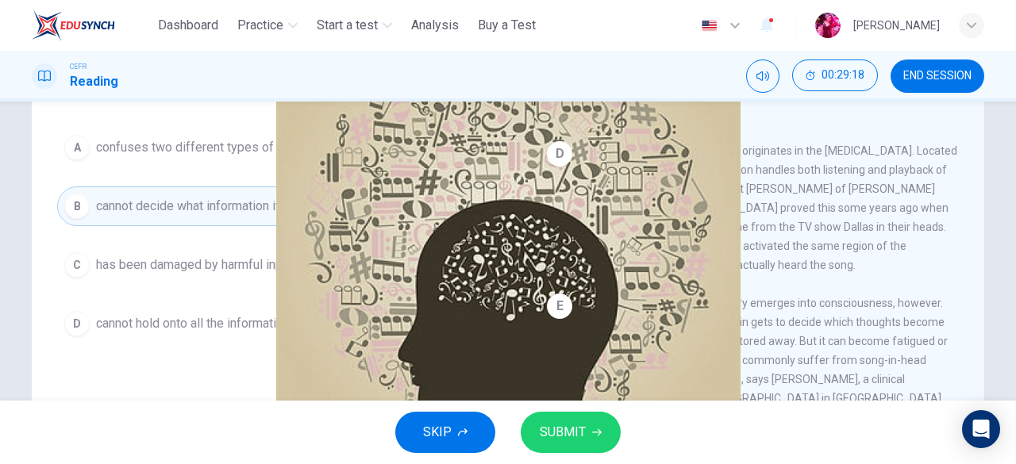
scroll to position [175, 0]
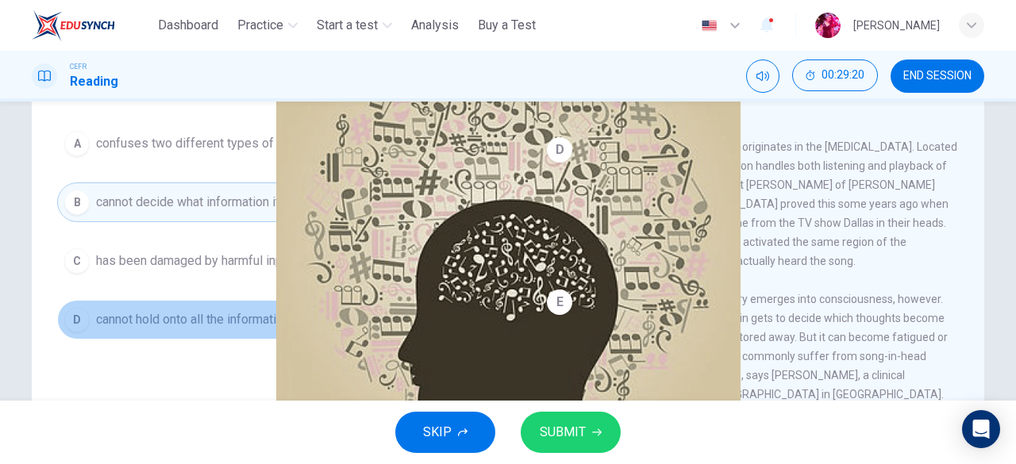
click at [348, 312] on span "cannot hold onto all the information it processes." at bounding box center [231, 319] width 270 height 19
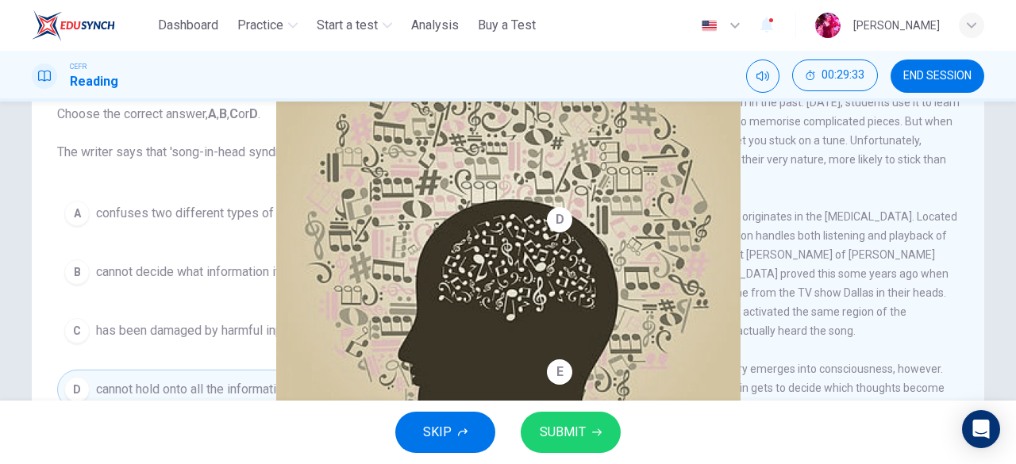
scroll to position [104, 0]
click at [544, 417] on button "SUBMIT" at bounding box center [570, 432] width 100 height 41
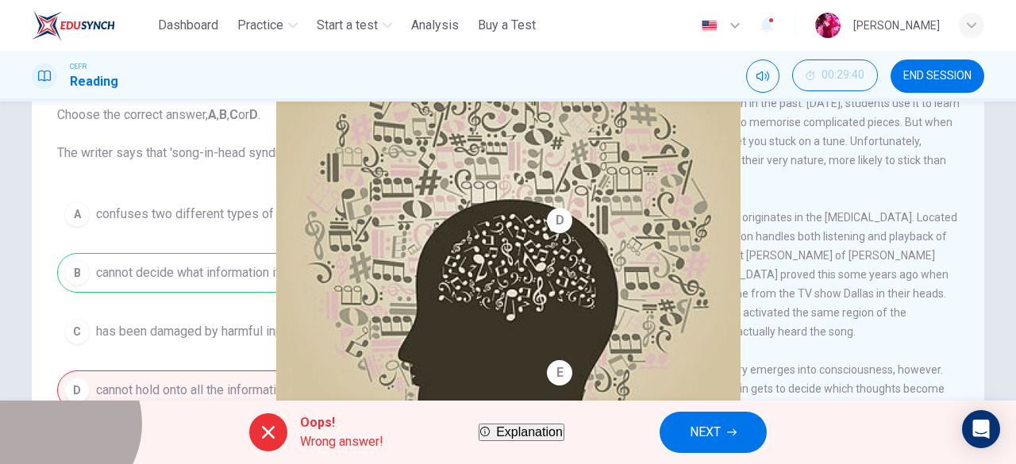
click at [501, 435] on span "Explanation" at bounding box center [529, 431] width 67 height 13
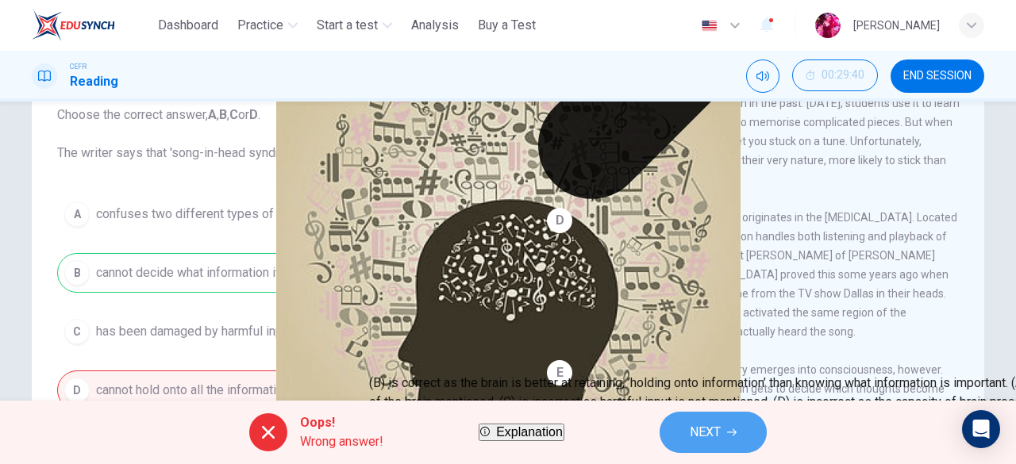
click at [720, 440] on span "NEXT" at bounding box center [704, 432] width 31 height 22
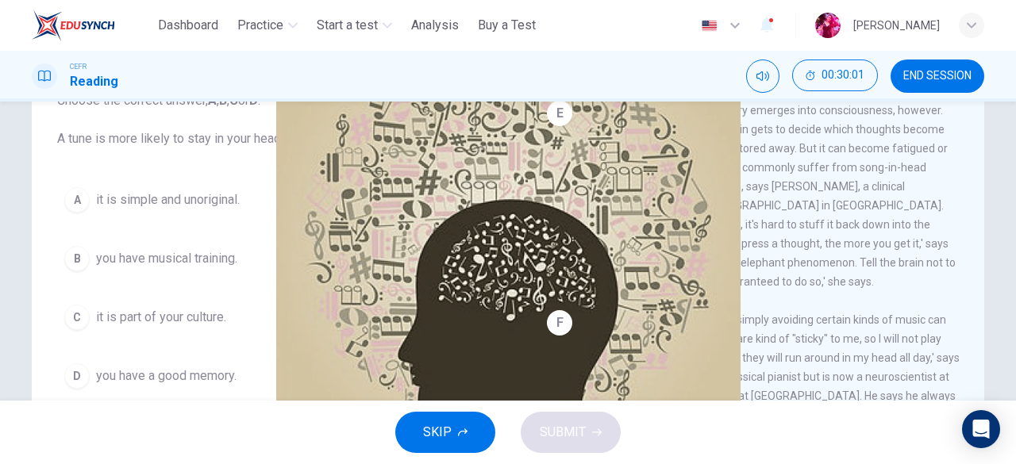
scroll to position [140, 0]
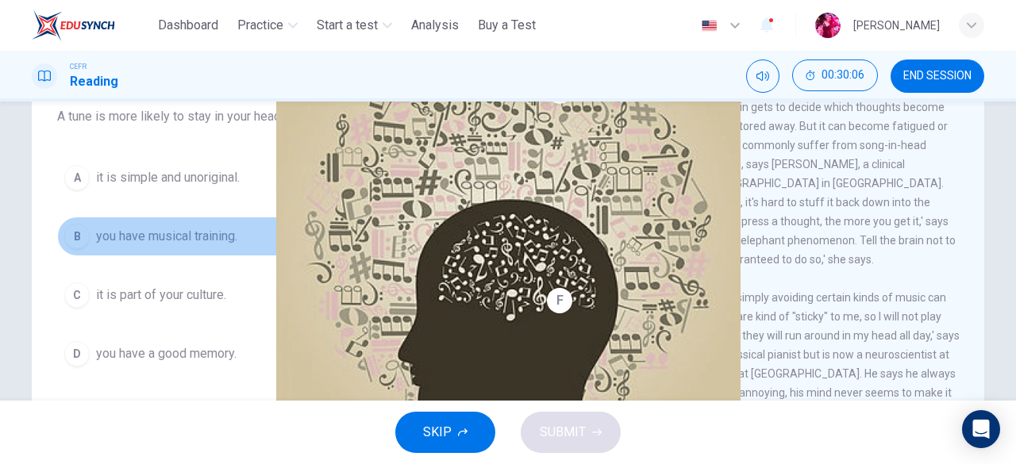
click at [246, 225] on button "B you have musical training." at bounding box center [276, 237] width 438 height 40
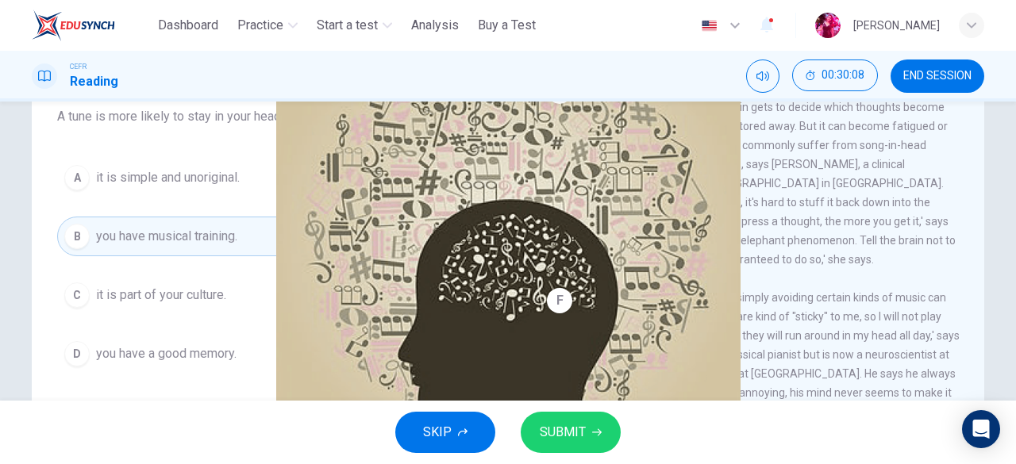
click at [620, 440] on div "SKIP SUBMIT" at bounding box center [508, 432] width 1016 height 63
click at [549, 437] on span "SUBMIT" at bounding box center [563, 432] width 46 height 22
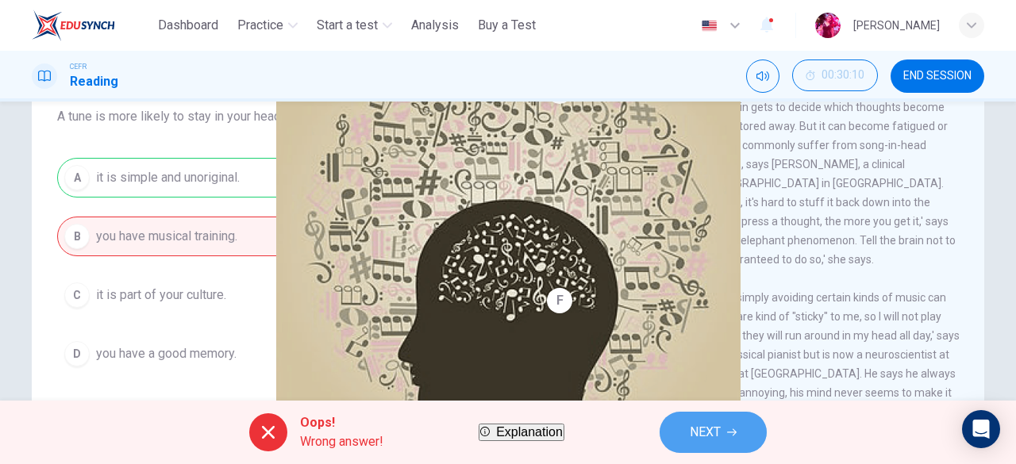
click at [709, 423] on button "NEXT" at bounding box center [712, 432] width 107 height 41
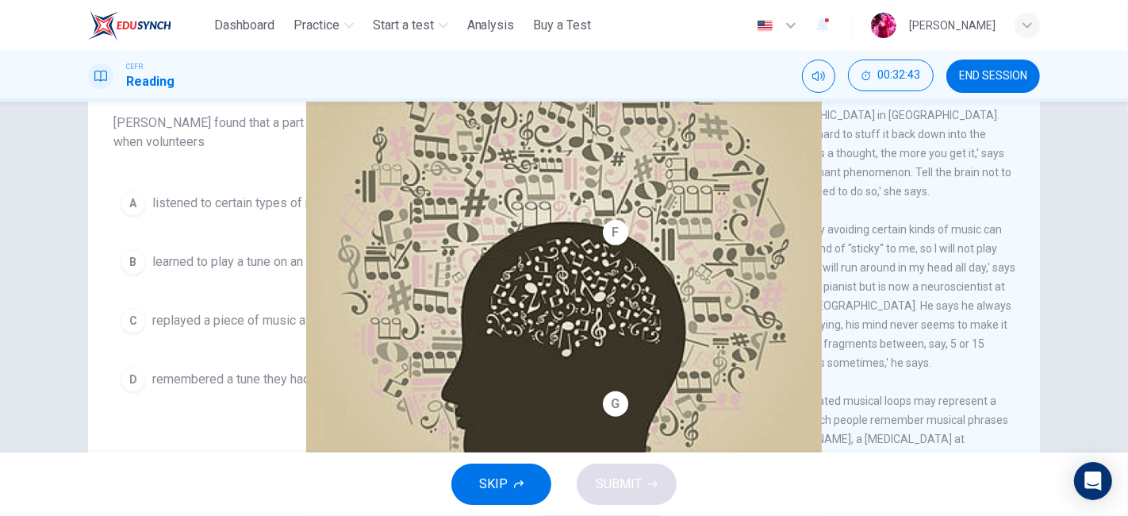
scroll to position [630, 0]
drag, startPoint x: 586, startPoint y: 13, endPoint x: 317, endPoint y: 440, distance: 504.5
click at [317, 440] on div "Question 16 Choose the correct answer, A , B , C or D . Robert Zatorre found th…" at bounding box center [332, 283] width 463 height 536
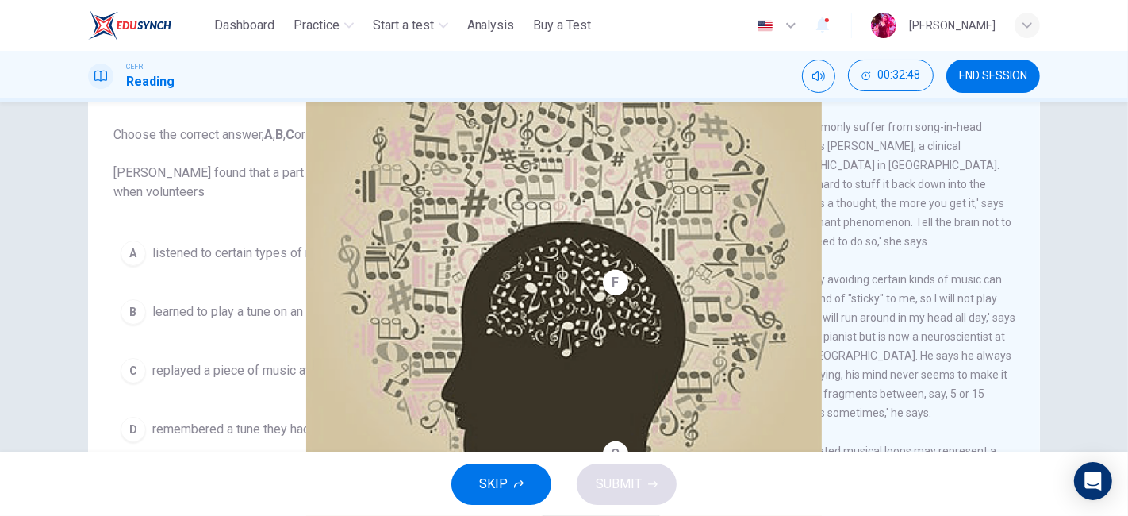
scroll to position [86, 0]
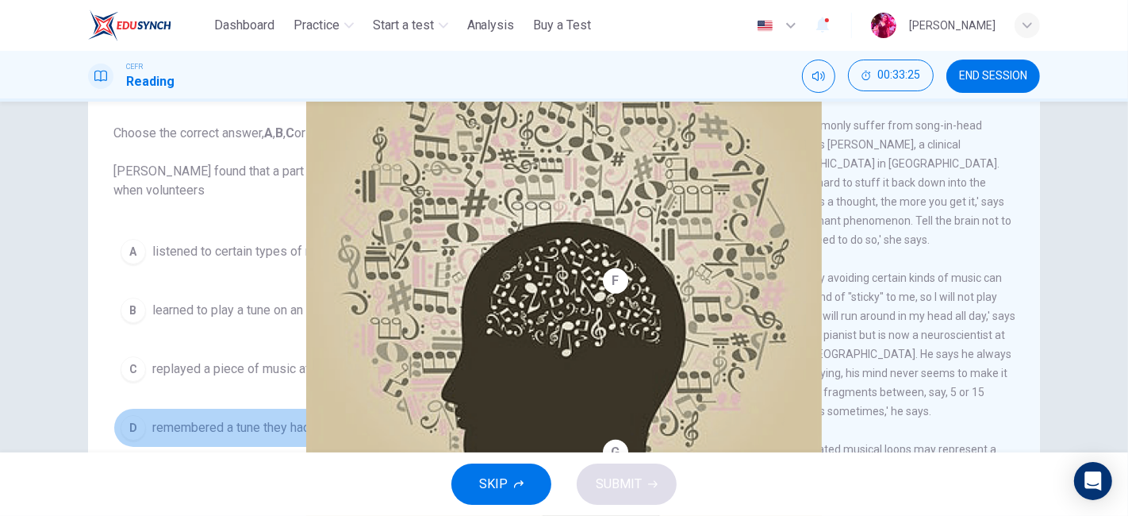
click at [327, 419] on span "remembered a tune they had heard previously." at bounding box center [279, 427] width 255 height 19
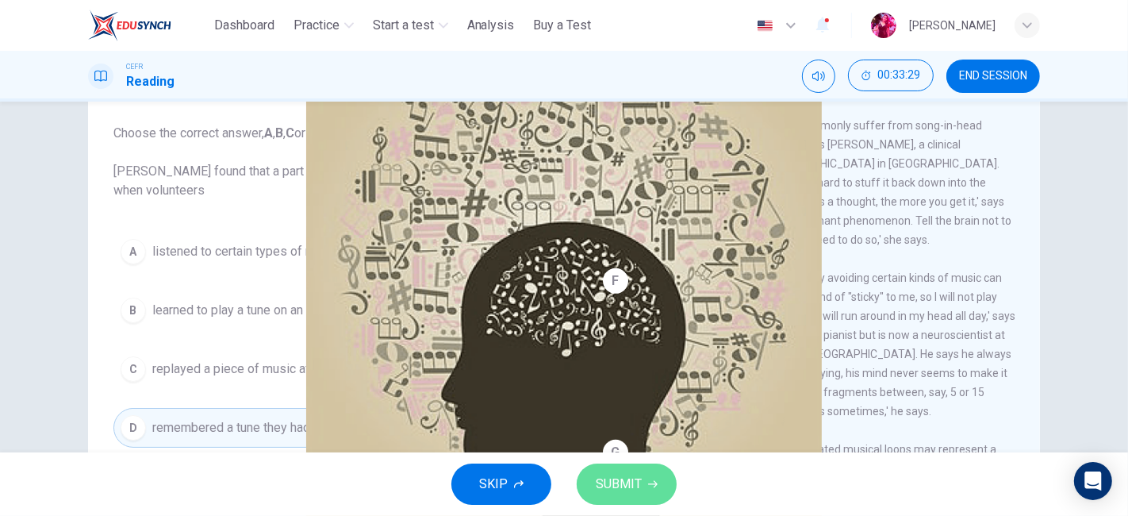
click at [616, 463] on span "SUBMIT" at bounding box center [619, 484] width 46 height 22
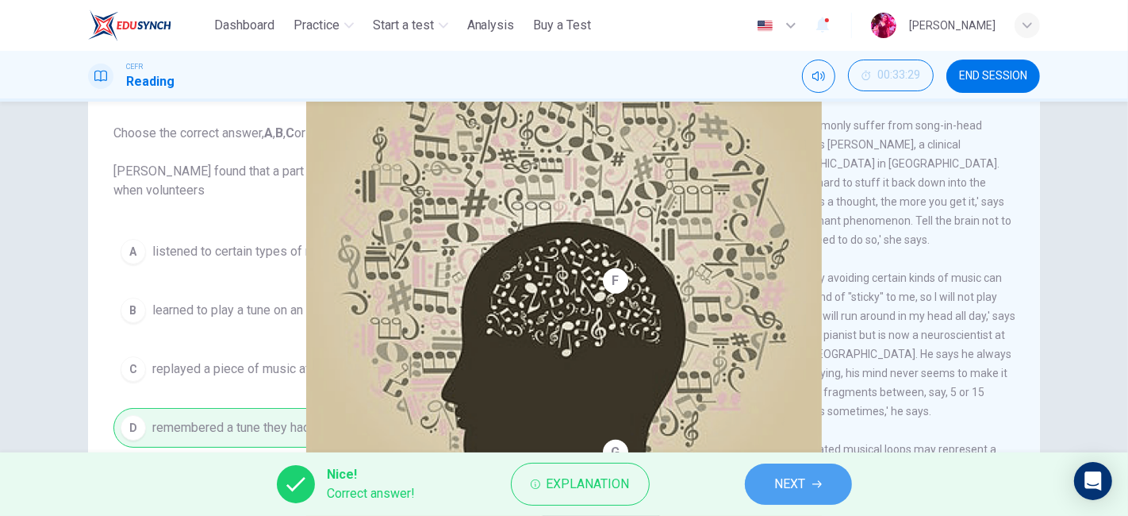
click at [779, 463] on span "NEXT" at bounding box center [790, 484] width 31 height 22
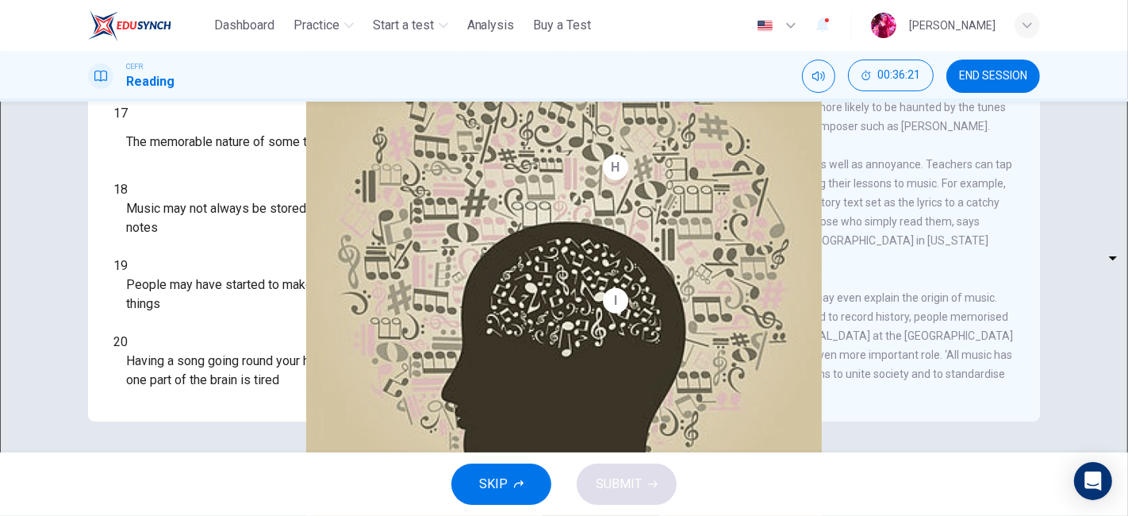
scroll to position [1061, 0]
click at [208, 375] on body "This site uses cookies, as explained in our Privacy Policy . If you agree to th…" at bounding box center [564, 258] width 1128 height 516
click at [430, 463] on div at bounding box center [564, 516] width 1128 height 0
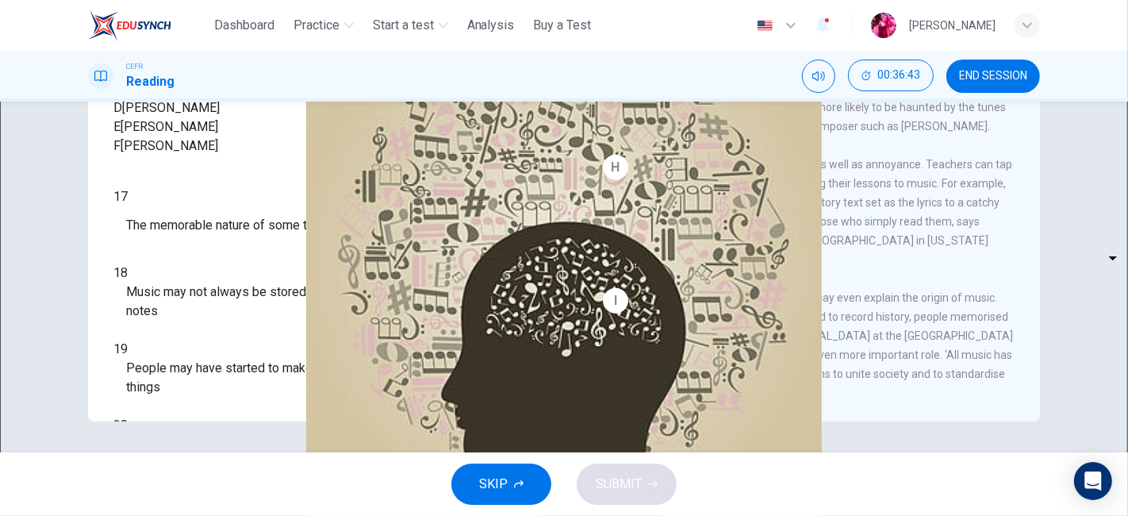
scroll to position [89, 0]
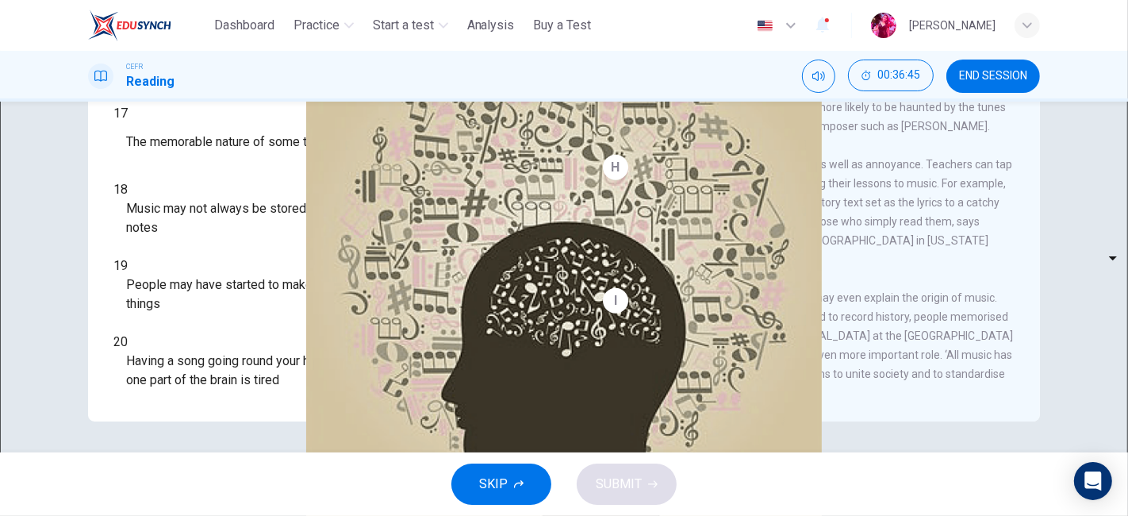
click at [219, 374] on body "This site uses cookies, as explained in our Privacy Policy . If you agree to th…" at bounding box center [564, 258] width 1128 height 516
type input "*"
click at [205, 317] on body "This site uses cookies, as explained in our Privacy Policy . If you agree to th…" at bounding box center [564, 258] width 1128 height 516
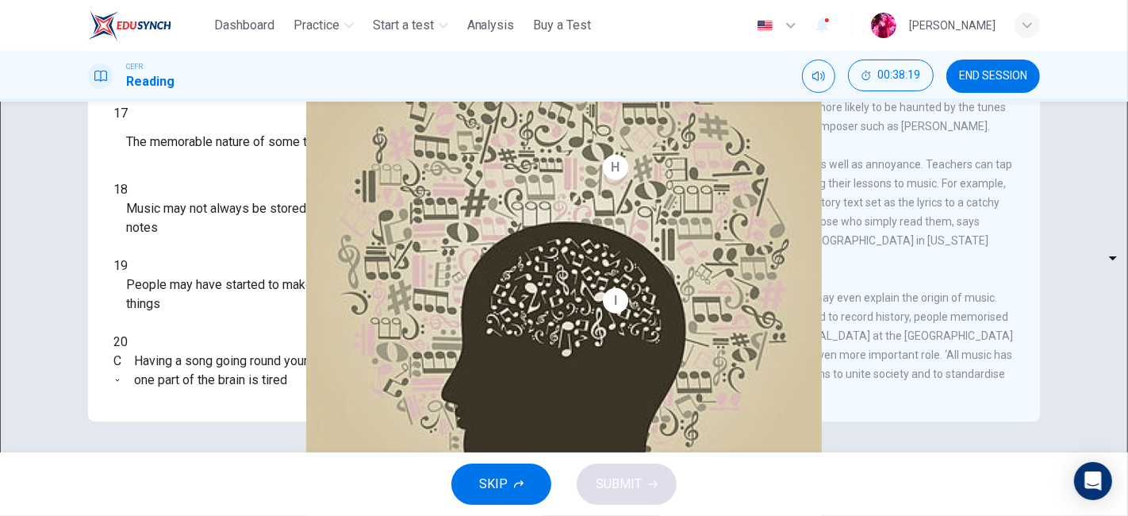
type input "*"
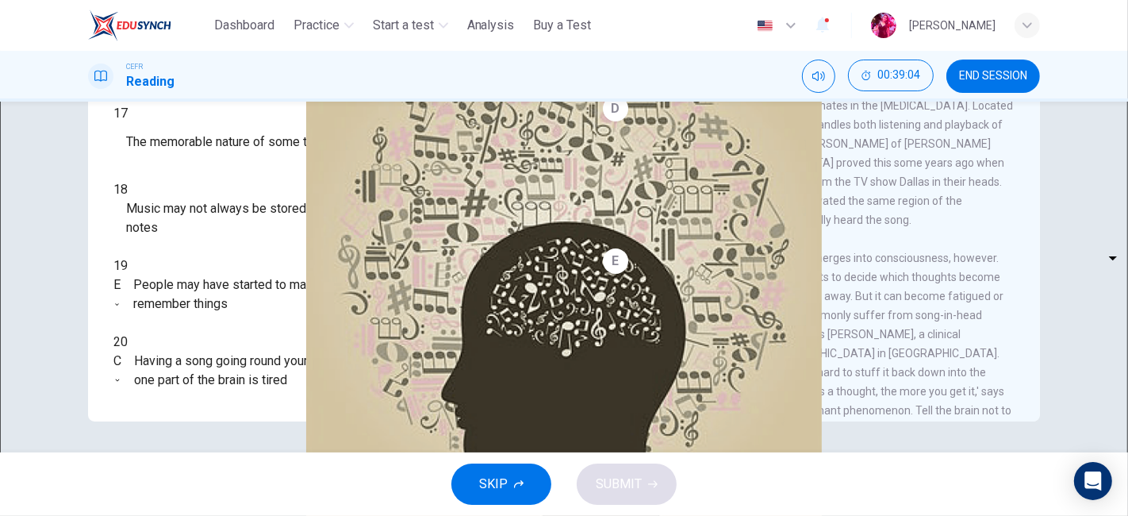
scroll to position [262, 0]
click at [193, 240] on body "This site uses cookies, as explained in our Privacy Policy . If you agree to th…" at bounding box center [564, 258] width 1128 height 516
click at [511, 463] on div at bounding box center [564, 516] width 1128 height 0
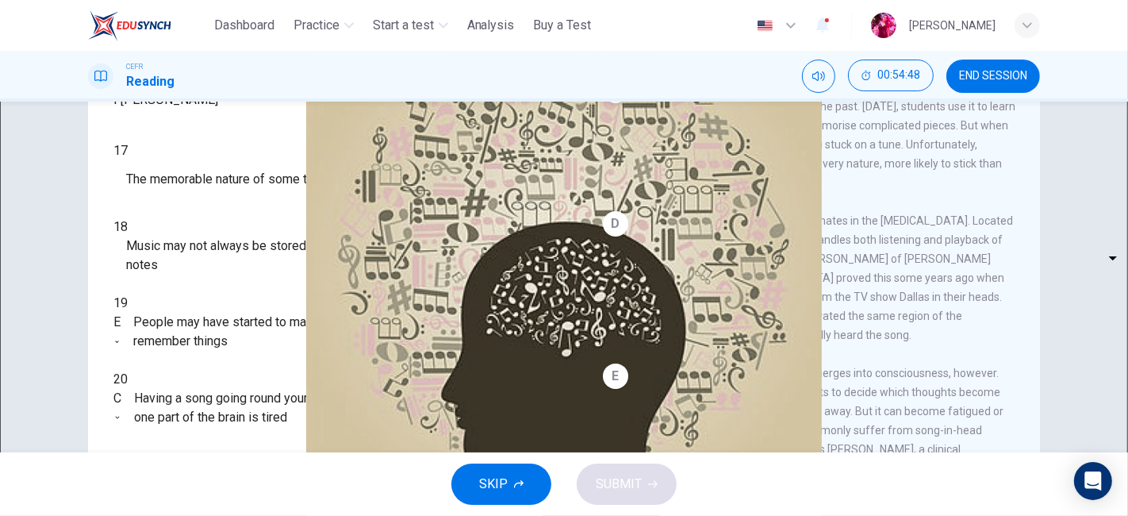
scroll to position [191, 0]
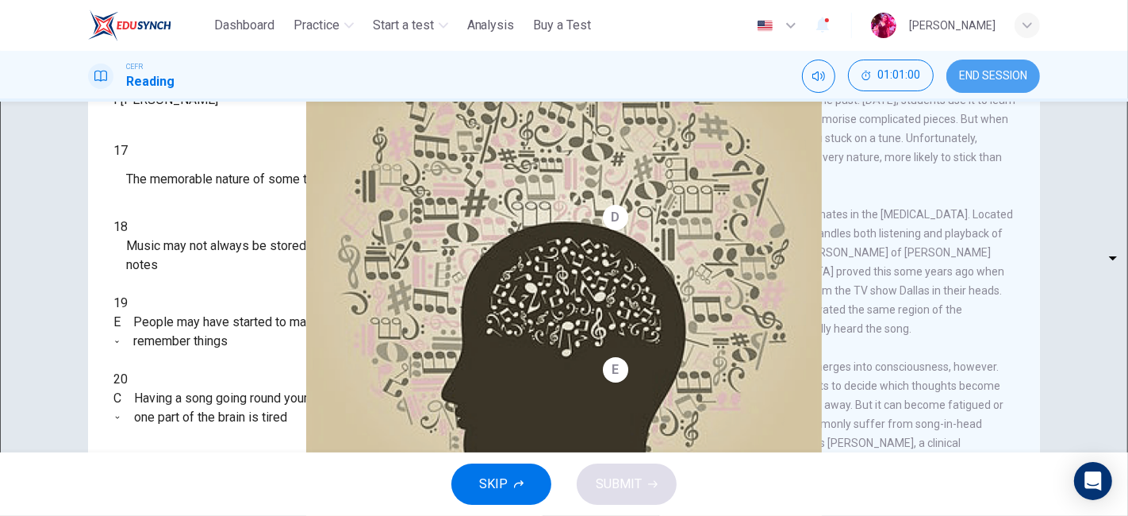
drag, startPoint x: 990, startPoint y: 91, endPoint x: 643, endPoint y: 132, distance: 349.1
click at [990, 91] on button "END SESSION" at bounding box center [994, 76] width 94 height 33
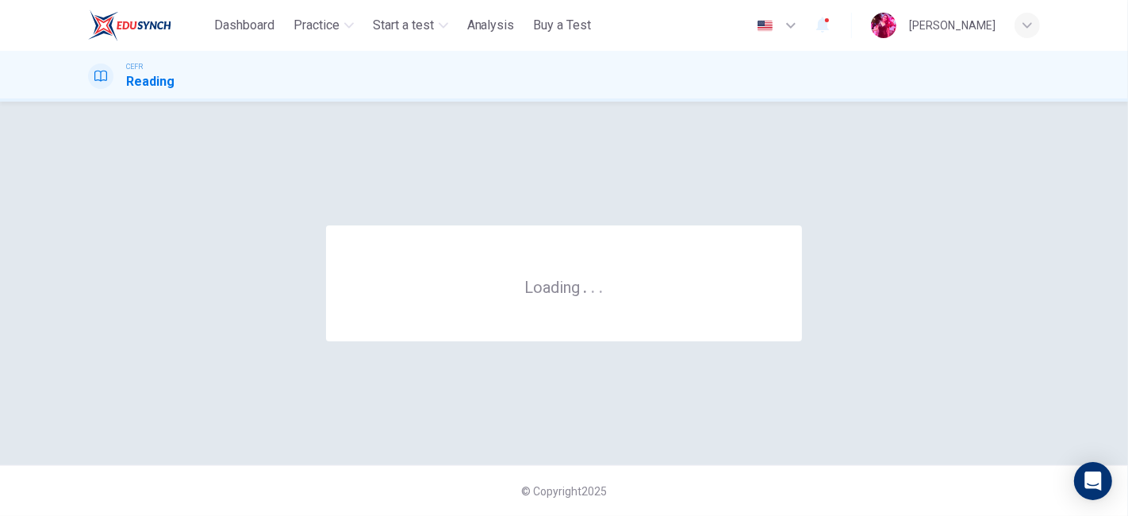
scroll to position [0, 0]
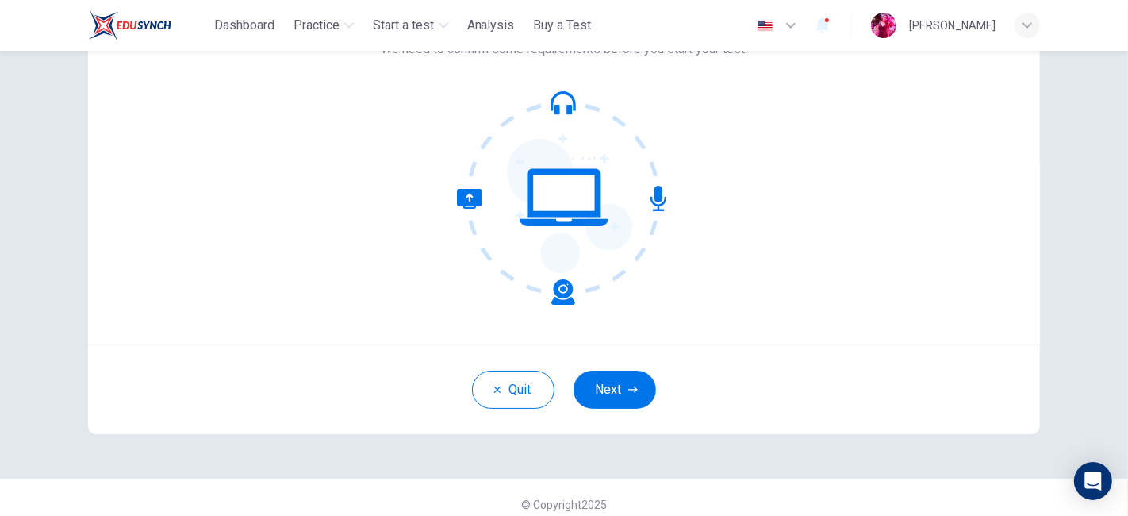
scroll to position [144, 0]
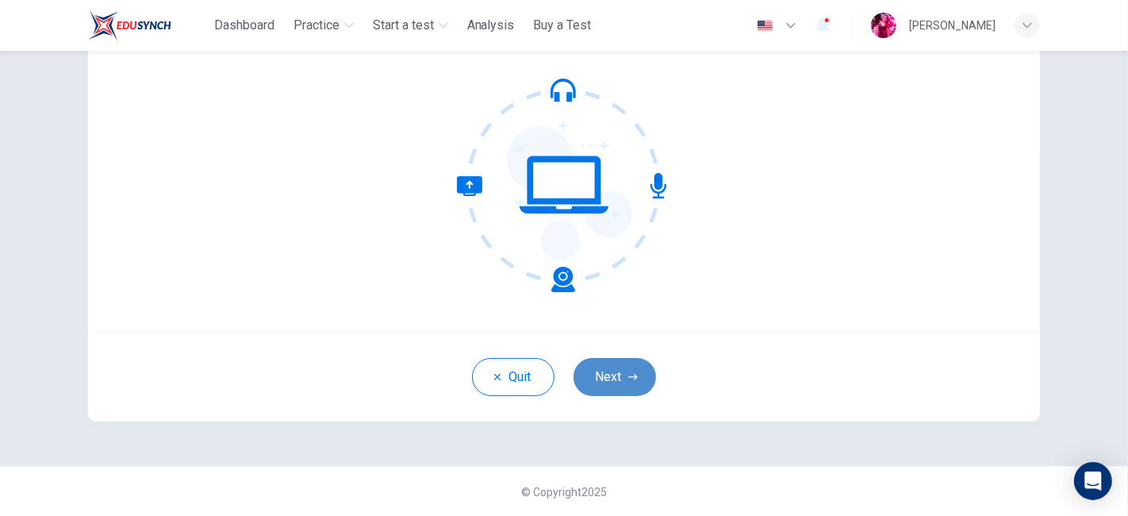
click at [585, 373] on button "Next" at bounding box center [615, 377] width 83 height 38
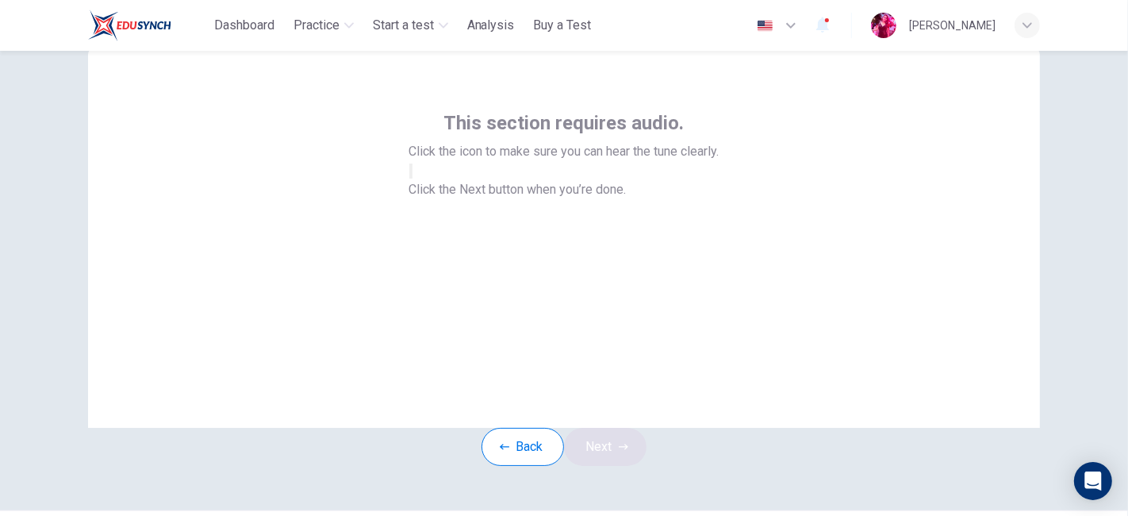
scroll to position [44, 0]
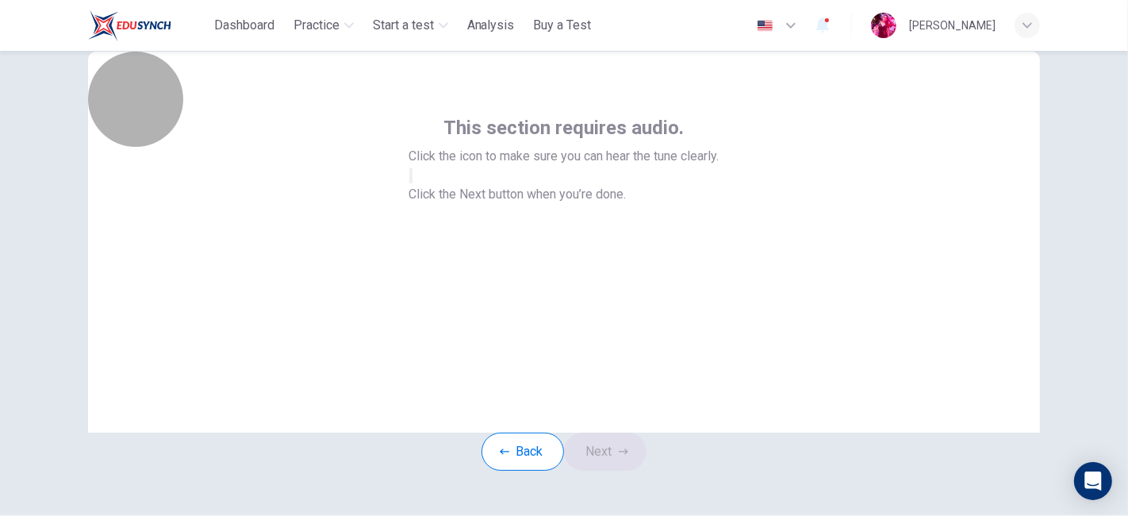
click at [413, 183] on button "button" at bounding box center [410, 175] width 3 height 15
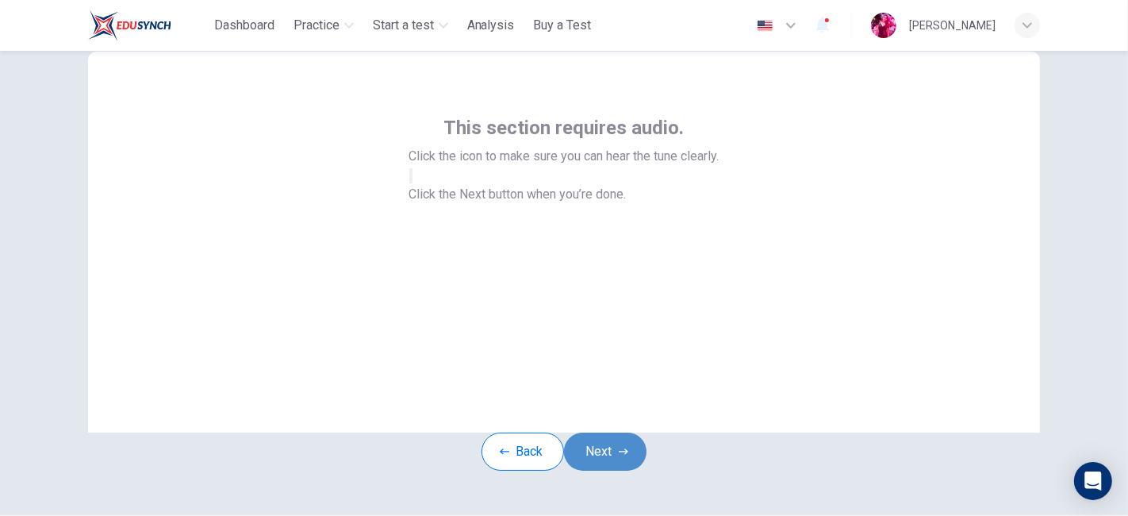
click at [612, 470] on button "Next" at bounding box center [605, 451] width 83 height 38
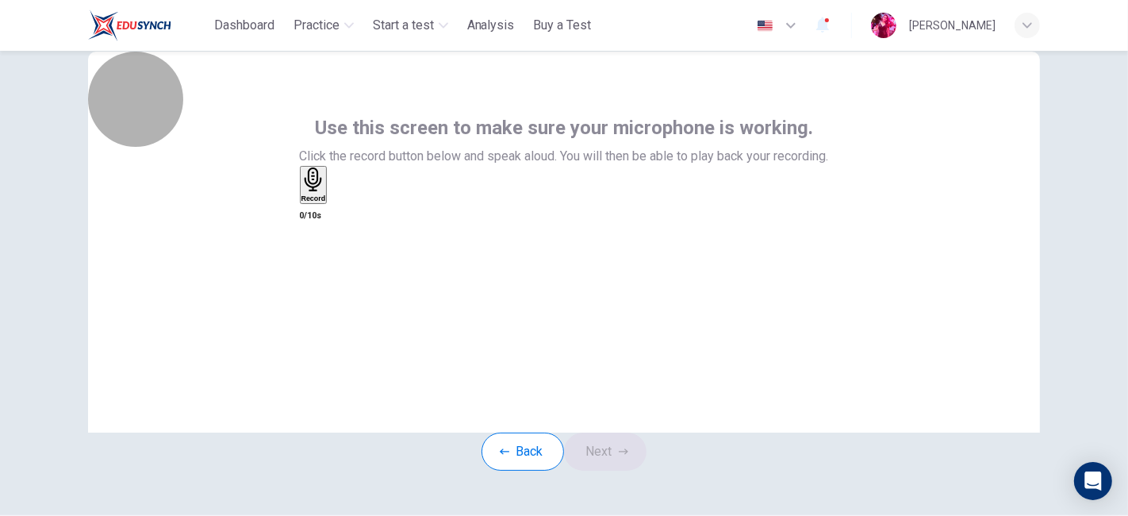
click at [326, 202] on h6 "Record" at bounding box center [313, 198] width 25 height 8
click at [317, 287] on h6 "Stop" at bounding box center [309, 291] width 16 height 8
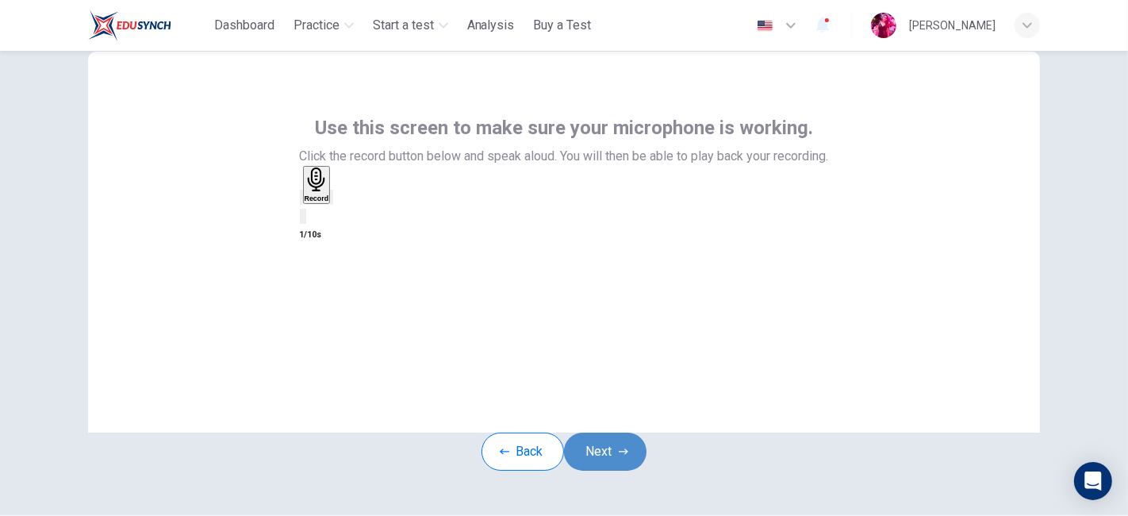
click at [613, 470] on button "Next" at bounding box center [605, 451] width 83 height 38
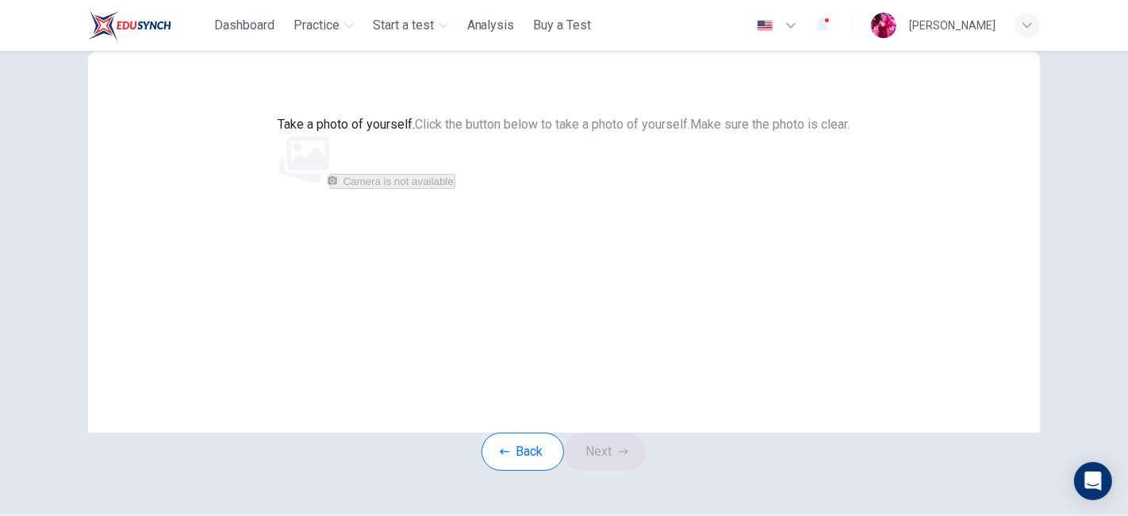
scroll to position [136, 0]
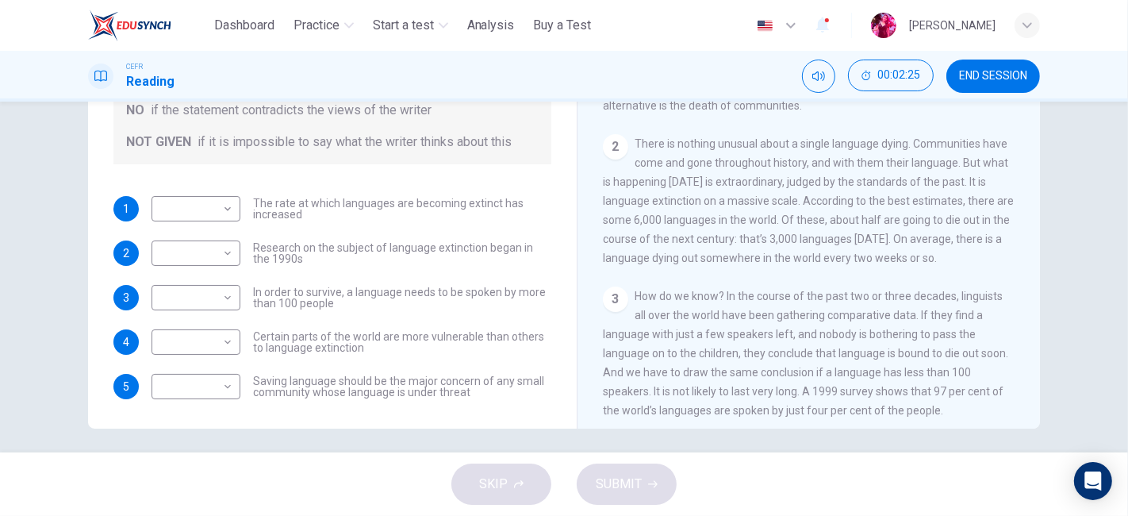
scroll to position [232, 0]
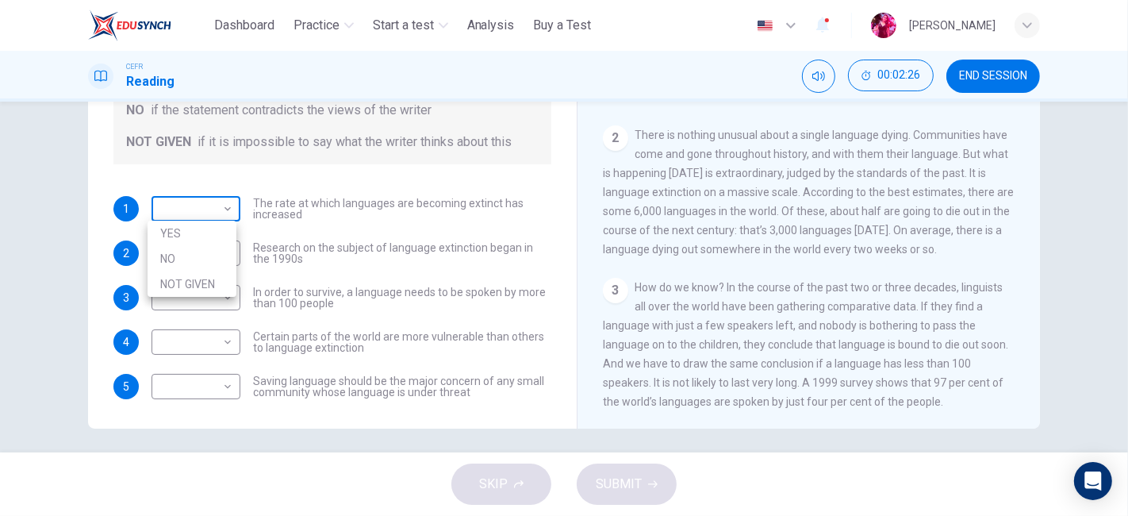
click at [204, 186] on body "This site uses cookies, as explained in our Privacy Policy . If you agree to th…" at bounding box center [564, 258] width 1128 height 516
click at [205, 225] on li "YES" at bounding box center [192, 233] width 89 height 25
type input "***"
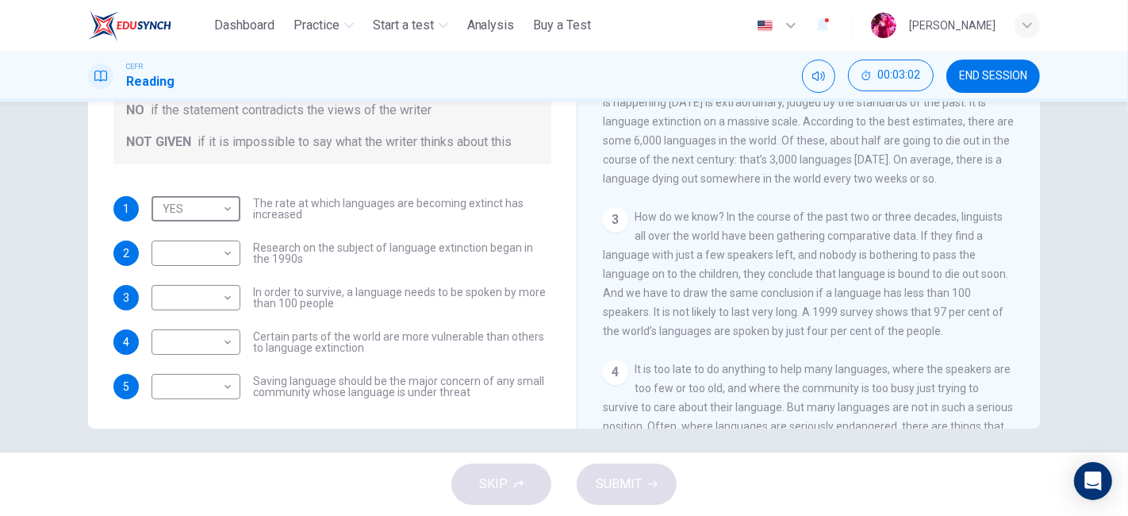
scroll to position [308, 0]
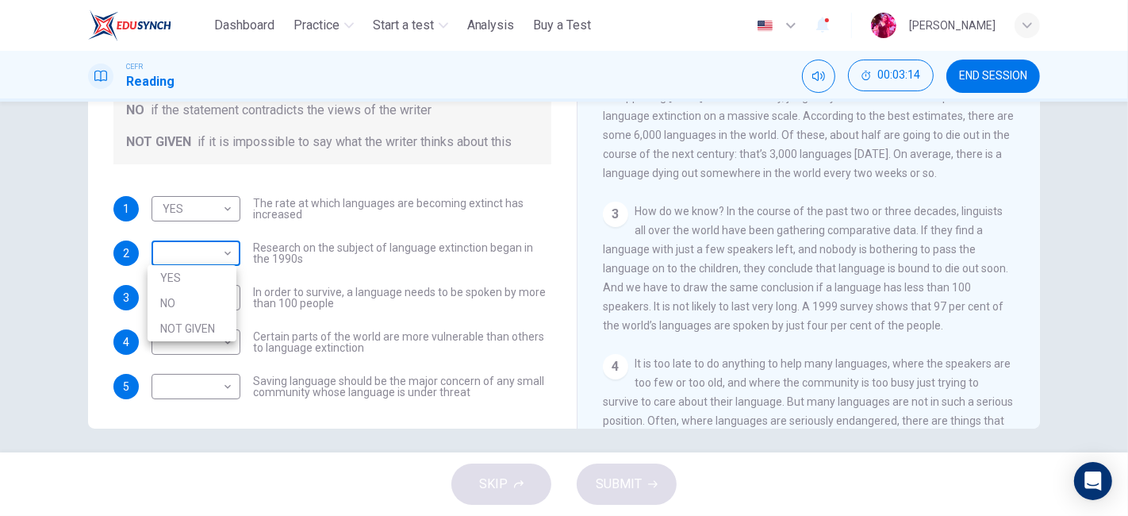
click at [200, 248] on body "This site uses cookies, as explained in our Privacy Policy . If you agree to th…" at bounding box center [564, 258] width 1128 height 516
click at [197, 309] on li "NO" at bounding box center [192, 302] width 89 height 25
type input "**"
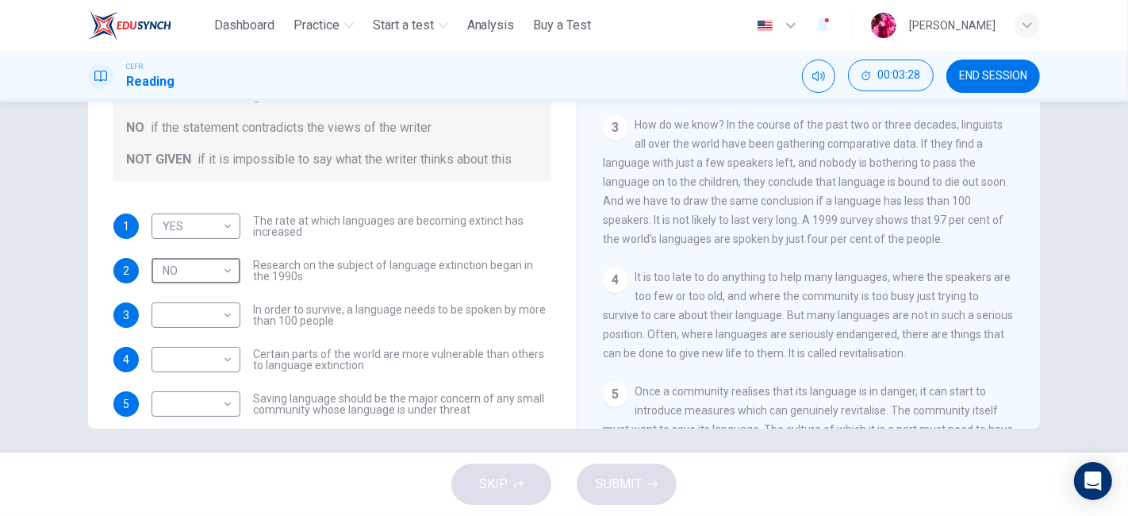
scroll to position [412, 0]
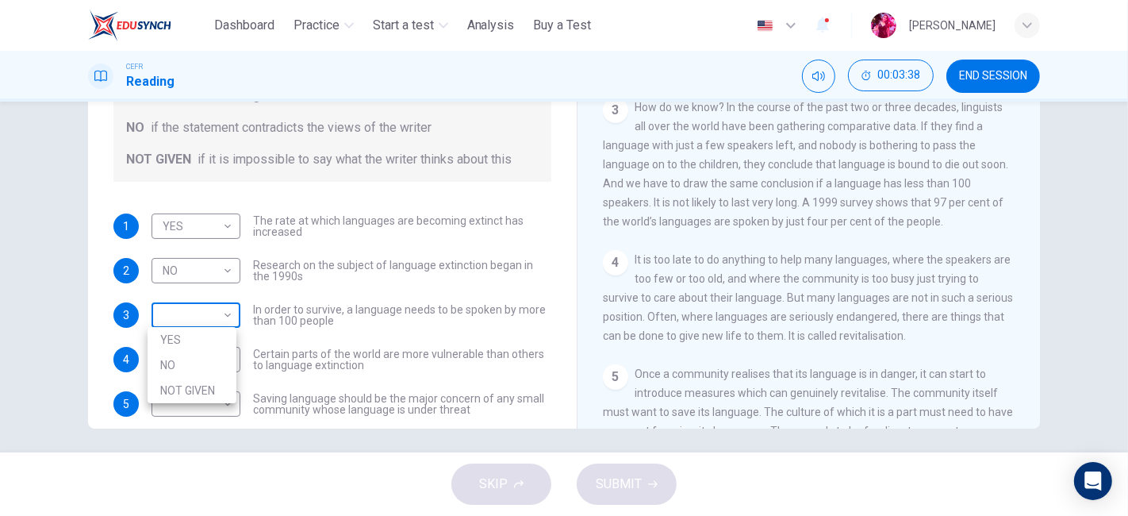
click at [208, 304] on body "This site uses cookies, as explained in our Privacy Policy . If you agree to th…" at bounding box center [564, 258] width 1128 height 516
click at [209, 381] on li "NOT GIVEN" at bounding box center [192, 390] width 89 height 25
type input "*********"
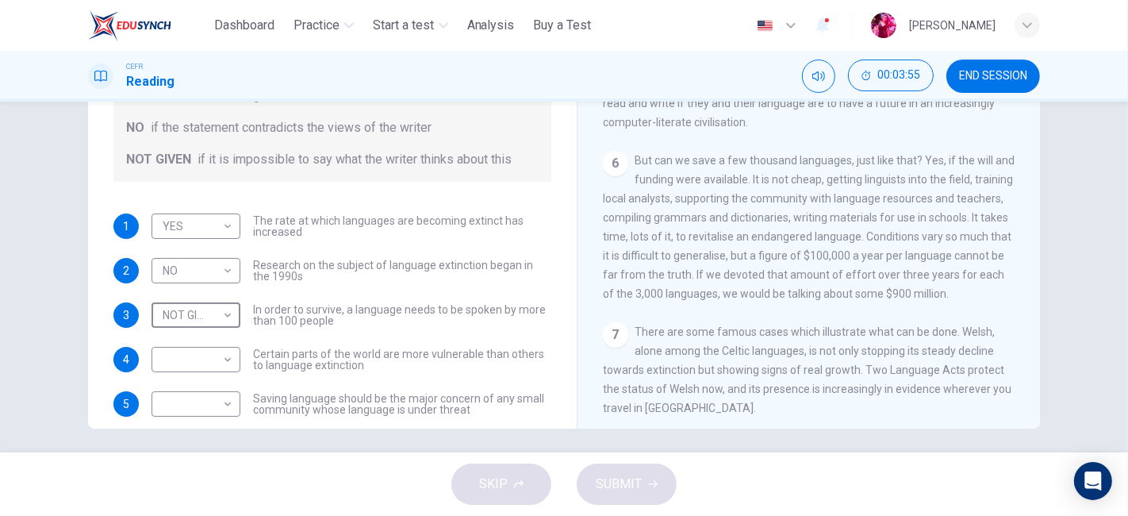
scroll to position [20, 0]
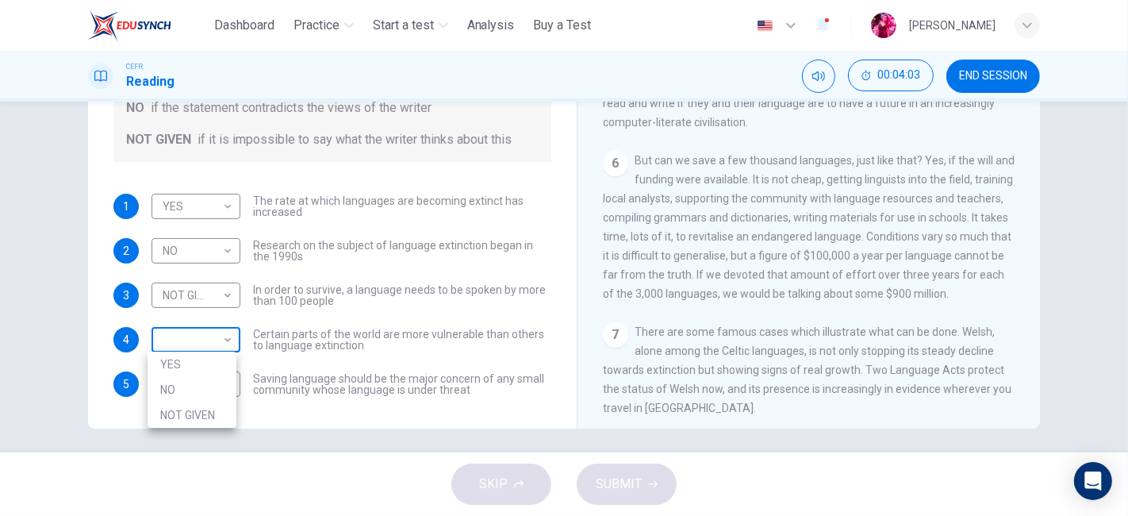
click at [215, 339] on body "This site uses cookies, as explained in our Privacy Policy . If you agree to th…" at bounding box center [564, 258] width 1128 height 516
click at [208, 364] on li "YES" at bounding box center [192, 363] width 89 height 25
type input "***"
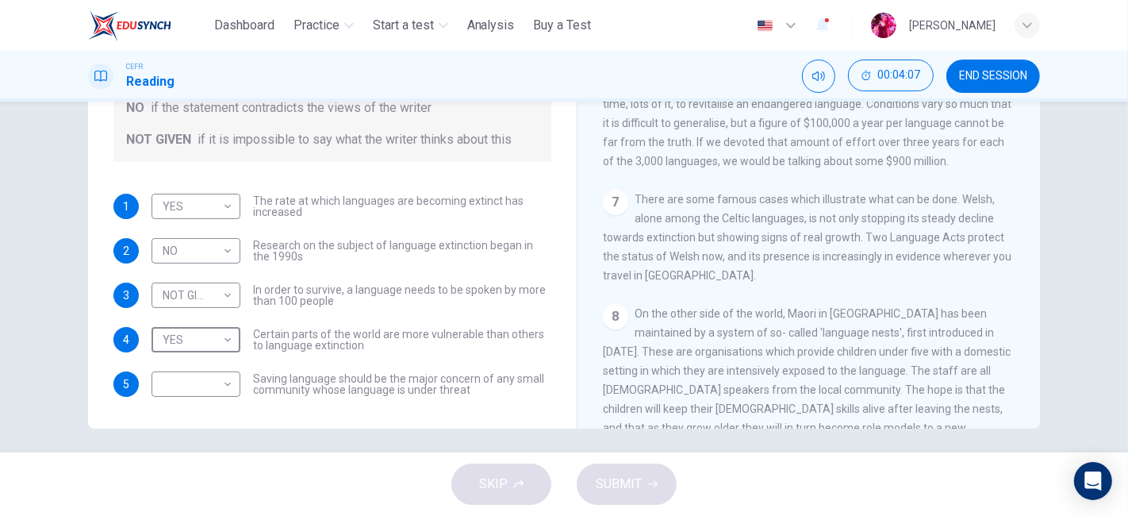
scroll to position [972, 0]
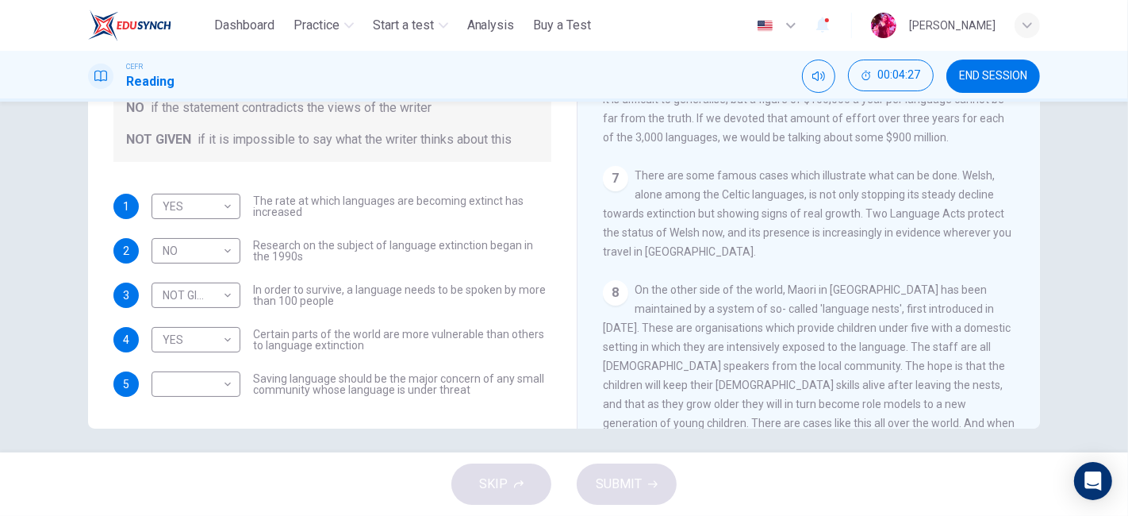
drag, startPoint x: 761, startPoint y: 427, endPoint x: 732, endPoint y: 471, distance: 52.8
click at [732, 471] on div "Dashboard Practice Start a test Analysis Buy a Test English ** ​ yogesh kannan …" at bounding box center [564, 258] width 1128 height 516
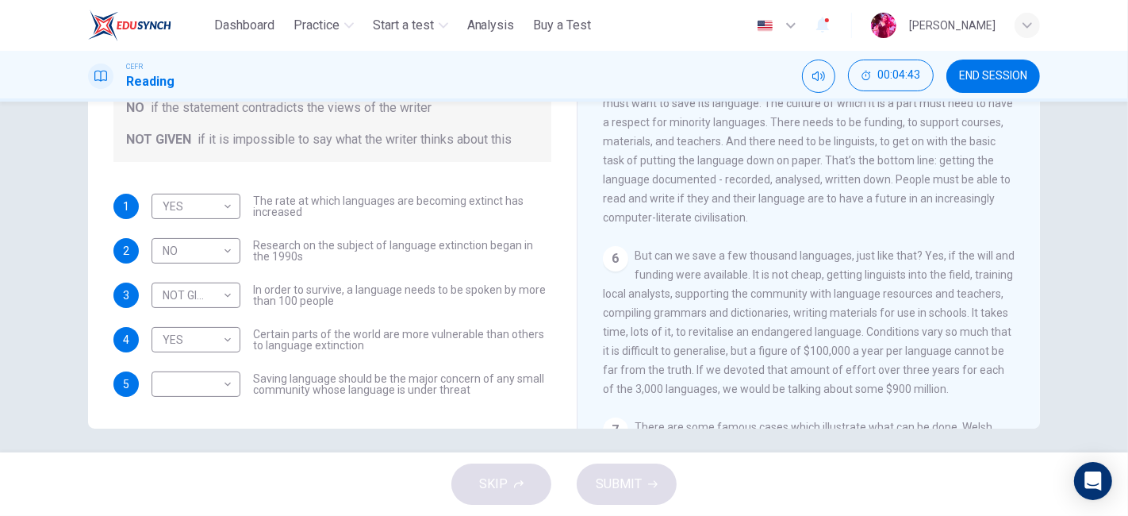
scroll to position [710, 0]
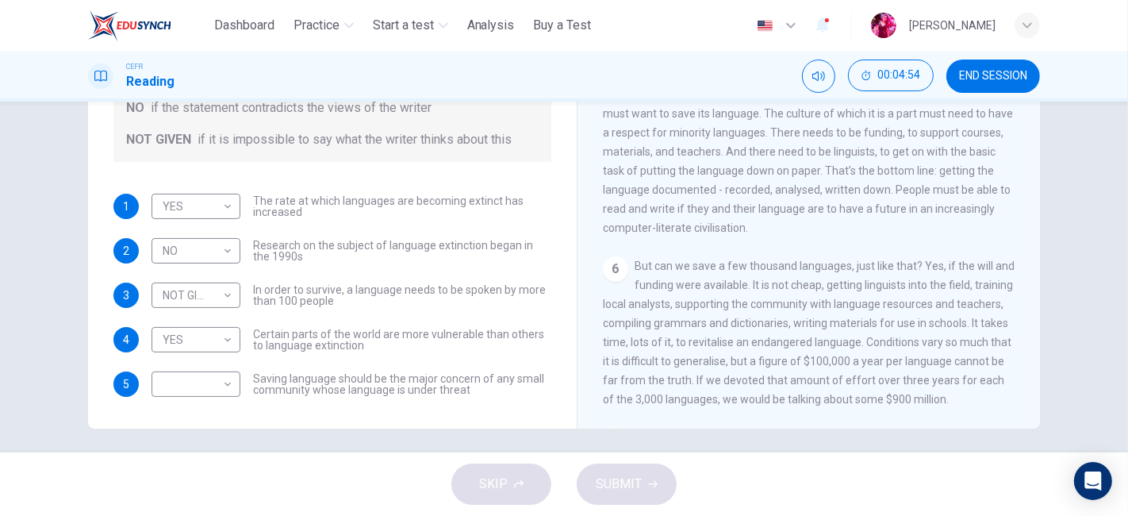
click at [748, 307] on div "CLICK TO ZOOM Click to Zoom 1 For the first time, linguists have put a price on…" at bounding box center [819, 188] width 433 height 482
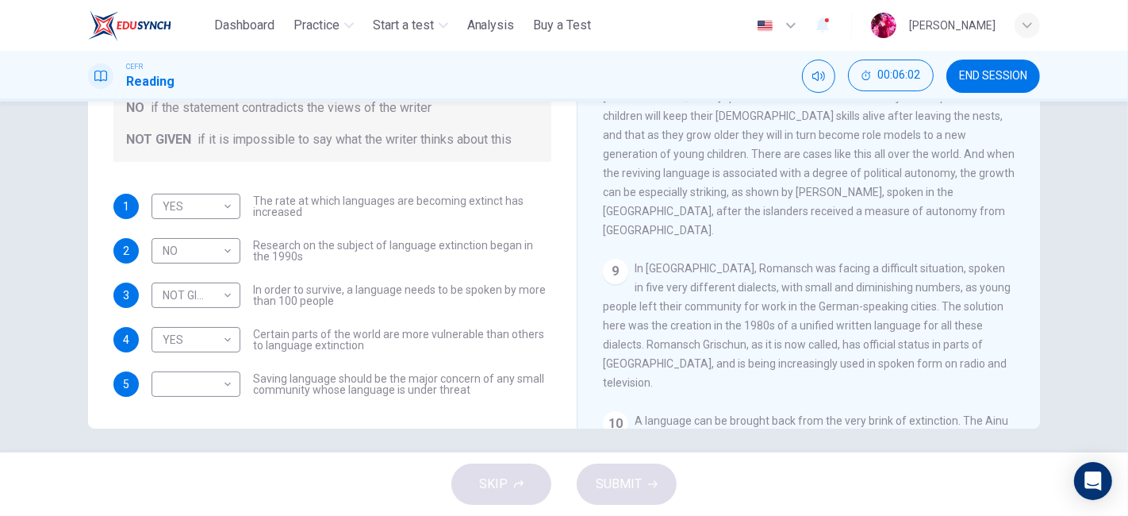
scroll to position [1242, 0]
click at [185, 386] on body "This site uses cookies, as explained in our Privacy Policy . If you agree to th…" at bounding box center [564, 258] width 1128 height 516
click at [182, 406] on li "YES" at bounding box center [192, 408] width 89 height 25
type input "***"
click at [625, 473] on span "SUBMIT" at bounding box center [619, 484] width 46 height 22
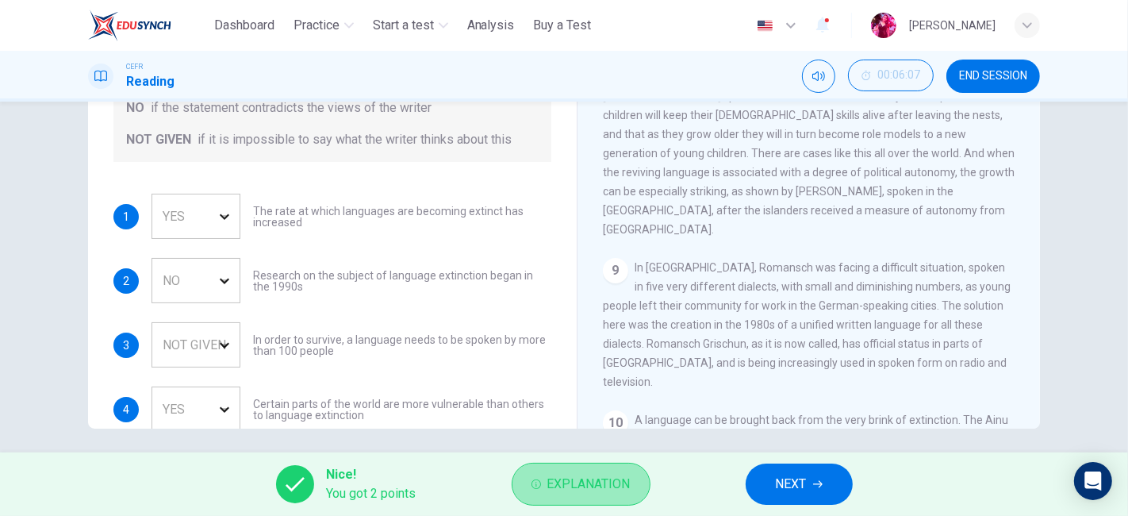
click at [543, 476] on button "Explanation" at bounding box center [581, 484] width 139 height 43
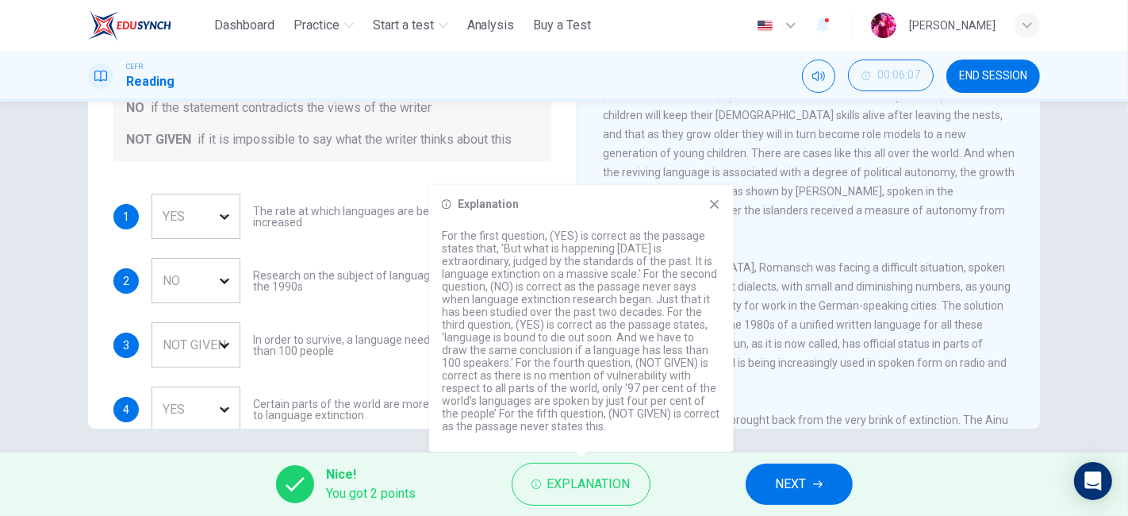
click at [533, 321] on p "For the first question, (YES) is correct as the passage states that, 'But what …" at bounding box center [581, 330] width 279 height 203
click at [775, 485] on button "NEXT" at bounding box center [799, 483] width 107 height 41
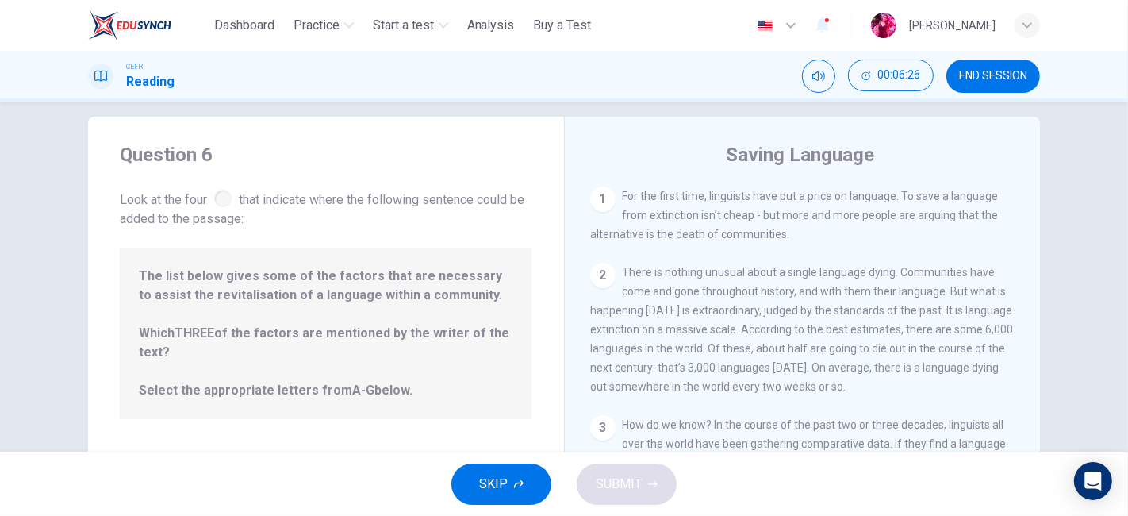
scroll to position [13, 0]
click at [599, 198] on div "1" at bounding box center [602, 202] width 25 height 25
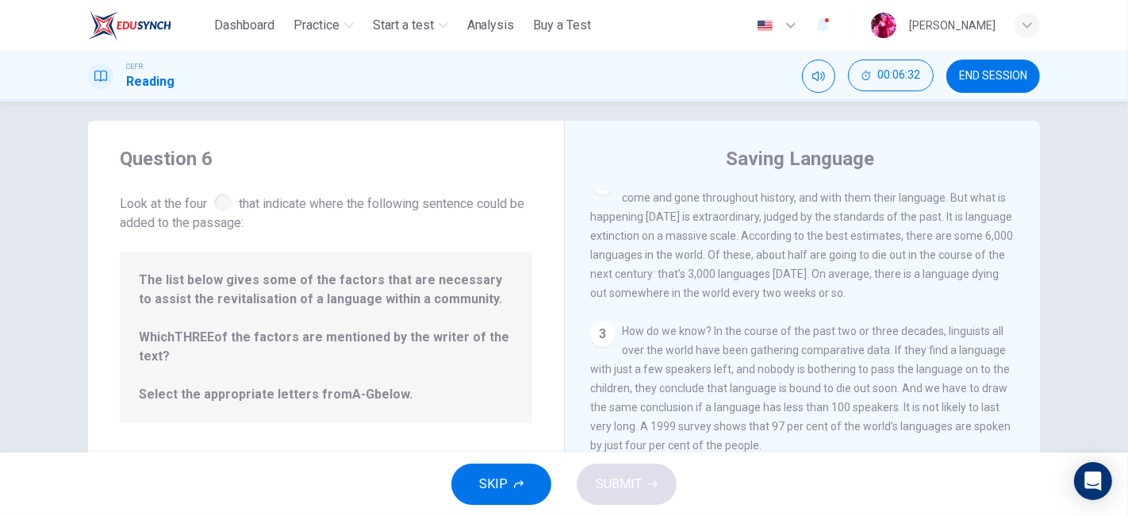
scroll to position [0, 0]
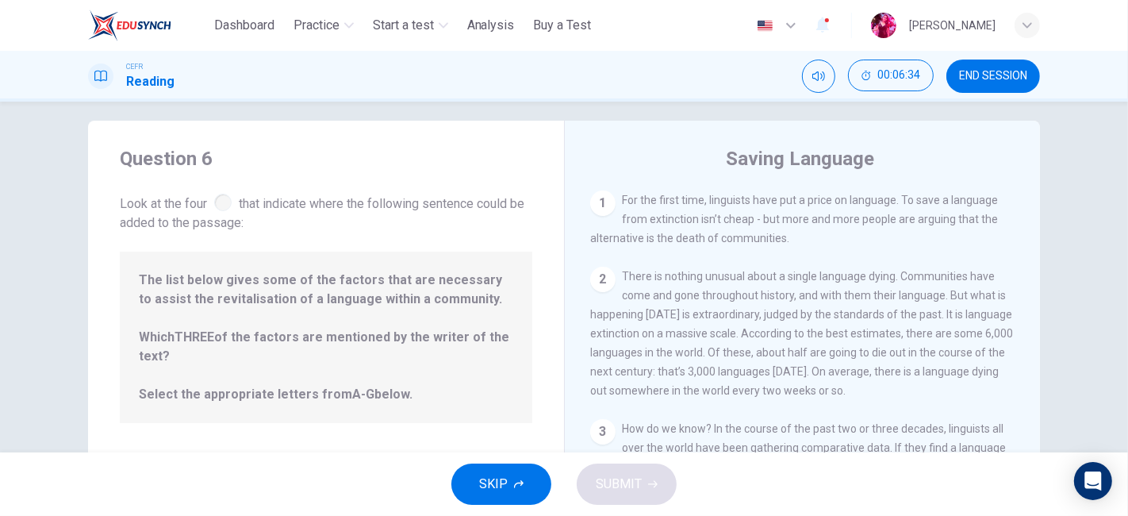
click at [303, 400] on span "The list below gives some of the factors that are necessary to assist the revit…" at bounding box center [326, 337] width 374 height 133
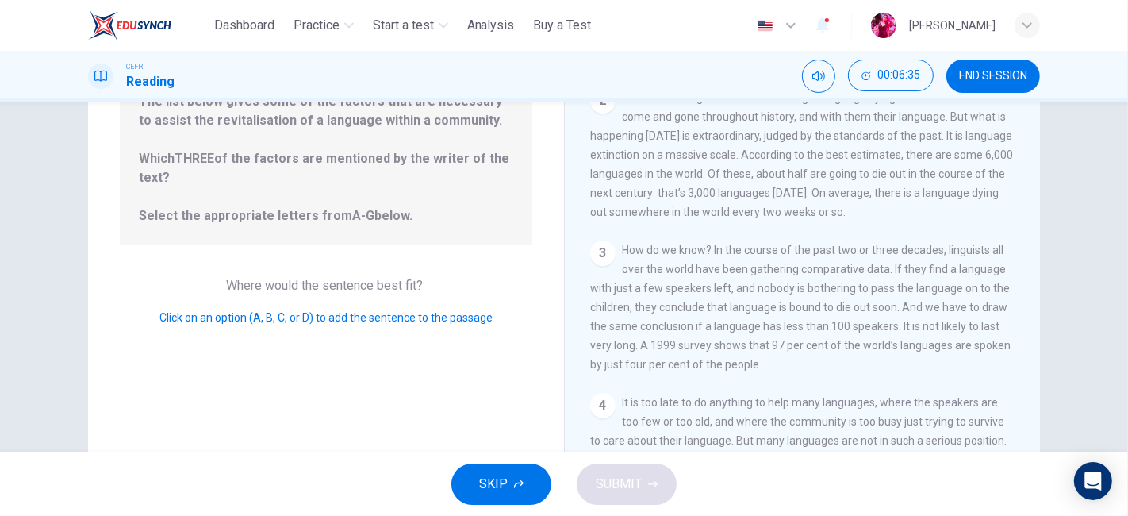
scroll to position [202, 0]
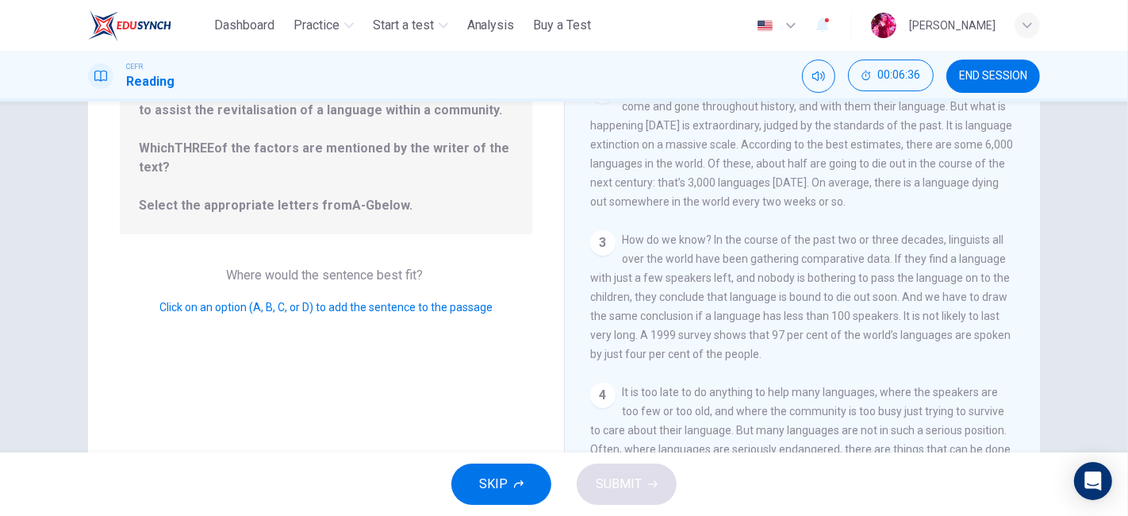
click at [311, 301] on span "Click on an option (A, B, C, or D) to add the sentence to the passage" at bounding box center [325, 307] width 333 height 13
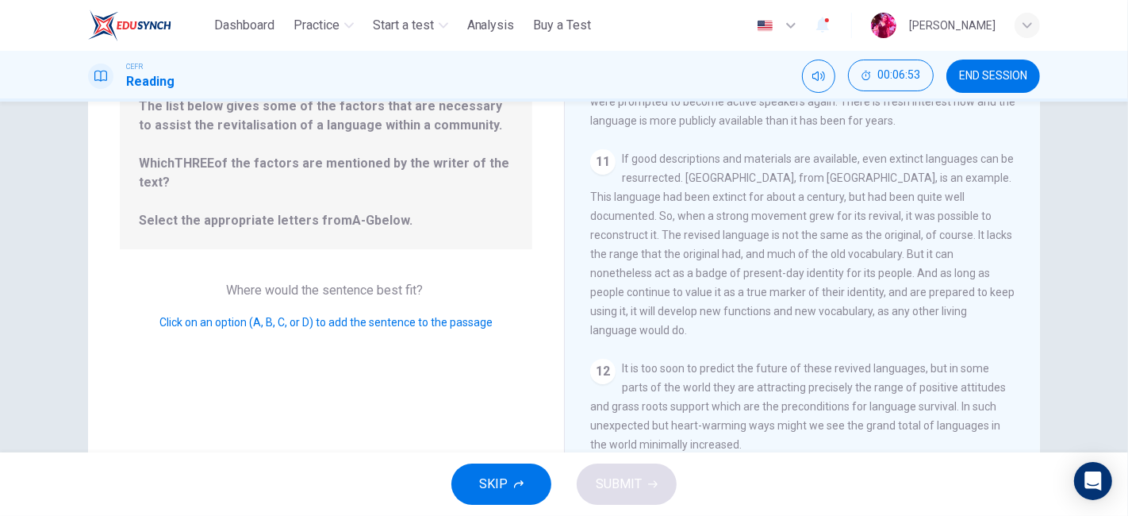
scroll to position [263, 0]
